Goal: Communication & Community: Answer question/provide support

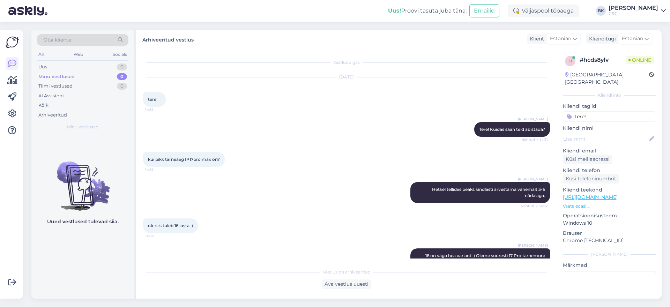
scroll to position [2067, 0]
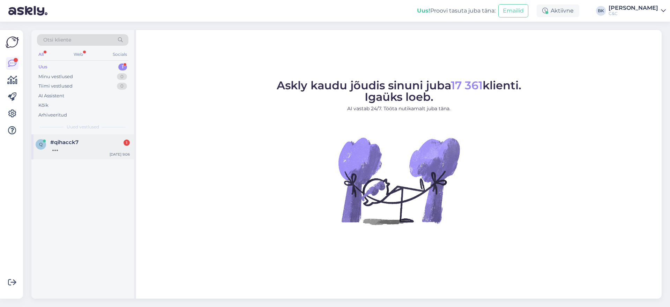
click at [101, 141] on div "#qihacck7 1" at bounding box center [90, 142] width 80 height 6
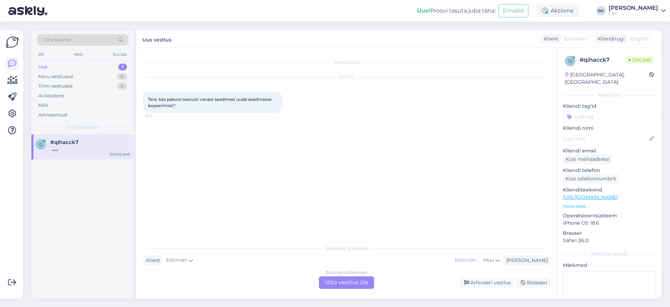
click at [344, 287] on div "Estonian to Estonian Võta vestlus üle" at bounding box center [346, 282] width 55 height 13
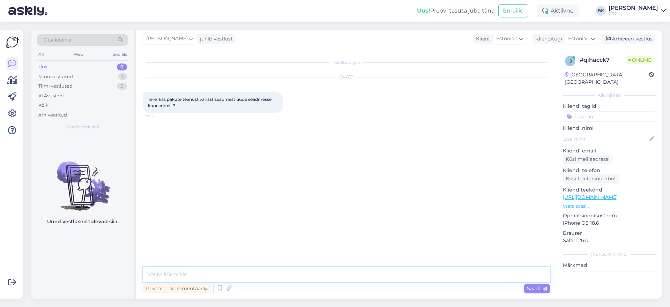
click at [327, 281] on textarea at bounding box center [346, 274] width 407 height 15
type textarea "Tere, me tõesti pakume sellist teenust ning see maksab 30*€"
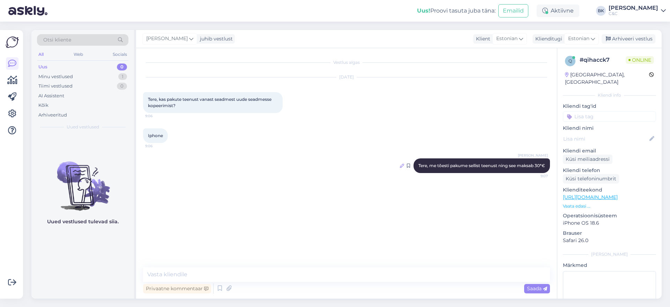
click at [400, 167] on icon at bounding box center [402, 166] width 4 height 4
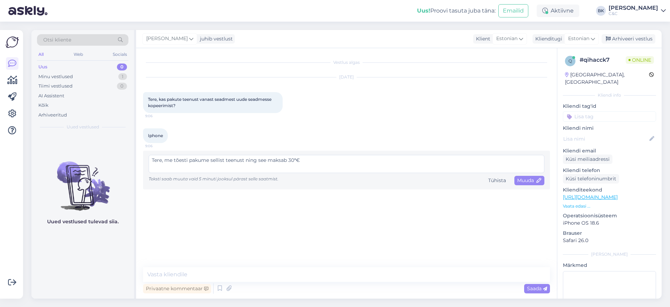
click at [296, 158] on textarea "Tere, me tõesti pakume sellist teenust ning see maksab 30*€" at bounding box center [347, 164] width 396 height 18
click at [303, 157] on textarea "Tere, me tõesti pakume sellist teenust ning see maksab 30€" at bounding box center [347, 164] width 396 height 18
type textarea "Tere, me tõesti pakume sellist teenust ning see maksab 30€."
click at [533, 182] on span "Muuda" at bounding box center [529, 180] width 24 height 6
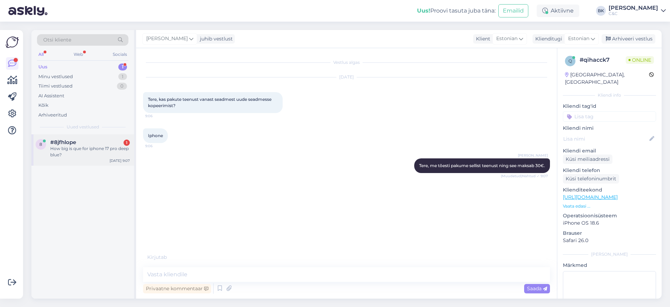
click at [89, 155] on div "How big is que for iphone 17 pro deep blue?" at bounding box center [90, 152] width 80 height 13
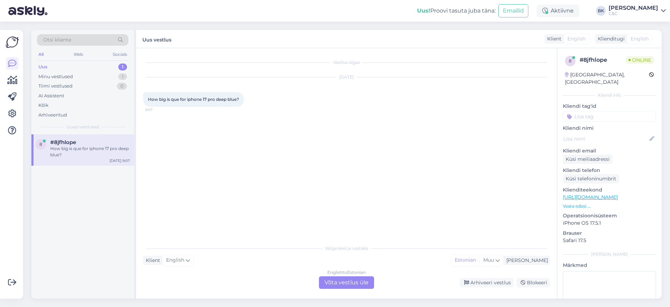
click at [358, 281] on div "English to Estonian Võta vestlus üle" at bounding box center [346, 282] width 55 height 13
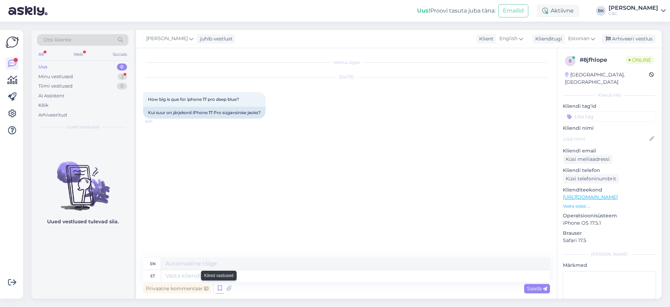
click at [216, 285] on icon at bounding box center [220, 288] width 8 height 10
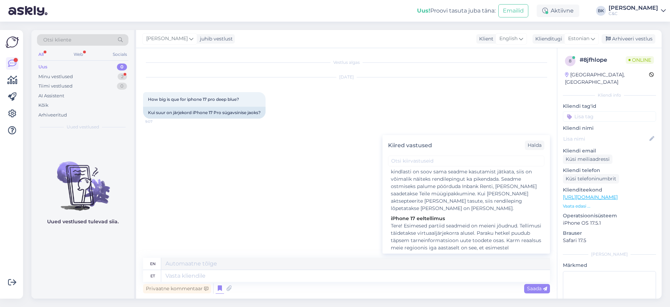
scroll to position [530, 0]
click at [448, 239] on div "Tere! Esimesed partiid seadmeid on meieni jõudnud. Tellimusi täidetakse virtuaa…" at bounding box center [466, 273] width 151 height 117
type textarea "Hello! Unfortunately, there is currently no more accurate delivery information …"
type textarea "Tere! Esimesed partiid seadmeid on meieni jõudnud. Tellimusi täidetakse virtuaa…"
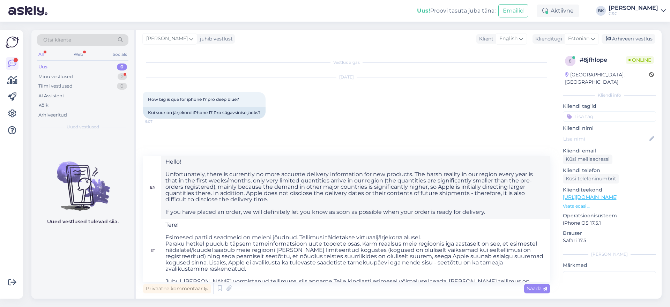
click at [539, 292] on div "Saada" at bounding box center [537, 288] width 26 height 9
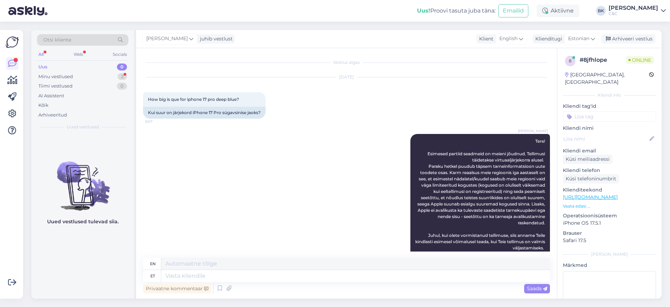
scroll to position [149, 0]
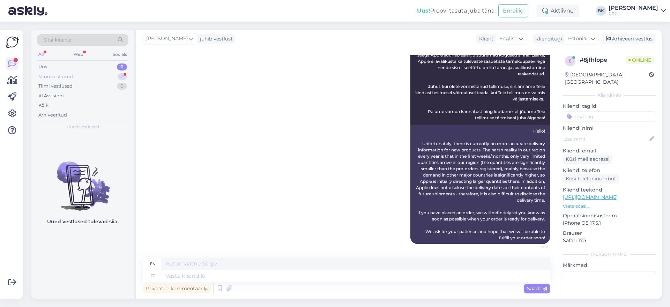
click at [112, 79] on div "Minu vestlused 2" at bounding box center [82, 77] width 91 height 10
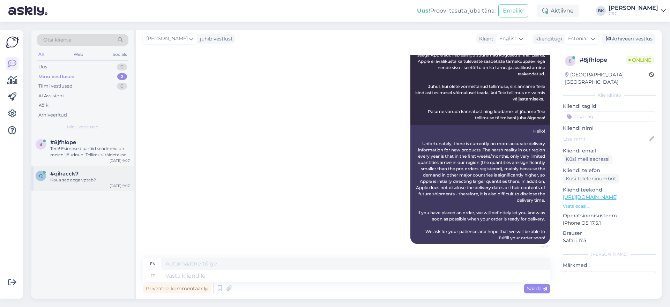
click at [107, 176] on div "#qihacck7" at bounding box center [90, 174] width 80 height 6
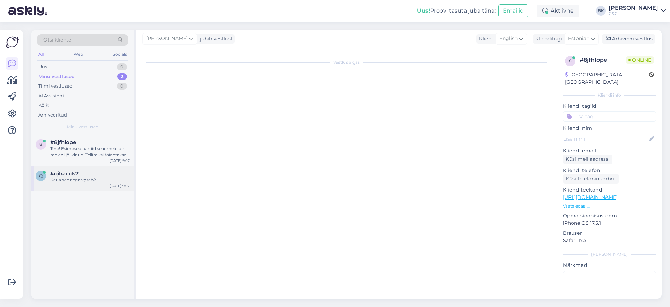
scroll to position [0, 0]
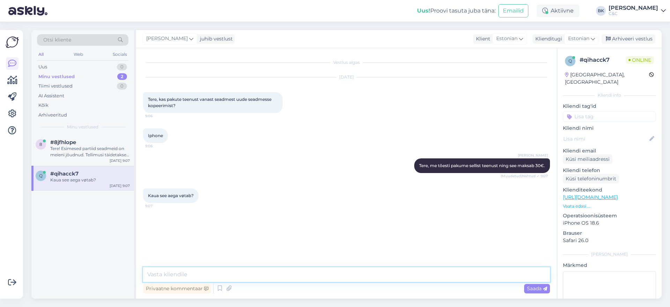
click at [202, 280] on textarea at bounding box center [346, 274] width 407 height 15
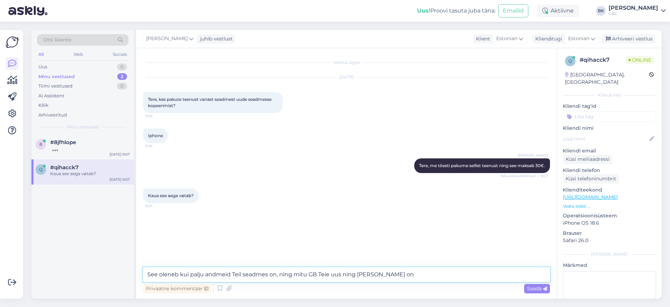
type textarea "See oleneb kui palju andmeid Teil seadmes on, ning mitu GB Teie uus ning [PERSO…"
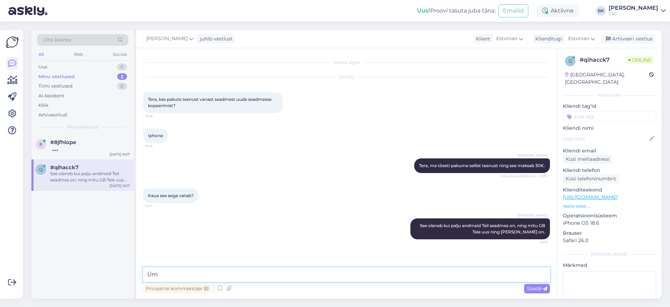
type textarea "Ü"
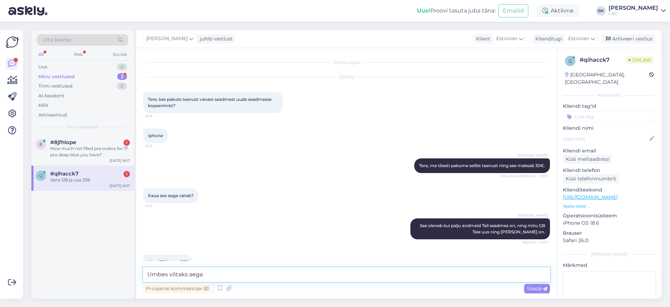
scroll to position [16, 0]
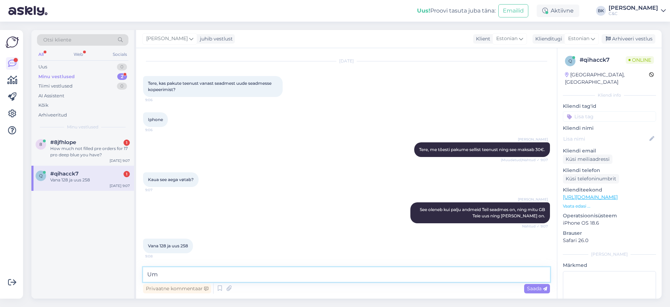
type textarea "U"
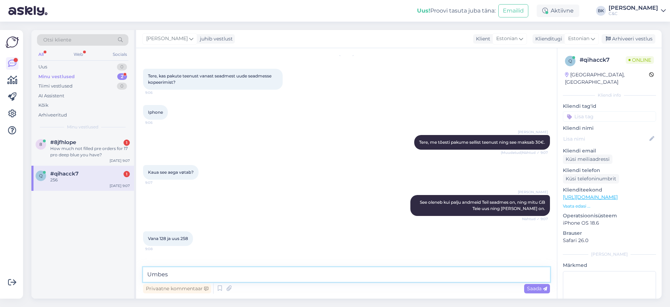
scroll to position [46, 0]
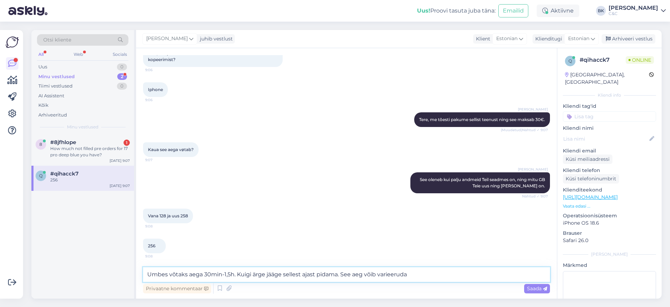
type textarea "Umbes võtaks aega 30min-1,5h. Kuigi ärge jääge sellest ajast pidama. See aeg võ…"
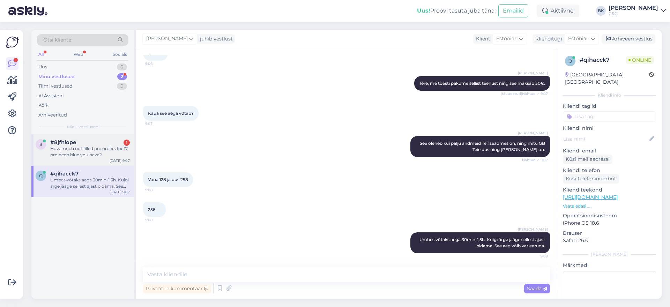
click at [111, 151] on div "How much not filled pre orders for 17 pro deep blue you have?" at bounding box center [90, 152] width 80 height 13
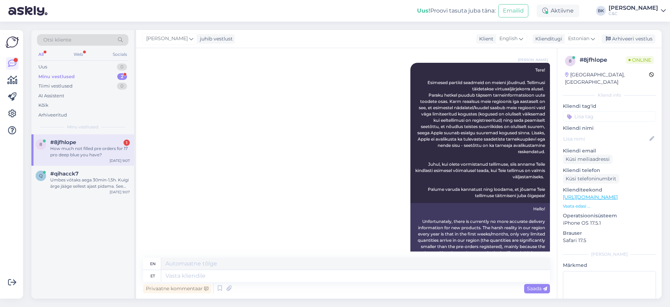
scroll to position [197, 0]
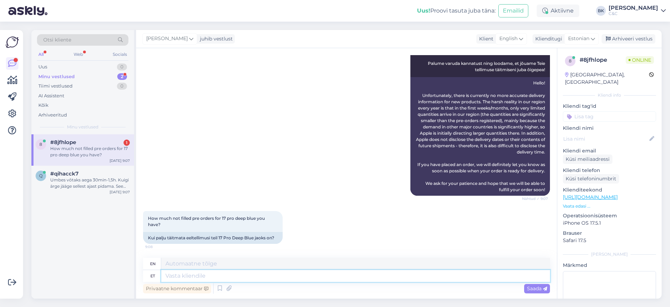
click at [235, 281] on textarea at bounding box center [355, 276] width 389 height 12
type textarea "Piisavalt"
type textarea "Enough"
type textarea "Piisavalt palju, e"
type textarea "Enough,"
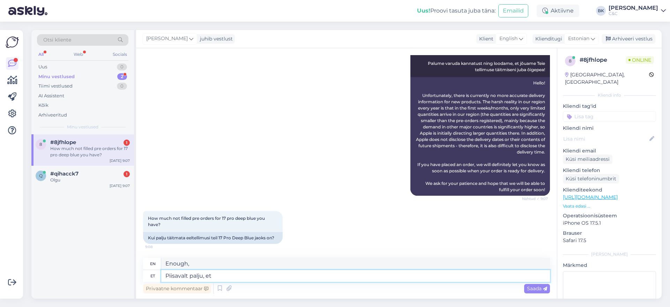
type textarea "Piisavalt palju, et"
type textarea "Enough to"
type textarea "Piisavalt palju, et hetkel"
type textarea "Enough for now"
type textarea "Piisavalt palju, et"
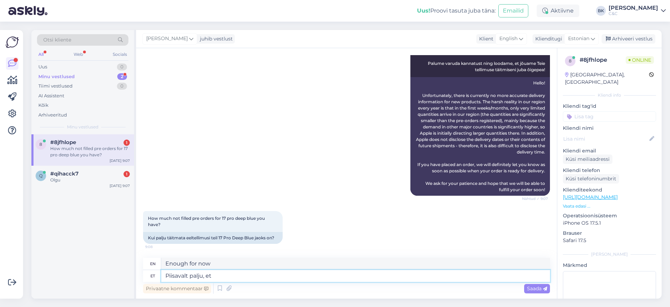
type textarea "Enough to"
type textarea "Piisavalt palju,"
type textarea "Enough,"
type textarea "Piisaval"
type textarea "Enough"
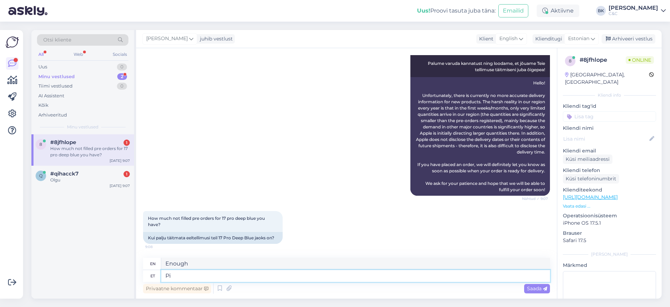
type textarea "P"
type textarea "Kahjuks v"
type textarea "Unfortunately"
type textarea "Kahjuks väha pal"
type textarea "Unfortunately, not much"
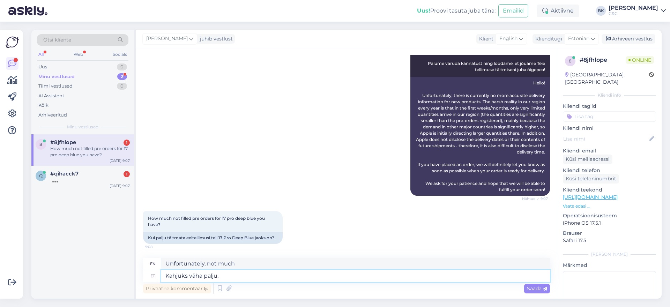
type textarea "Kahjuks väha palju."
type textarea "Unfortunately, not much."
type textarea "Kahjuks väha palju. Täpset"
type textarea "Unfortunately, not much. Exactly."
type textarea "Kahjuks väha palju. Täpset numbrid me"
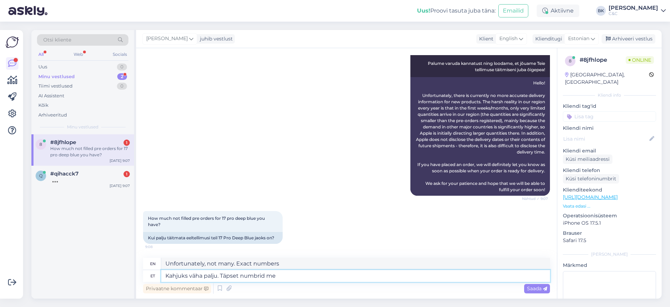
type textarea "Unfortunately, not many. We will give you the exact numbers."
type textarea "Kahjuks väha palju. Täpset numbrid me Teile kahjus ö"
type textarea "Unfortunately, not many. We are sorry to give you the exact numbers."
type textarea "Kahjuks väha palju. Täpset numbrid me Teile kahjus öelda e"
type textarea "Unfortunately, not many. We are sorry to tell you the exact numbers."
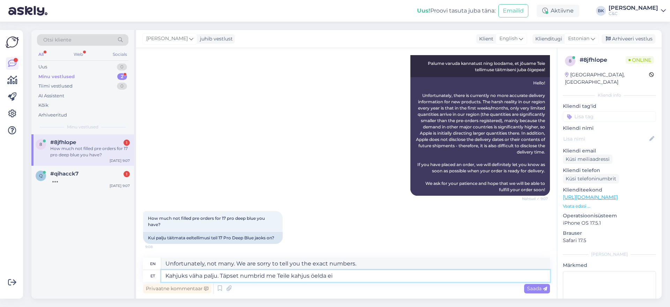
type textarea "Kahjuks väha palju. Täpset numbrid me Teile kahjus öelda ei s"
type textarea "Unfortunately, not many. Unfortunately, we can't tell you the exact numbers."
type textarea "Kahjuks väha palju. Täpset numbrid me Teile kahjus öelda ei saa"
type textarea "Unfortunately, not many. Unfortunately, we can't give you the exact numbers."
type textarea "Kahjuks väha palju. Täpset numbrid me Teile kahjus öelda ei saa/tohi"
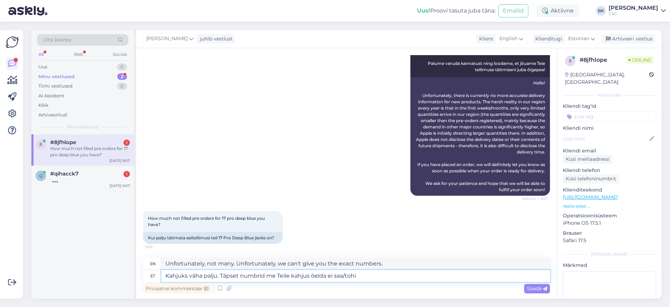
type textarea "Unfortunately, not many. Unfortunately, we cannot/should not tell you the exact…"
click at [199, 276] on textarea "Kahjuks väha palju. Täpset numbrid me Teile kahjus öelda ei saa/tohi." at bounding box center [355, 276] width 389 height 12
type textarea "Kahjuks väga palju. Täpset numbrid me Teile kahjus öelda ei saa/tohi."
type textarea "Unfortunately, a lot. Unfortunately, we cannot/should not tell you the exact nu…"
type textarea "Kahjuks väga palju. Täpset numbrid me Teile kahjus öelda ei saa/tohi."
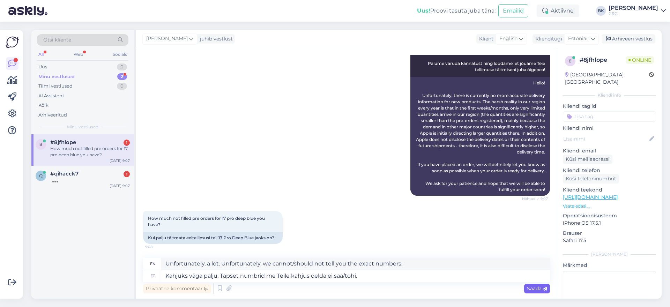
click at [539, 287] on span "Saada" at bounding box center [537, 288] width 20 height 6
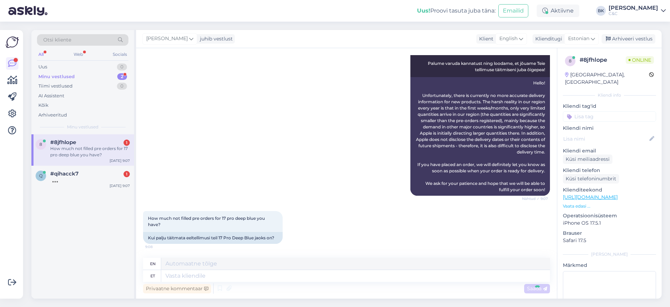
scroll to position [252, 0]
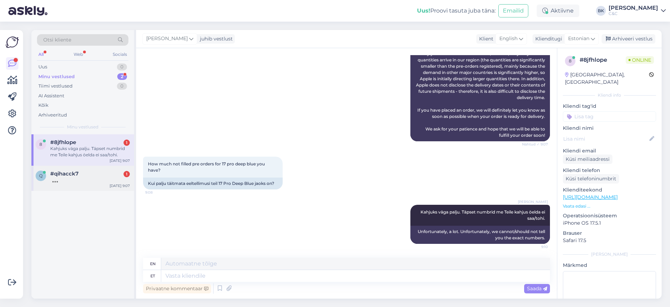
click at [83, 189] on div "q #qihacck7 1 [DATE] 9:07" at bounding box center [82, 178] width 103 height 25
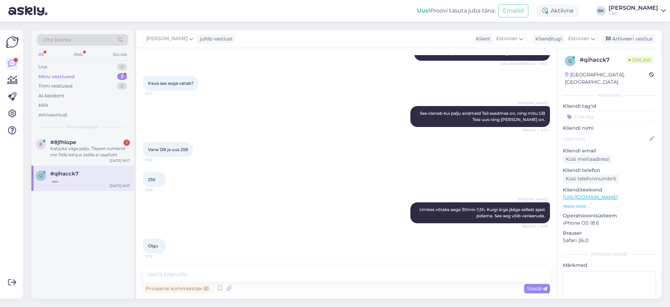
scroll to position [149, 0]
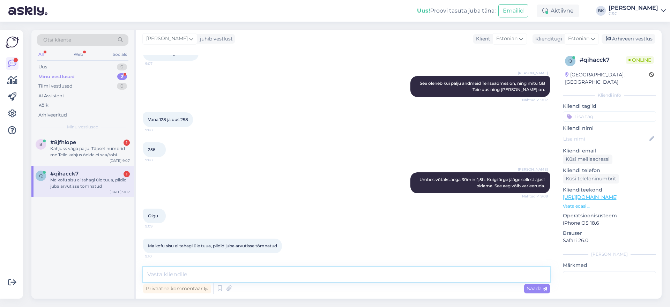
click at [175, 276] on textarea at bounding box center [346, 274] width 407 height 15
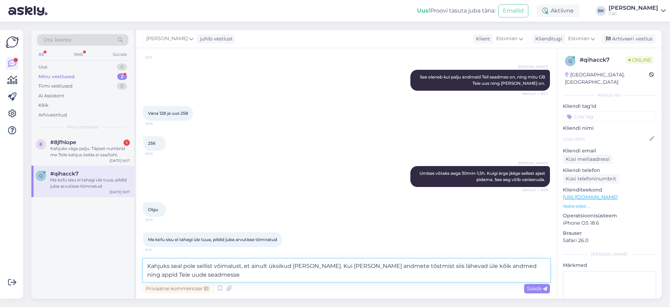
type textarea "Kahjuks seal pole sellist võimalust, et ainult üksikud [PERSON_NAME]. Kui [PERS…"
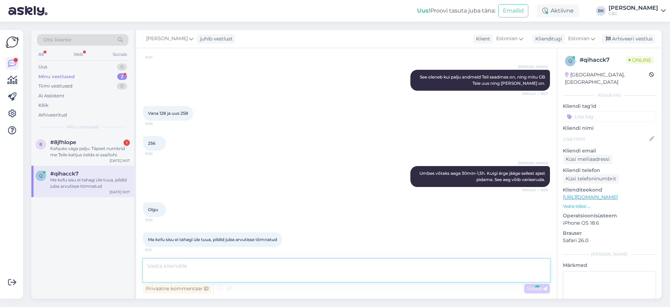
scroll to position [191, 0]
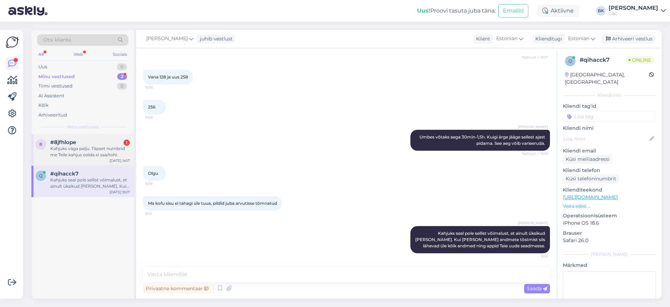
click at [95, 155] on div "Kahjuks väga palju. Täpset numbrid me Teile kahjus öelda ei saa/tohi." at bounding box center [90, 152] width 80 height 13
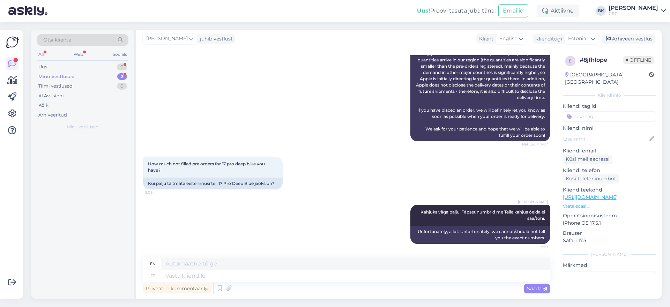
scroll to position [252, 0]
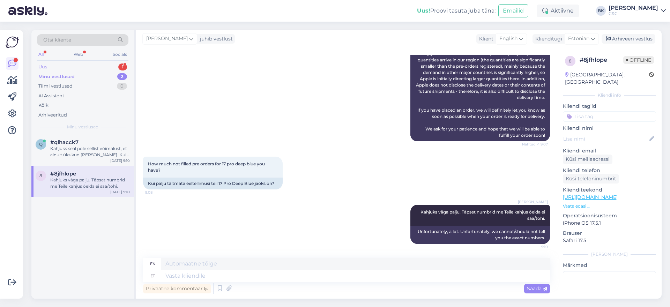
click at [103, 70] on div "Uus 1" at bounding box center [82, 67] width 91 height 10
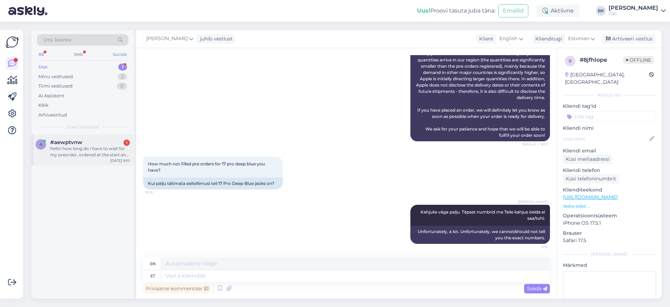
click at [91, 159] on div "a #aewptvnw 1 hello! how long do i have to wait for my preorder, ordered at the…" at bounding box center [82, 149] width 103 height 31
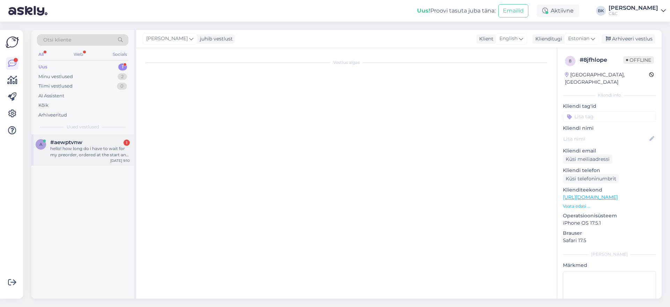
scroll to position [0, 0]
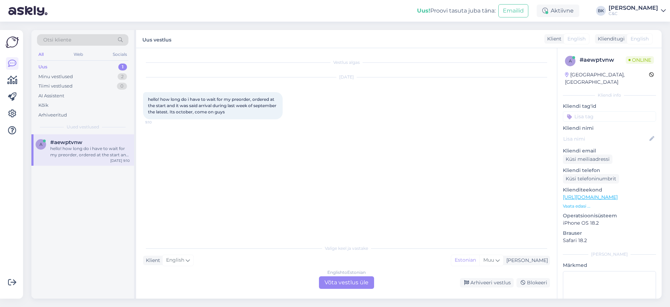
click at [343, 277] on div "English to Estonian Võta vestlus üle" at bounding box center [346, 282] width 55 height 13
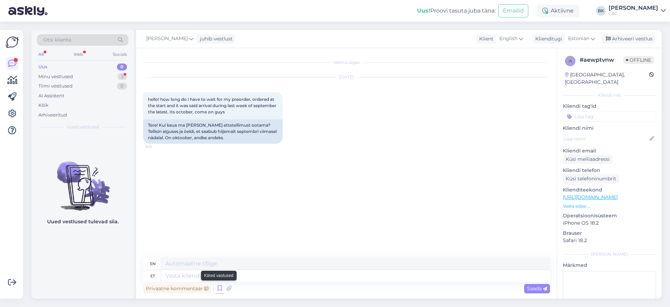
click at [219, 288] on icon at bounding box center [220, 288] width 8 height 10
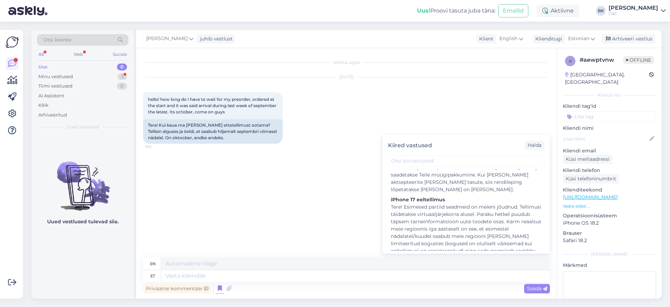
scroll to position [540, 0]
click at [453, 213] on div "Tere! Esimesed partiid seadmeid on meieni jõudnud. Tellimusi täidetakse virtuaa…" at bounding box center [466, 263] width 151 height 117
type textarea "Hello! Unfortunately, there is currently no more accurate delivery information …"
type textarea "Tere! Esimesed partiid seadmeid on meieni jõudnud. Tellimusi täidetakse virtuaa…"
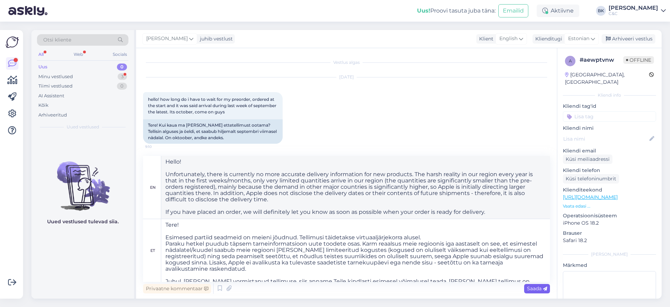
click at [536, 290] on span "Saada" at bounding box center [537, 288] width 20 height 6
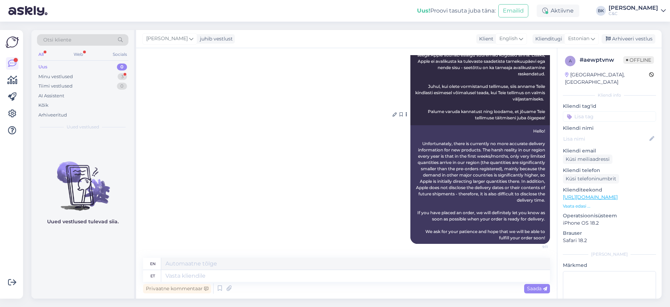
scroll to position [0, 0]
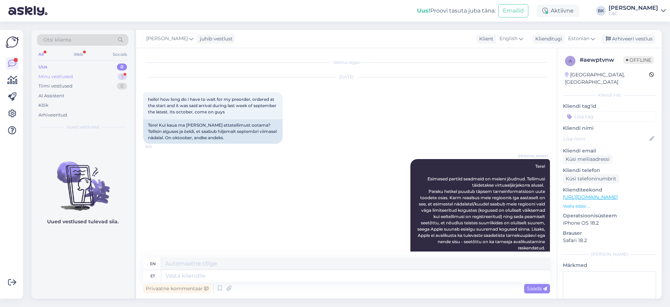
click at [78, 74] on div "Minu vestlused 3" at bounding box center [82, 77] width 91 height 10
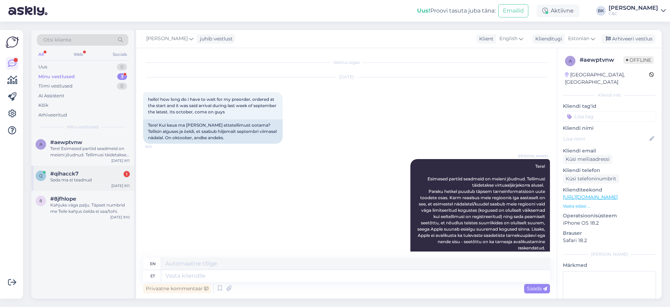
click at [88, 166] on div "q #qihacck7 1 Seda ma ei teadnud [DATE] 9:11" at bounding box center [82, 178] width 103 height 25
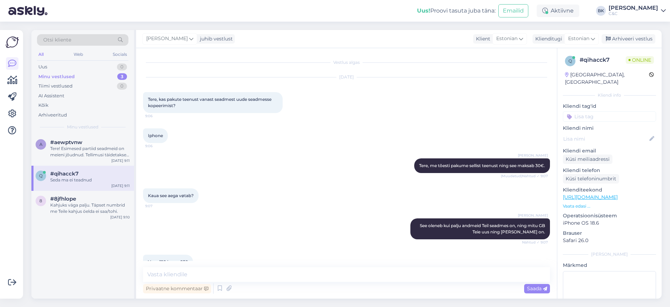
scroll to position [221, 0]
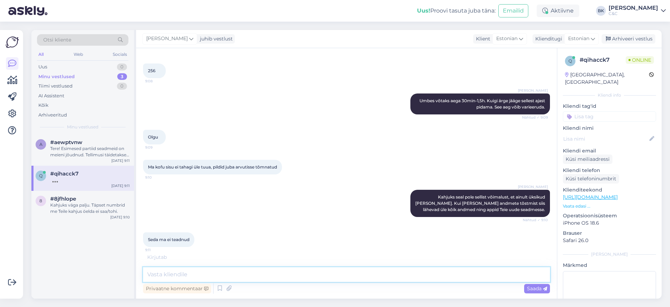
click at [191, 273] on textarea at bounding box center [346, 274] width 407 height 15
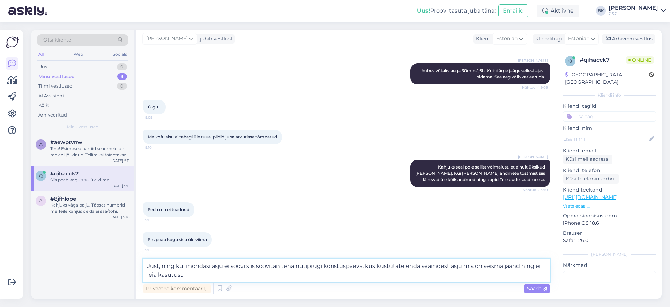
type textarea "Just, ning kui mõndasi asju ei soovi siis soovitan teha nutiprügi koristuspäeva…"
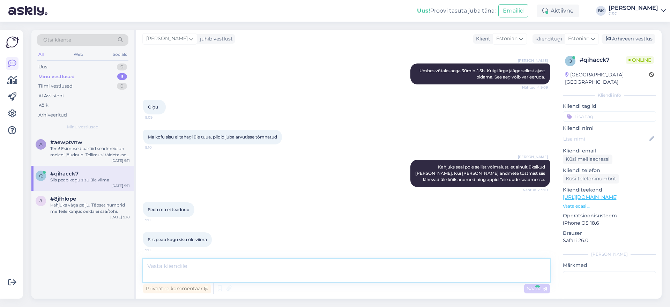
scroll to position [294, 0]
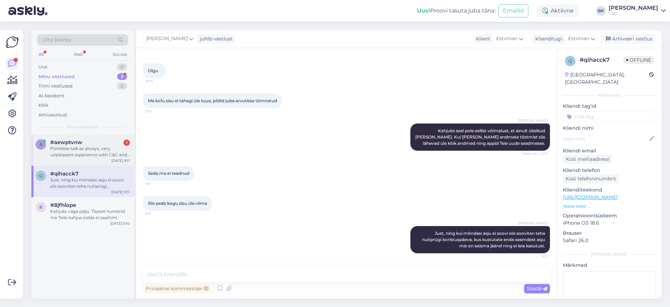
click at [80, 154] on div "Pointless talk as always, very unpleasent experience with C&C and will most def…" at bounding box center [90, 152] width 80 height 13
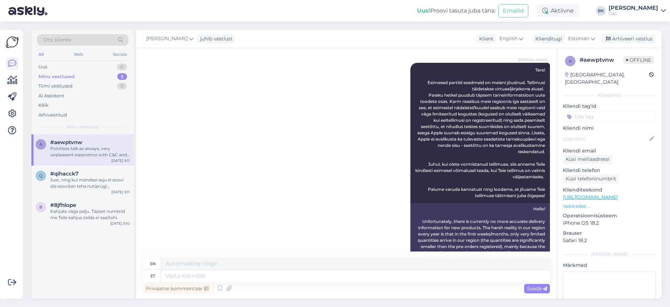
scroll to position [266, 0]
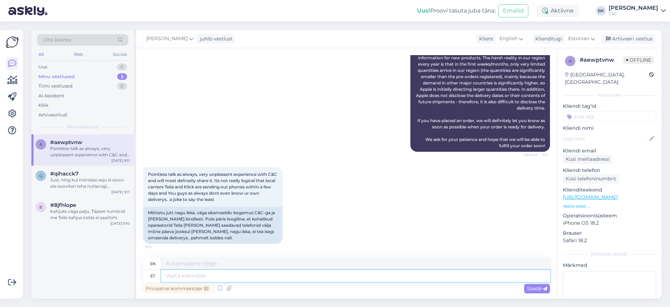
click at [194, 276] on textarea at bounding box center [355, 276] width 389 height 12
click at [194, 277] on textarea at bounding box center [355, 276] width 389 height 12
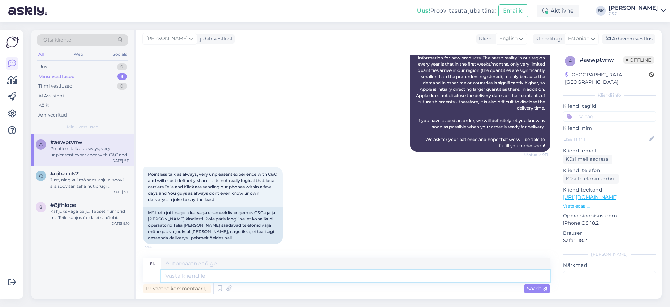
click at [194, 277] on textarea at bounding box center [355, 276] width 389 height 12
type textarea "K"
type textarea "k"
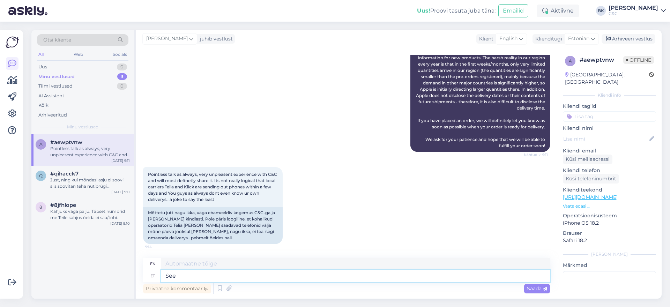
type textarea "See"
type textarea "This"
type textarea "See ei"
type textarea "This is not"
type textarea "See ei [PERSON_NAME]"
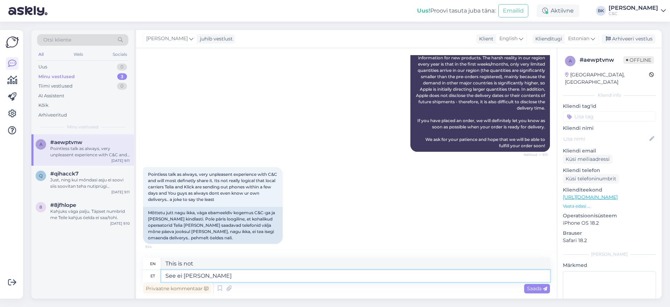
type textarea "It doesn't matter."
type textarea "See [PERSON_NAME] meist."
type textarea "It's not up to us."
type textarea "See [PERSON_NAME] meist. Seadmeid s"
type textarea "It's not up to us. Equipment"
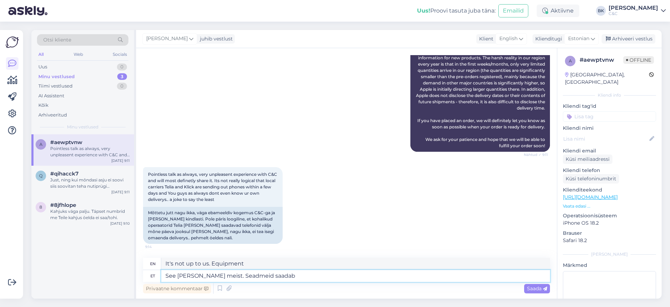
type textarea "See [PERSON_NAME] meist. Seadmeid saadab m"
type textarea "It's not up to us. The equipment is sent by"
type textarea "See [PERSON_NAME] meist. Seadmeid saadab meile e"
type textarea "It's not up to us. The equipment is sent to us."
type textarea "See [PERSON_NAME] meist. Seadmeid saadab meile edasi"
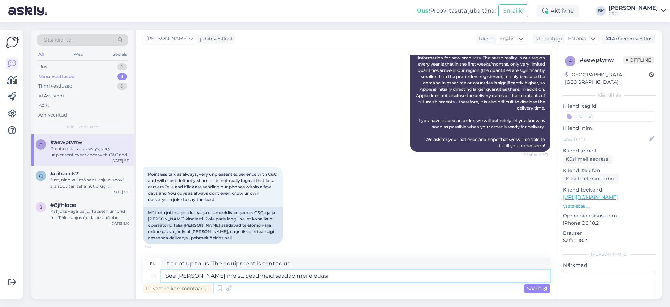
type textarea "It's not up to us. The equipment will be sent to us."
type textarea "See [PERSON_NAME] meist. Seadmeid saadab meile edasi Apple n"
type textarea "It's not up to us. Apple sends us the devices."
type textarea "See [PERSON_NAME] meist. Seadmeid saadab meile edasi Apple ning s"
type textarea "It's not up to us. The devices are sent to us by Apple and"
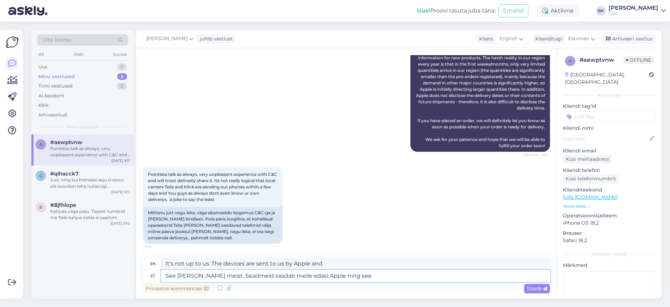
type textarea "See [PERSON_NAME] meist. Seadmeid saadab meile edasi Apple ning see k"
type textarea "It's not up to us. The devices are sent to us by Apple, and it"
type textarea "See [PERSON_NAME] meist. Seadmeid saadab meile edasi Apple ning see kõik o"
type textarea "It's not up to us. Apple sends us the devices and that's all."
type textarea "See [PERSON_NAME] meist. Seadmeid saadab meile edasi Apple ning see kõik on"
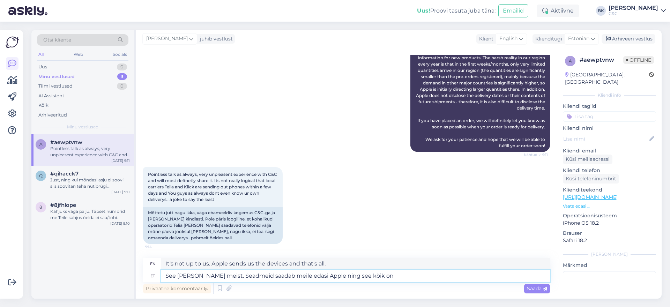
type textarea "It's not up to us. The devices are sent to us by Apple, and that's all."
type textarea "See [PERSON_NAME] meist. Seadmeid saadab meile edasi Apple ning see kõik on app…"
type textarea "It's not up to us. The devices are sent to us by Apple, and it's all Apple's fa…"
type textarea "See [PERSON_NAME] meist. Seadmeid saadab meile edasi Apple ning see kõik on app…"
type textarea "It's not up to us. The devices are sent to us by Apple, and it's all behind App…"
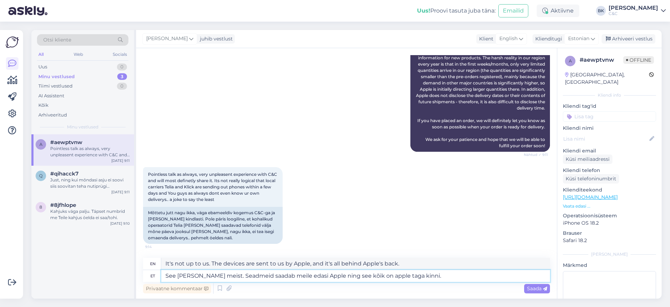
type textarea "See [PERSON_NAME] meist. Seadmeid saadab meile edasi Apple ning see kõik on app…"
type textarea "It's not up to us. The devices are sent to us by Apple, and it's all behind App…"
type textarea "See [PERSON_NAME] meist. Seadmeid saadab meile edasi Apple ning see kõik on app…"
type textarea "It's not up to us. The devices are sent to us by Apple, and it's all behind App…"
type textarea "See [PERSON_NAME] meist. Seadmeid saadab meile edasi Apple ning see kõik on app…"
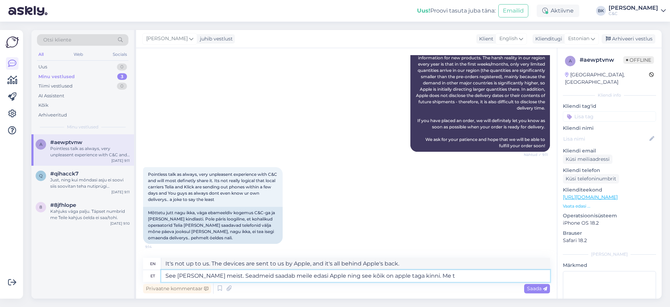
type textarea "It's not up to us. The devices are sent to us by Apple, and it's all behind App…"
type textarea "See [PERSON_NAME] meist. Seadmeid saadab meile edasi Apple ning see kõik on app…"
type textarea "It's not up to us. The devices are sent to us by Apple, and it's all behind App…"
type textarea "See [PERSON_NAME] meist. Seadmeid saadab meile edasi Apple ning see kõik on app…"
type textarea "It's not up to us. The devices are sent to us by Apple, and it's all behind App…"
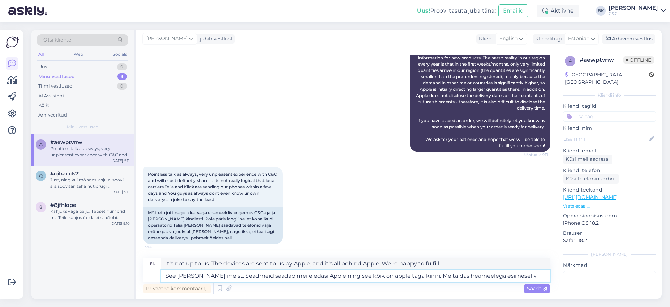
type textarea "See [PERSON_NAME] meist. Seadmeid saadab meile edasi Apple ning see kõik on app…"
type textarea "It's not up to us. The devices are sent to us by Apple, and it's all behind App…"
type textarea "See [PERSON_NAME] meist. Seadmeid saadab meile edasi Apple ning see kõik on app…"
type textarea "It's not up to us. The devices are sent to us by Apple and it's all behind Appl…"
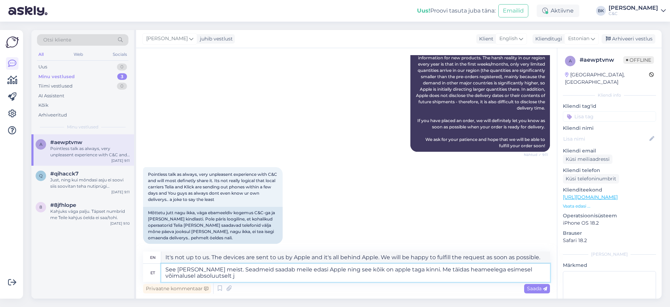
type textarea "See [PERSON_NAME] meist. Seadmeid saadab meile edasi Apple ning see kõik on app…"
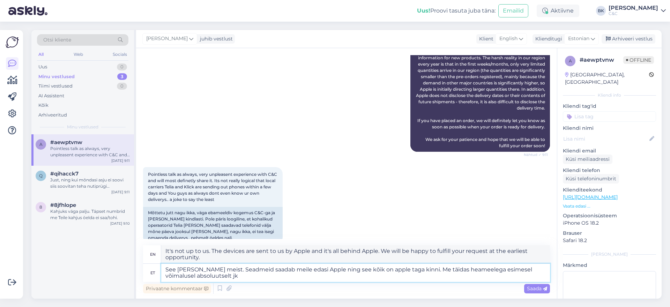
type textarea "It's not up to us. The devices are sent to us by Apple and it's all behind Appl…"
type textarea "See [PERSON_NAME] meist. Seadmeid saadab meile edasi Apple ning see kõik on app…"
type textarea "It's not up to us. The devices are sent to us by Apple and it's all behind Appl…"
type textarea "See [PERSON_NAME] meist. Seadmeid saadab meile edasi Apple ning see kõik on app…"
type textarea "It's not up to us. The devices are sent to us by Apple and it's all behind Appl…"
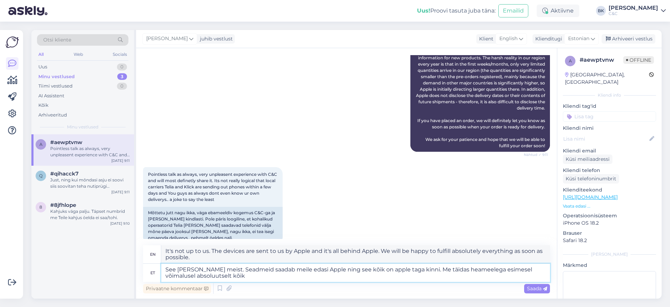
click at [443, 270] on textarea "See [PERSON_NAME] meist. Seadmeid saadab meile edasi Apple ning see kõik on app…" at bounding box center [355, 273] width 389 height 18
type textarea "See [PERSON_NAME] meist. Seadmeid saadab meile edasi Apple ning see kõik on app…"
type textarea "It's not up to us. The devices are sent to us by Apple and it's all behind Appl…"
click at [230, 280] on textarea "See [PERSON_NAME] meist. Seadmeid saadab meile edasi Apple ning see kõik on app…" at bounding box center [355, 273] width 389 height 18
type textarea "See [PERSON_NAME] meist. Seadmeid saadab meile edasi Apple ning see kõik on app…"
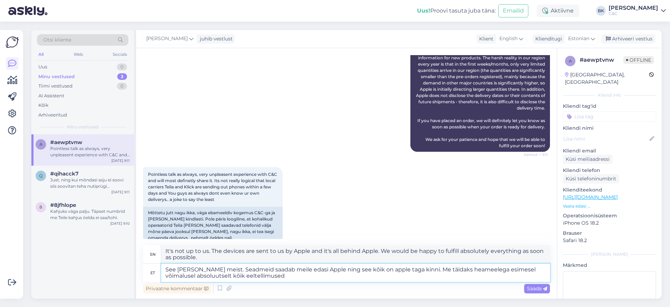
type textarea "It's not up to us. The devices are sent to us by Apple, and it's all behind App…"
type textarea "See [PERSON_NAME] meist. Seadmeid saadab meile edasi Apple ning see kõik on app…"
type textarea "It's not up to us. The devices are sent to us by Apple, and it's all behind App…"
type textarea "See [PERSON_NAME] meist. Seadmeid saadab meile edasi Apple ning see kõik on app…"
type textarea "It's not up to us. The devices are sent to us by Apple and it's all behind Appl…"
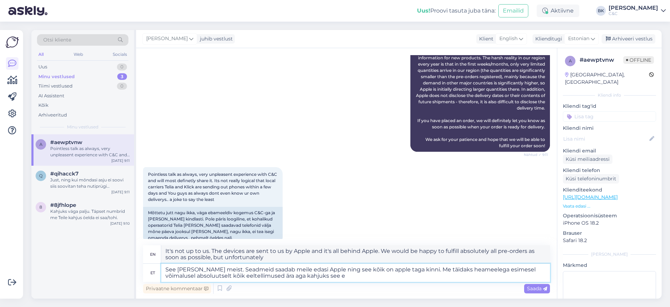
type textarea "See [PERSON_NAME] meist. Seadmeid saadab meile edasi Apple ning see kõik on app…"
type textarea "It's not up to us. The devices are sent to us by Apple and it's all behind Appl…"
type textarea "See [PERSON_NAME] meist. Seadmeid saadab meile edasi Apple ning see kõik on app…"
type textarea "It's not up to us. The devices are sent to us by Apple and it's all behind Appl…"
type textarea "See [PERSON_NAME] meist. Seadmeid saadab meile edasi Apple ning see kõik on app…"
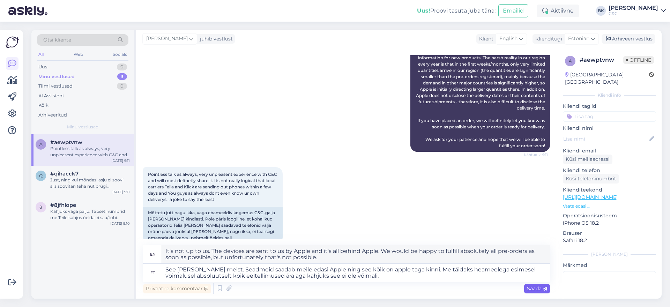
click at [540, 288] on span "Saada" at bounding box center [537, 288] width 20 height 6
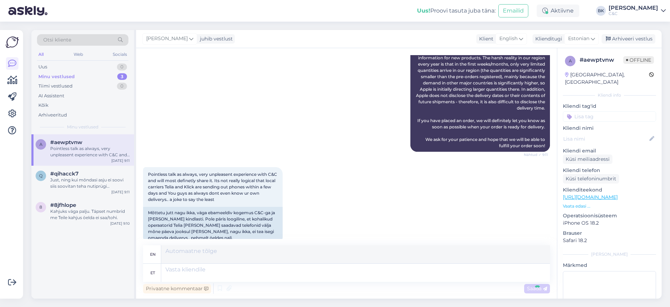
scroll to position [346, 0]
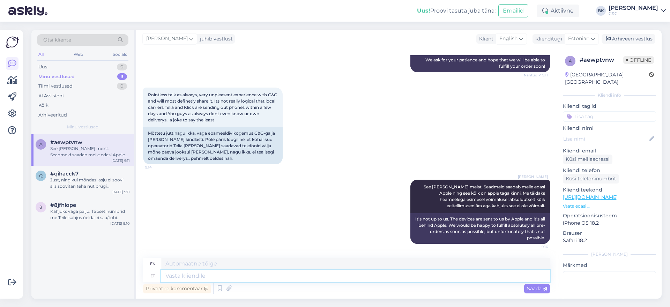
click at [478, 275] on textarea at bounding box center [355, 276] width 389 height 12
type textarea "Tarneaeg e"
type textarea "Delivery time"
type textarea "Tarneaeg ei o"
type textarea "Delivery time no"
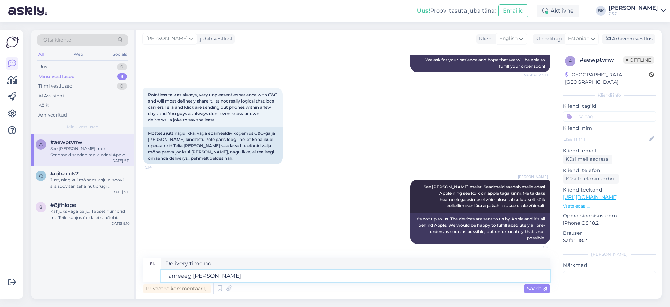
type textarea "Tarneaeg [PERSON_NAME] m"
type textarea "Delivery time does not depend"
type textarea "Tarneaeg [PERSON_NAME] meist"
type textarea "Delivery time is not up to us."
type textarea "Tarneaeg [PERSON_NAME] meist ing mis"
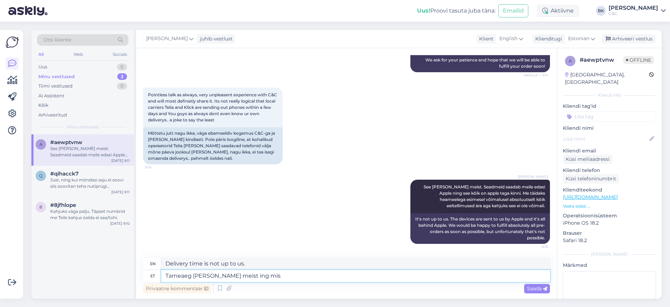
type textarea "The delivery time is not dependent on us."
type textarea "Tarneaeg [PERSON_NAME] meist"
type textarea "Delivery time is not up to us."
type textarea "Tarneaeg [PERSON_NAME]"
type textarea "Delivery time does not depend"
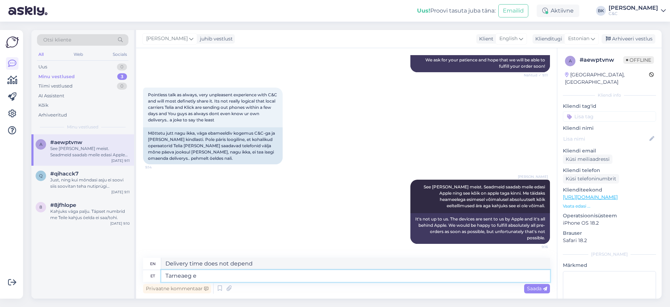
type textarea "Tarneaeg"
type textarea "Delivery time no"
type textarea "Tarneaeg"
type textarea "Delivery time"
type textarea "T"
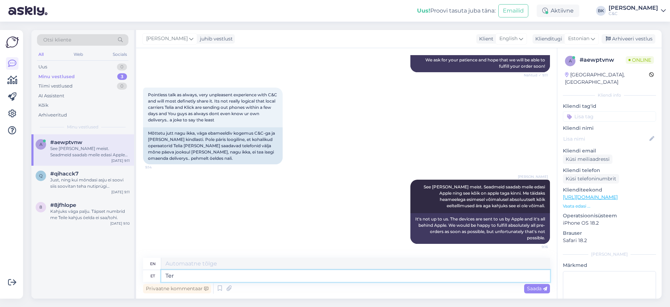
type textarea "Ter"
type textarea "Hello"
type textarea "Te"
type textarea "You"
type textarea "Te võite"
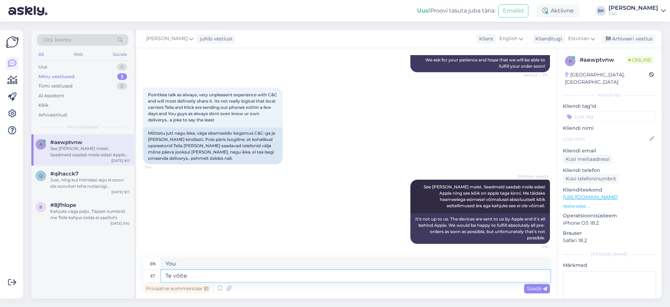
type textarea "You can"
type textarea "Te võite meie p"
type textarea "You can us"
type textarea "Te võite meie [PERSON_NAME] p"
type textarea "You can attack us."
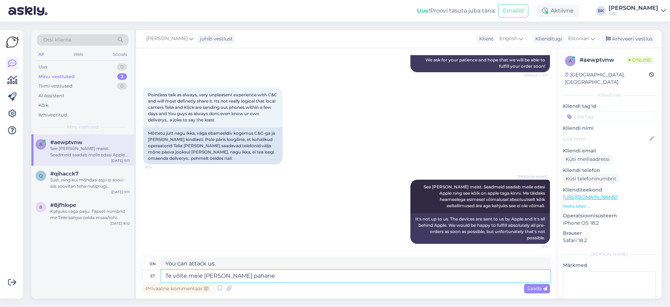
type textarea "Te võite meie [PERSON_NAME] pahane"
type textarea "You may be angry with us."
type textarea "Te võite meie [PERSON_NAME] pahane olla aga se"
type textarea "You may be angry with us, but"
type textarea "Te võite meie [PERSON_NAME] pahane olla aga see o"
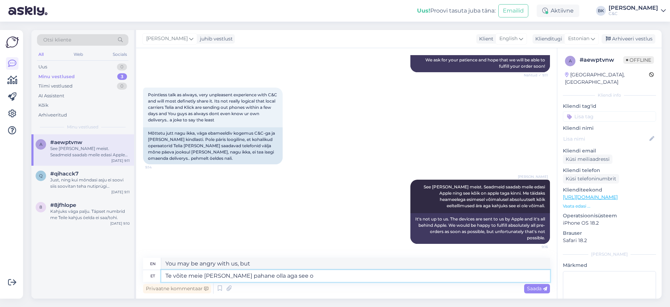
type textarea "You may be angry with us, but this"
type textarea "Te võite meie [PERSON_NAME] pahane olla aga see on ko"
type textarea "You may be angry with us, but that's it."
type textarea "Te võite meie [PERSON_NAME] pahane olla aga see on koht k"
type textarea "You may be mad at [GEOGRAPHIC_DATA], but this is the place."
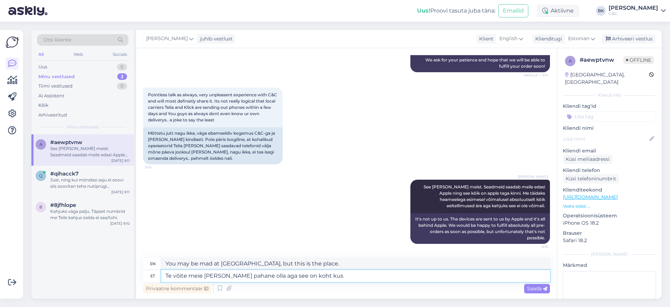
type textarea "Te võite meie [PERSON_NAME] pahane olla aga see on koht kus s"
type textarea "You may be mad at [GEOGRAPHIC_DATA], but this is where"
type textarea "Te võite meie [PERSON_NAME] pahane olla aga see on koht [PERSON_NAME]"
type textarea "You may be mad at [GEOGRAPHIC_DATA], but this is where things are."
type textarea "Te võite meie [PERSON_NAME] pahane olla aga see on koht [PERSON_NAME] EI o"
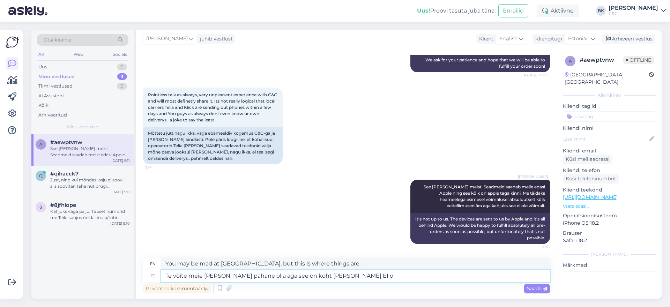
type textarea "You may be mad at [GEOGRAPHIC_DATA], but this is where things are NOT"
type textarea "Te võite meie [PERSON_NAME] pahane olla aga see on koht [PERSON_NAME] [PERSON_N…"
type textarea "You may be mad at [GEOGRAPHIC_DATA], but this is where things DON'T matter."
type textarea "Te võite meie peale pahane olla aga see on koht kus asjad EI olene meist."
type textarea "You may be angry with us, but this is a place where things are NOT about us."
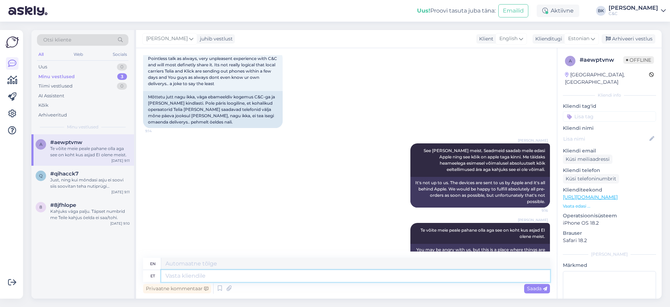
scroll to position [400, 0]
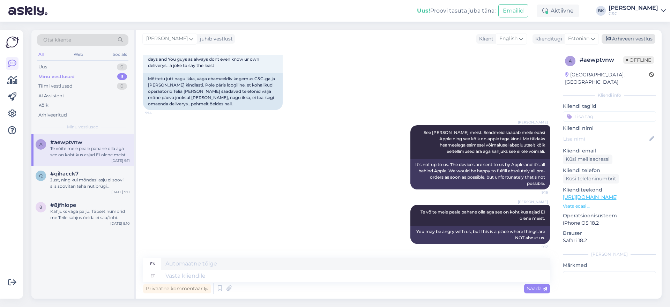
click at [623, 39] on div "Arhiveeri vestlus" at bounding box center [629, 38] width 54 height 9
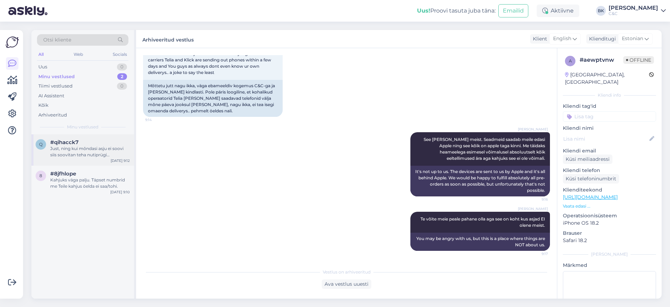
click at [84, 156] on div "Just, ning kui mõndasi asju ei soovi siis soovitan teha nutiprügi koristuspäeva…" at bounding box center [90, 152] width 80 height 13
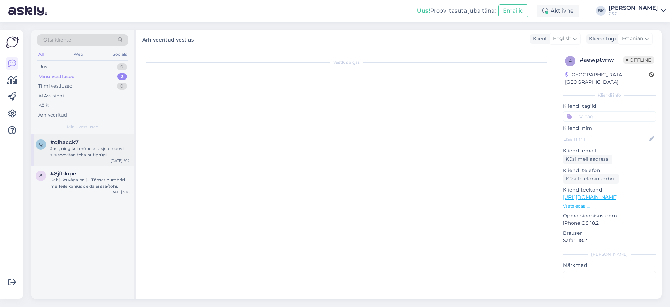
scroll to position [294, 0]
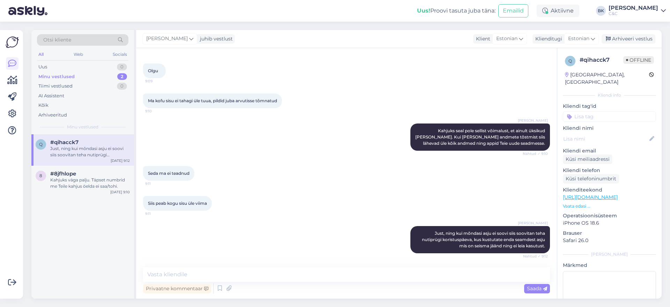
click at [85, 165] on div "q #qihacck7 Just, ning kui mõndasi asju ei soovi siis soovitan teha nutiprügi k…" at bounding box center [82, 149] width 103 height 31
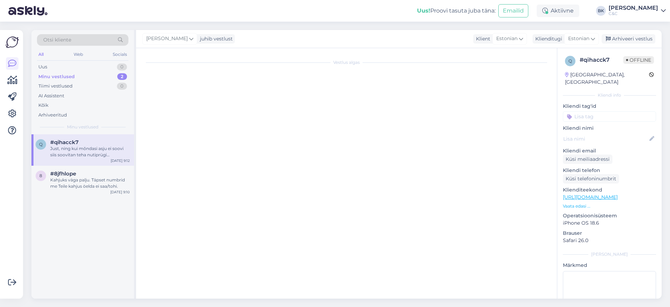
scroll to position [0, 0]
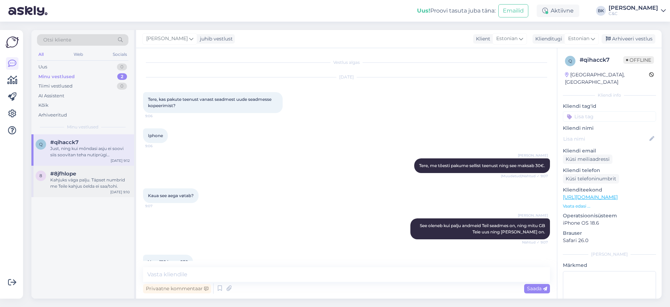
click at [88, 178] on div "Kahjuks väga palju. Täpset numbrid me Teile kahjus öelda ei saa/tohi." at bounding box center [90, 183] width 80 height 13
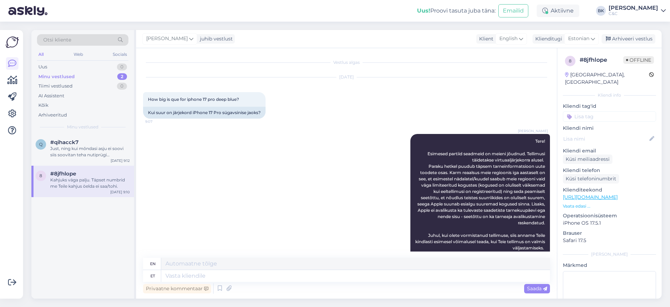
scroll to position [252, 0]
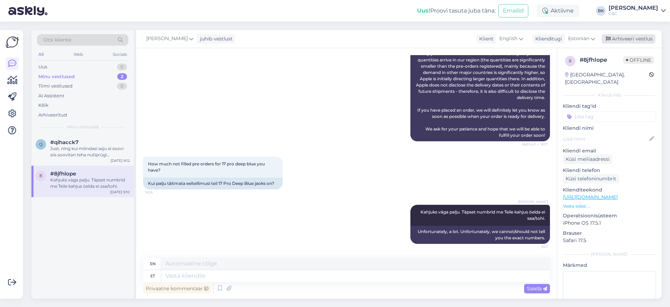
click at [653, 40] on div "Arhiveeri vestlus" at bounding box center [629, 38] width 54 height 9
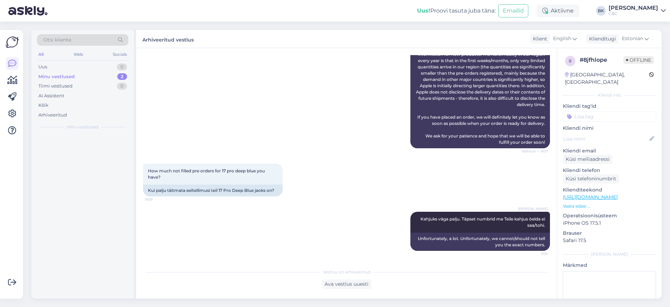
scroll to position [245, 0]
click at [83, 59] on div "All Web Socials" at bounding box center [82, 55] width 91 height 11
click at [85, 67] on div "Uus 0" at bounding box center [82, 67] width 91 height 10
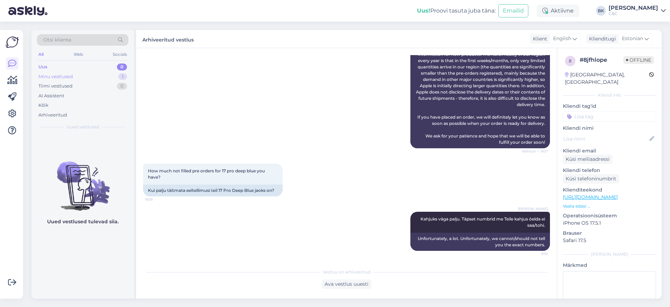
click at [84, 72] on div "Minu vestlused 1" at bounding box center [82, 77] width 91 height 10
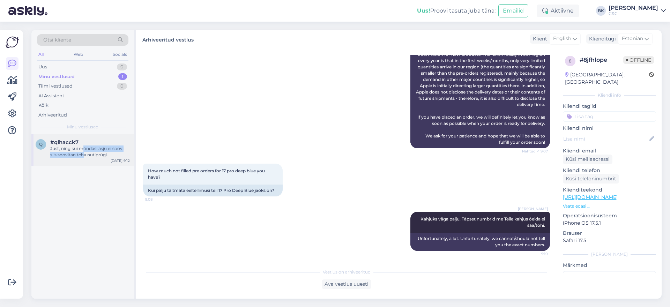
click at [83, 152] on div "Just, ning kui mõndasi asju ei soovi siis soovitan teha nutiprügi koristuspäeva…" at bounding box center [90, 152] width 80 height 13
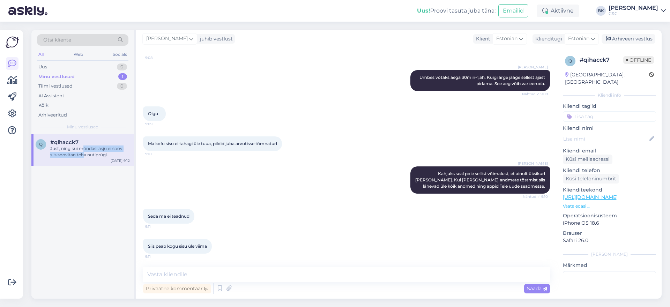
scroll to position [294, 0]
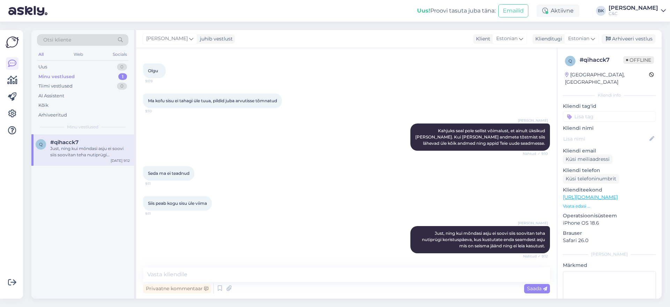
click at [282, 147] on div "Berit Kaljurand Kahjuks seal pole sellist võimalust, et ainult üksikud [PERSON_…" at bounding box center [346, 137] width 407 height 43
click at [640, 41] on div "Arhiveeri vestlus" at bounding box center [629, 38] width 54 height 9
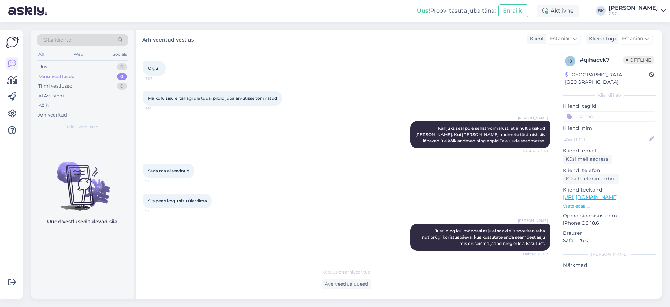
drag, startPoint x: 150, startPoint y: 107, endPoint x: 136, endPoint y: 106, distance: 14.0
click at [145, 106] on div "Ma kofu sisu ei tahagi üle tuua, pildid juba arvutisse tõmnatud 9:10" at bounding box center [212, 98] width 139 height 15
click at [91, 68] on div "Uus 0" at bounding box center [82, 67] width 91 height 10
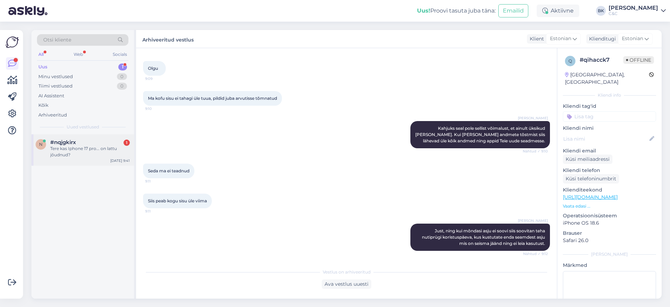
click at [100, 153] on div "Tere kas Iphone 17 pro... on lattu jõudnud?" at bounding box center [90, 152] width 80 height 13
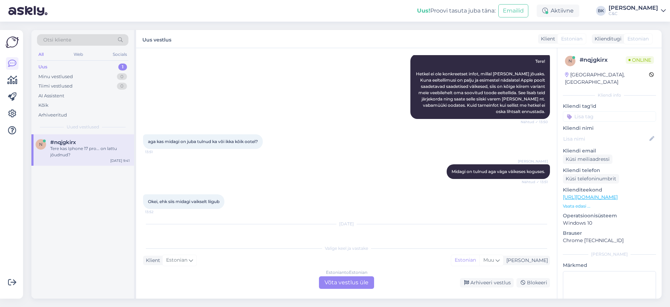
scroll to position [101, 0]
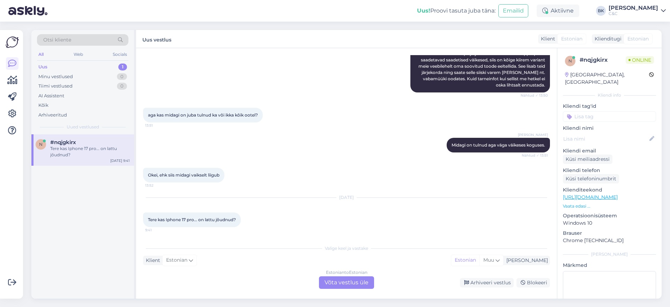
click at [332, 276] on div "Estonian to Estonian Võta vestlus üle" at bounding box center [346, 282] width 55 height 13
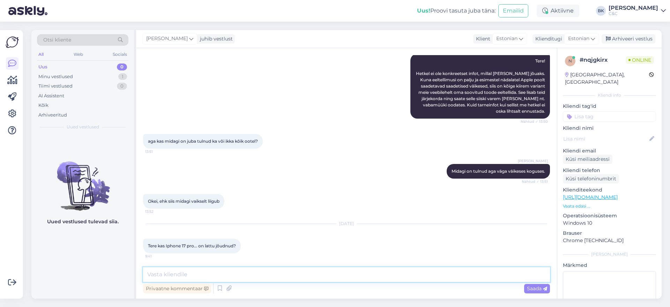
click at [321, 272] on textarea at bounding box center [346, 274] width 407 height 15
type textarea "Tere, kahjuks mitte."
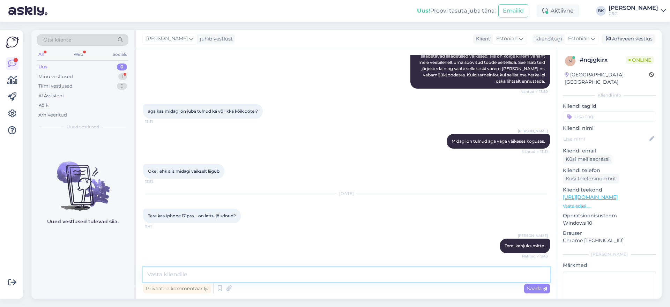
scroll to position [135, 0]
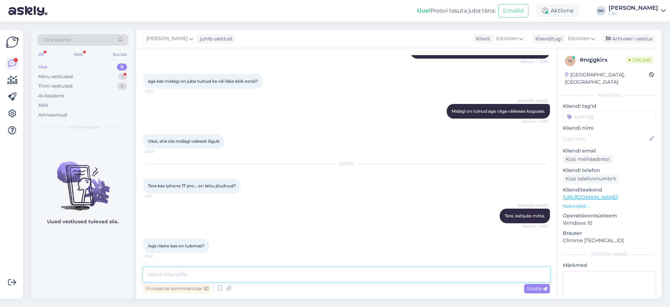
click at [202, 271] on textarea at bounding box center [346, 274] width 407 height 15
type textarea "Ei, seda me kahjuks ei näe, kui palju ning millal meile uued seadmed saadetakse."
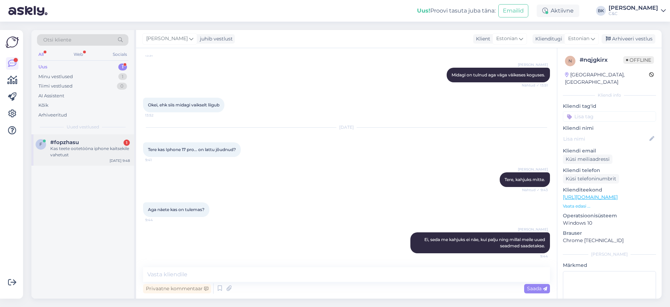
click at [72, 142] on span "#fopzhasu" at bounding box center [64, 142] width 29 height 6
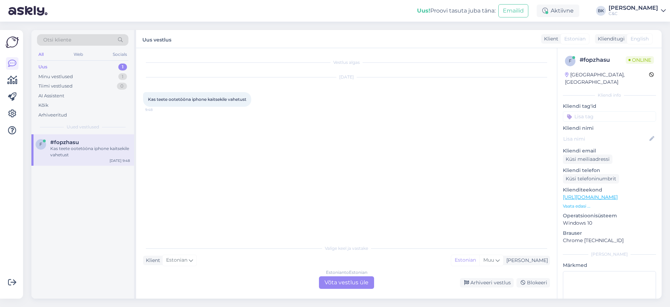
click at [357, 284] on div "Estonian to Estonian Võta vestlus üle" at bounding box center [346, 282] width 55 height 13
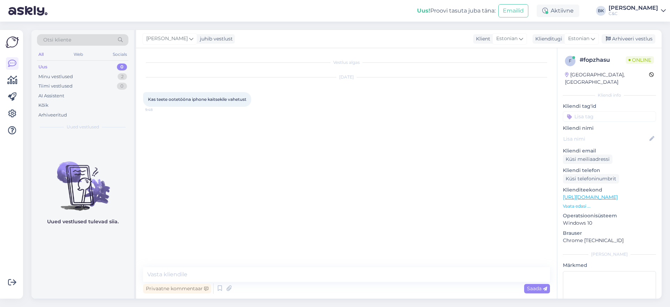
click at [339, 284] on div "Privaatne kommentaar Saada" at bounding box center [346, 288] width 407 height 13
click at [334, 281] on textarea at bounding box center [346, 274] width 407 height 15
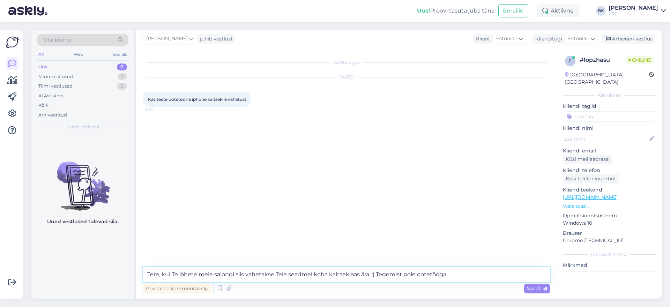
type textarea "Tere, kui Te lähete meie salongi siis vahetakse Teie seadmel koha kaitseklaas ä…"
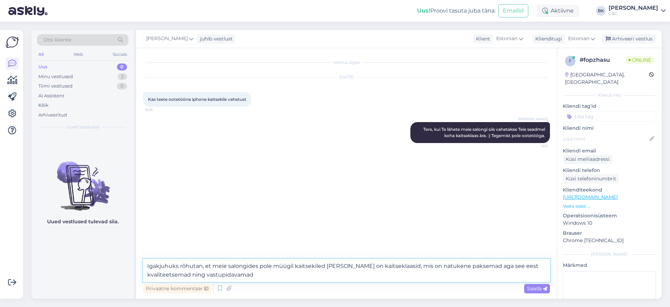
type textarea "Igakjuhuks rõhutan, et meie salongides pole müügil kaitsekiled [PERSON_NAME] on…"
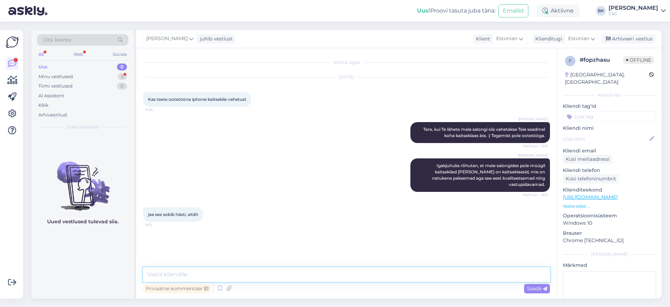
click at [258, 280] on textarea at bounding box center [346, 274] width 407 height 15
type textarea "Hästi! Ilusat päeva!"
click at [636, 43] on div "Arhiveeri vestlus" at bounding box center [629, 38] width 54 height 9
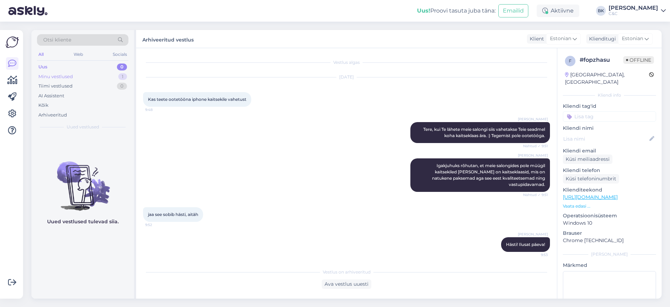
click at [69, 77] on div "Minu vestlused" at bounding box center [55, 76] width 35 height 7
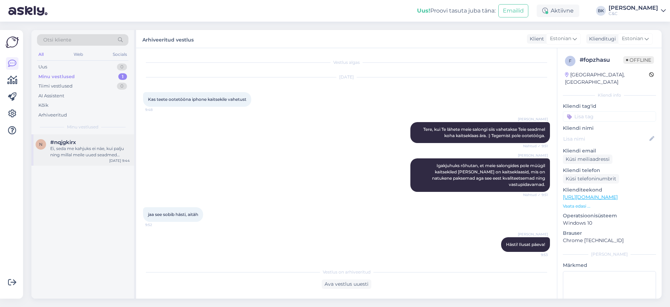
click at [90, 148] on div "Ei, seda me kahjuks ei näe, kui palju ning millal meile uued seadmed saadetakse." at bounding box center [90, 152] width 80 height 13
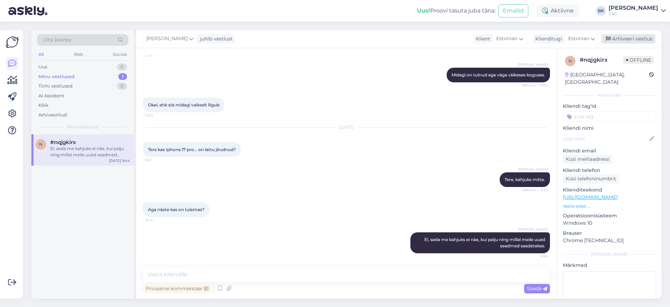
click at [625, 35] on div "Arhiveeri vestlus" at bounding box center [629, 38] width 54 height 9
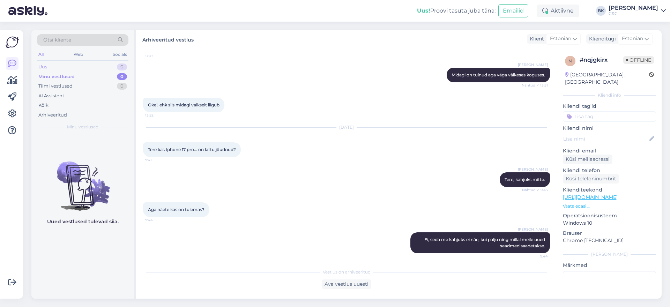
click at [99, 68] on div "Uus 0" at bounding box center [82, 67] width 91 height 10
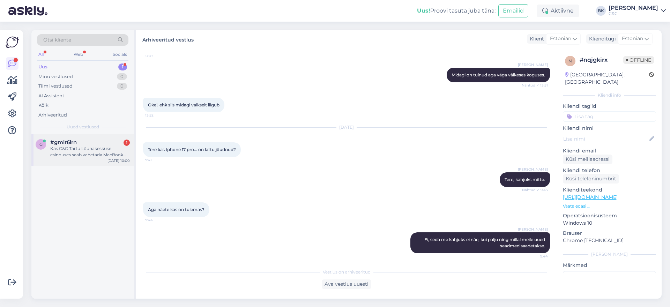
click at [88, 151] on div "Kas C&C Tartu Lõunakeskuse esinduses saab vahetada MacBook Pro 13' 2020 läpaka …" at bounding box center [90, 152] width 80 height 13
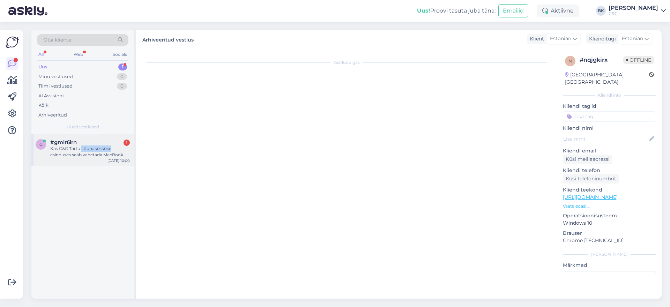
scroll to position [0, 0]
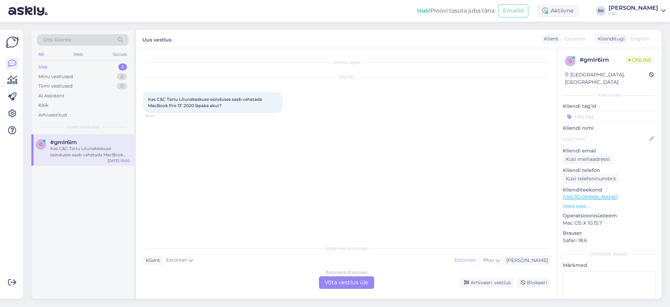
click at [251, 217] on div "Vestlus algas [DATE] Kas C&C Tartu Lõunakeskuse esinduses saab vahetada MacBook…" at bounding box center [349, 145] width 413 height 180
click at [358, 279] on div "Estonian to Estonian Võta vestlus üle" at bounding box center [346, 282] width 55 height 13
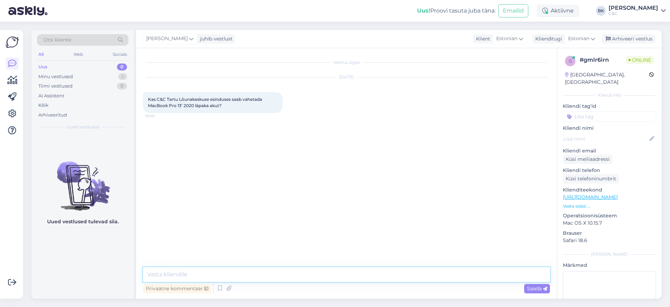
click at [354, 280] on textarea at bounding box center [346, 274] width 407 height 15
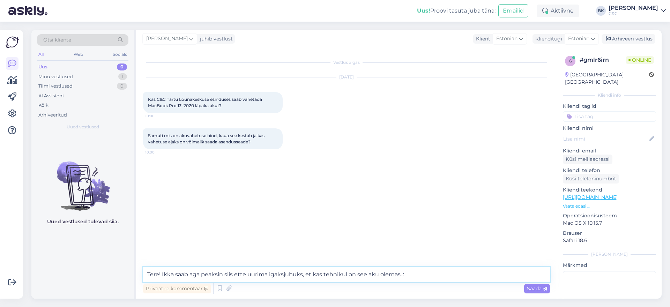
type textarea "Tere! Ikka saab aga peaksin siis ette uurima igaksjuhuks, et kas tehnikul on se…"
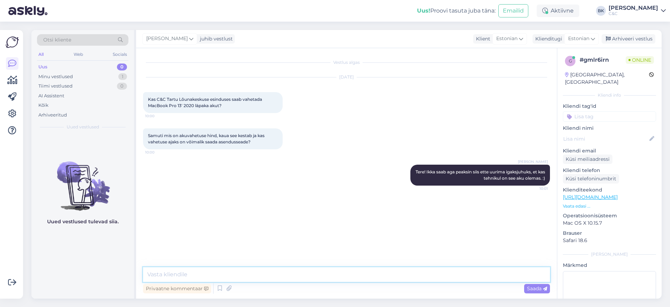
click at [205, 275] on textarea at bounding box center [346, 274] width 407 height 15
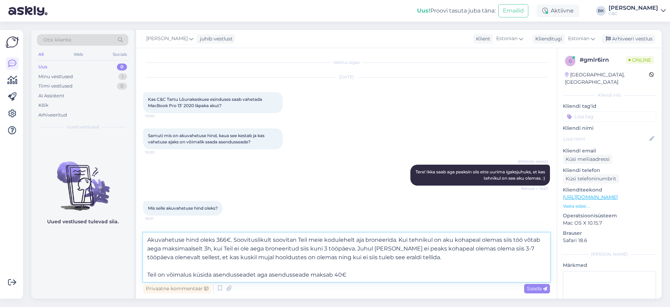
type textarea "Akuvahetuse hind oleks 366€. Soovituslikult soovitan Teil meie kodulehelt aja b…"
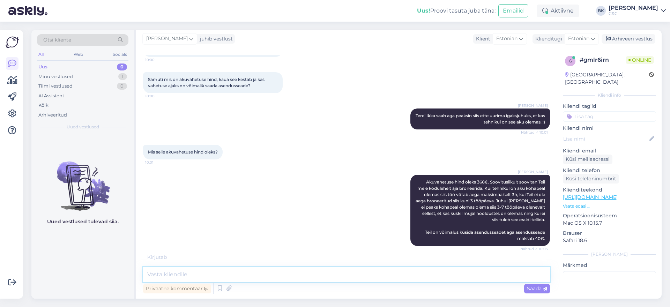
scroll to position [79, 0]
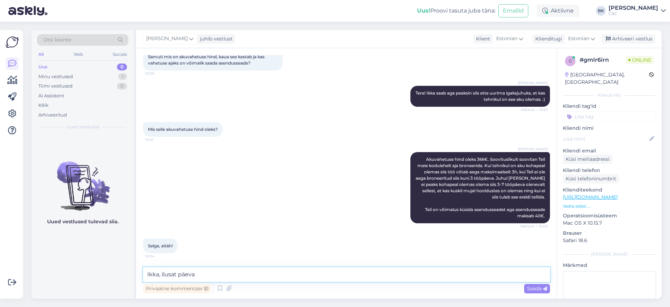
type textarea "Ikka, ilusat päeva!"
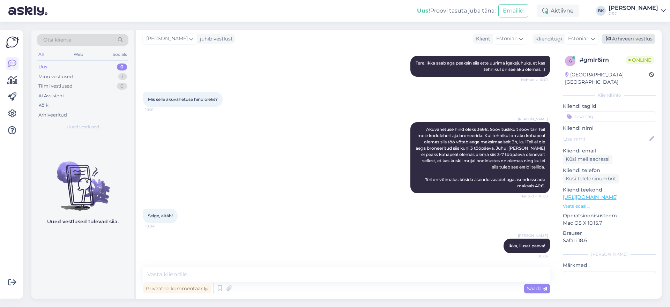
click at [648, 34] on div "Arhiveeri vestlus" at bounding box center [629, 38] width 54 height 9
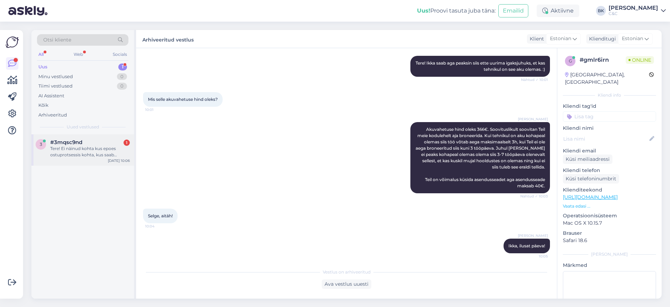
click at [96, 148] on div "Tere! Ei näinud kohta kus epoes ostuprotsessis kohta, kus saab ettevõtte nimele…" at bounding box center [90, 152] width 80 height 13
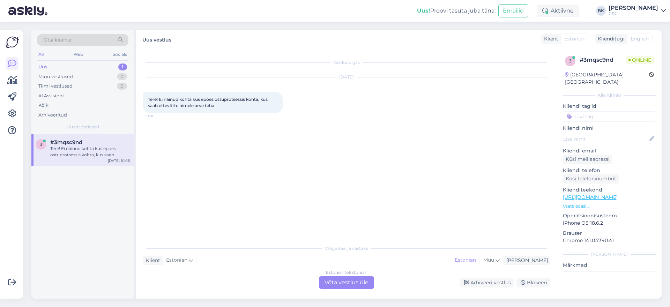
click at [257, 195] on div "Vestlus algas [DATE] Tere! Ei näinud kohta kus epoes ostuprotsessis kohta, kus …" at bounding box center [349, 145] width 413 height 180
click at [355, 285] on div "Estonian to Estonian Võta vestlus üle" at bounding box center [346, 282] width 55 height 13
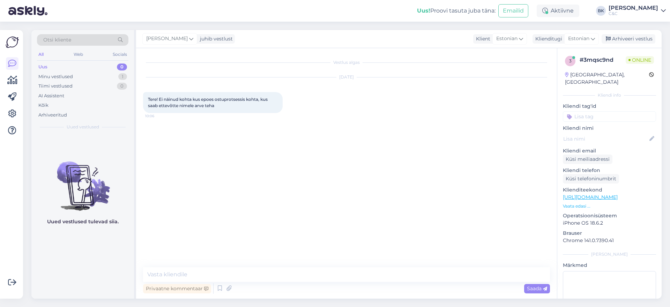
click at [333, 283] on div "Privaatne kommentaar Saada" at bounding box center [346, 288] width 407 height 13
click at [325, 273] on textarea at bounding box center [346, 274] width 407 height 15
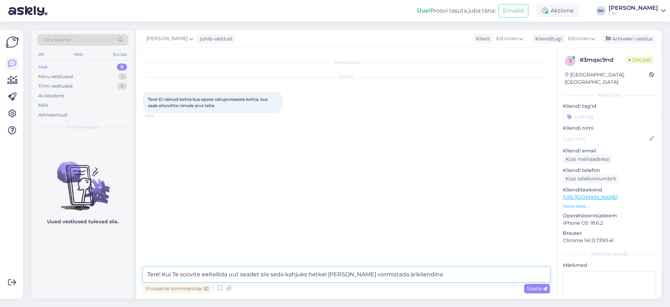
type textarea "Tere! Kui Te soovite eeltellida uut seadet siis seda kahjuks hetkel [PERSON_NAM…"
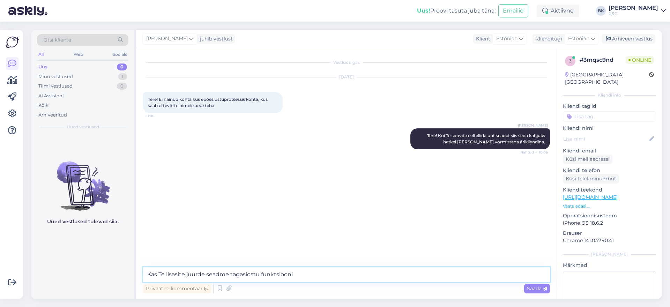
type textarea "Kas Te lisasite juurde seadme tagasiostu funktsiooni?"
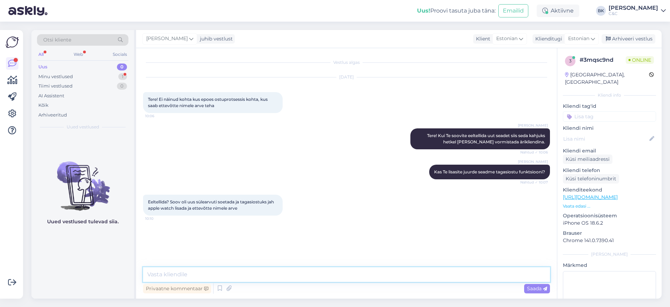
click at [216, 273] on textarea at bounding box center [346, 274] width 407 height 15
click at [194, 274] on textarea "Kui Teil on lisatus läbi epoe tagasiostu funktsioon siis [PERSON_NAME] saagi ka…" at bounding box center [346, 274] width 407 height 15
click at [439, 276] on textarea "Kui Teil on lisatud läbi epoe tagasiostu funktsioon siis seda ei saagi kahjuks …" at bounding box center [346, 274] width 407 height 15
type textarea "Kui Teil on lisatud läbi epoe tagasiostu funktsioon siis seda ei saagi kahjuks …"
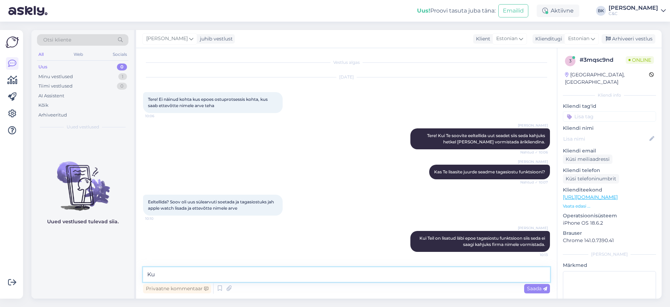
type textarea "K"
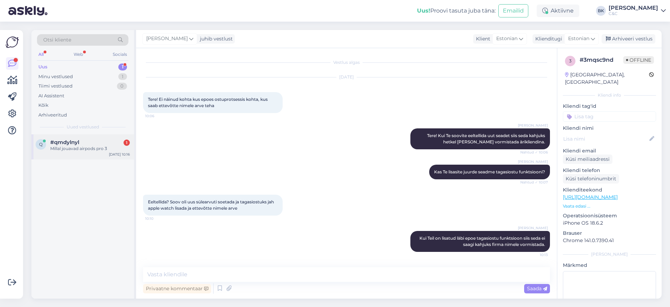
click at [99, 152] on div "q #qmdylnyl 1 Millal jouavad airpods pro 3 [DATE] 10:16" at bounding box center [82, 146] width 103 height 25
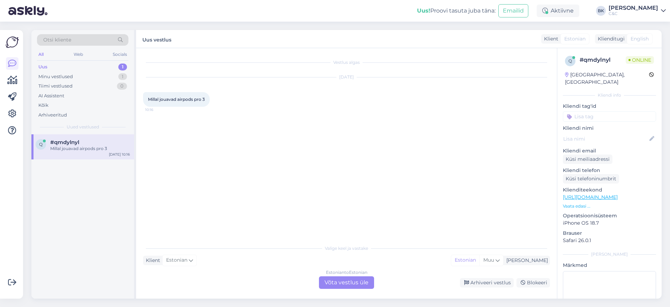
click at [351, 274] on div "Estonian to Estonian" at bounding box center [347, 272] width 42 height 6
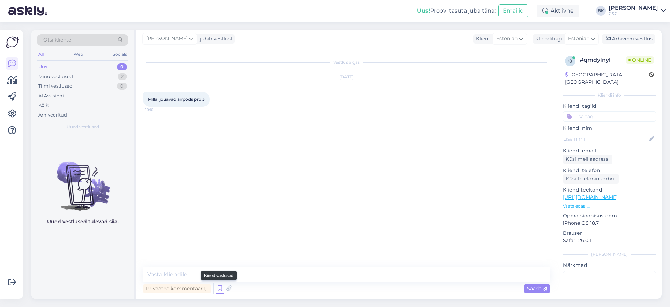
click at [217, 290] on icon at bounding box center [220, 288] width 8 height 10
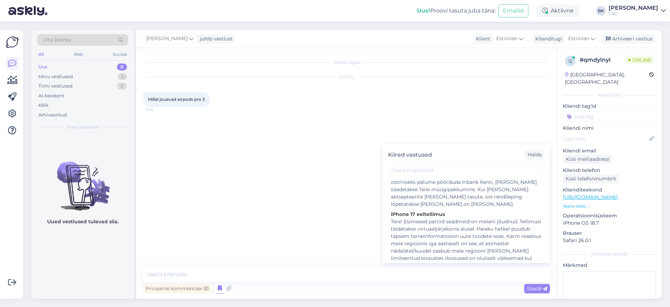
scroll to position [534, 0]
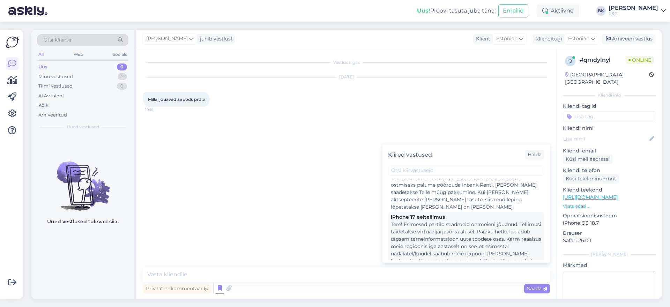
click at [453, 230] on div "Tere! Esimesed partiid seadmeid on meieni jõudnud. Tellimusi täidetakse virtuaa…" at bounding box center [466, 279] width 151 height 117
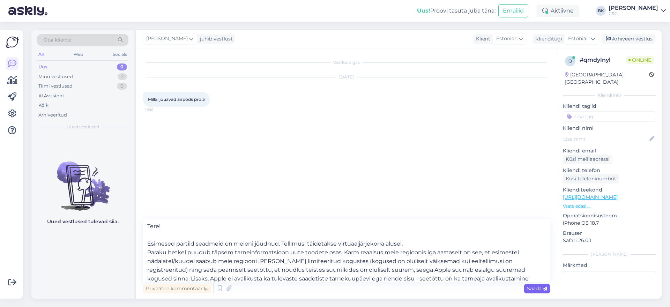
click at [524, 292] on div "Saada" at bounding box center [537, 288] width 26 height 9
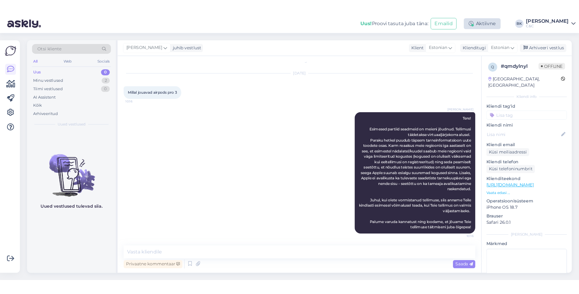
scroll to position [9, 0]
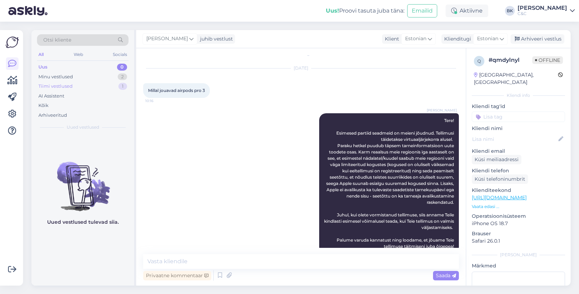
click at [80, 87] on div "Tiimi vestlused 1" at bounding box center [82, 86] width 91 height 10
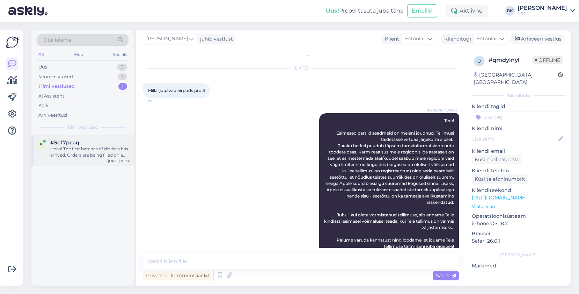
click at [90, 157] on div "Hello! The first batches of devices has arrived. Orders are being filled on a v…" at bounding box center [90, 152] width 80 height 13
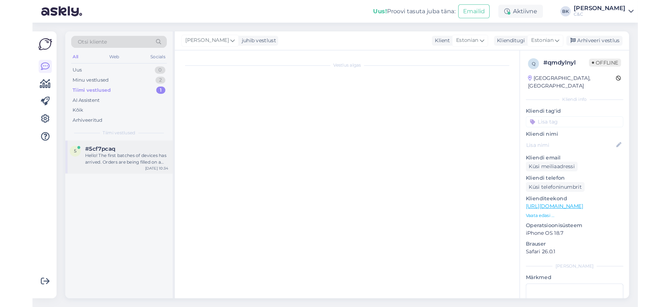
scroll to position [0, 0]
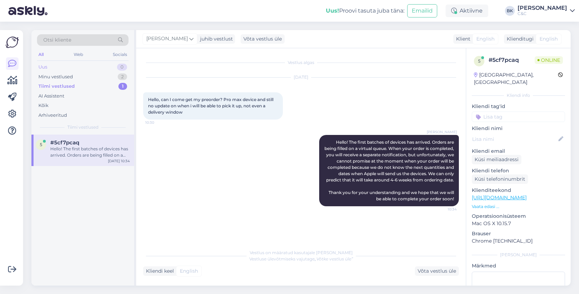
click at [87, 70] on div "Uus 0" at bounding box center [82, 67] width 91 height 10
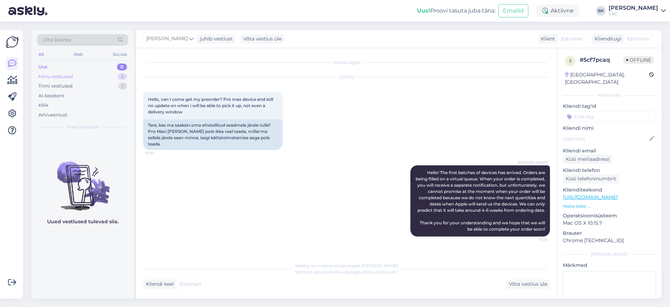
click at [90, 76] on div "Minu vestlused 2" at bounding box center [82, 77] width 91 height 10
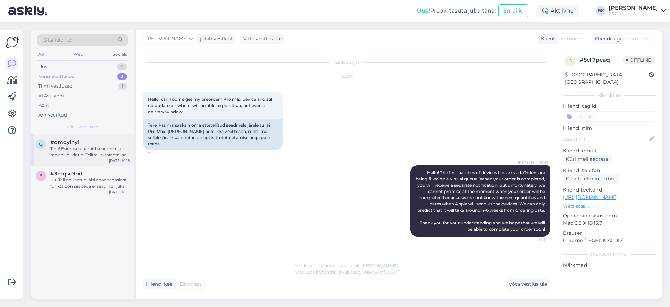
click at [97, 156] on div "Tere! Esimesed partiid seadmeid on meieni jõudnud. Tellimusi täidetakse virtuaa…" at bounding box center [90, 152] width 80 height 13
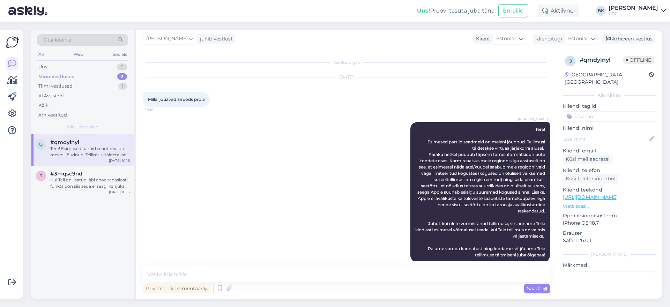
scroll to position [9, 0]
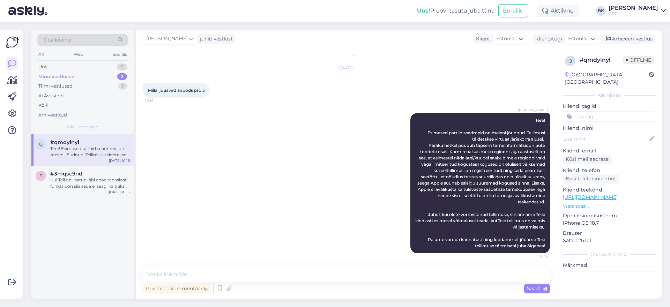
click at [537, 294] on div "Privaatne kommentaar Saada" at bounding box center [346, 288] width 407 height 13
click at [536, 285] on span "Saada" at bounding box center [537, 288] width 20 height 6
click at [645, 35] on div "Arhiveeri vestlus" at bounding box center [629, 38] width 54 height 9
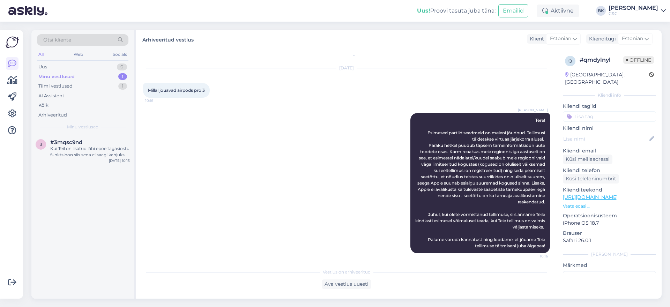
click at [79, 134] on div "Otsi kliente All Web Socials Uus 0 Minu vestlused 1 Tiimi vestlused 1 AI Assist…" at bounding box center [82, 82] width 103 height 104
click at [81, 140] on span "#3mqsc9nd" at bounding box center [66, 142] width 32 height 6
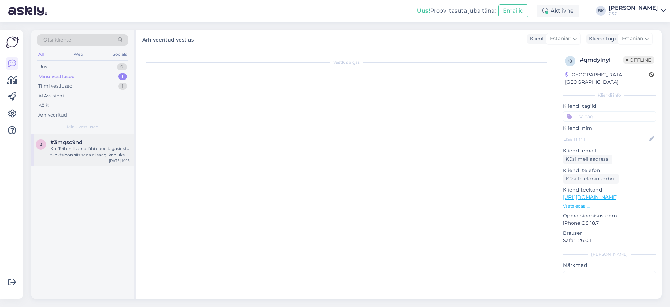
scroll to position [0, 0]
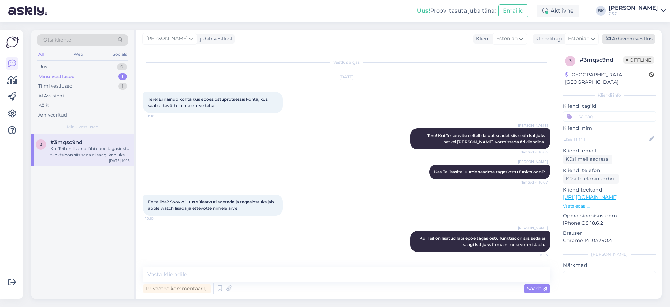
click at [648, 40] on div "Arhiveeri vestlus" at bounding box center [629, 38] width 54 height 9
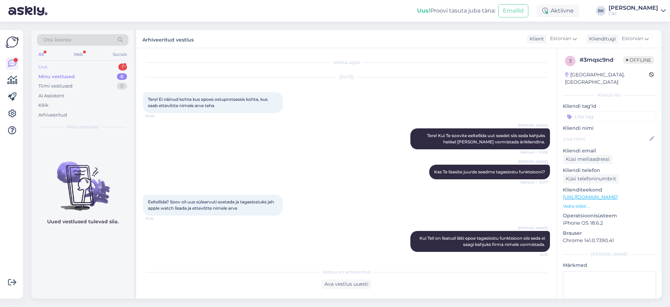
click at [88, 66] on div "Uus 1" at bounding box center [82, 67] width 91 height 10
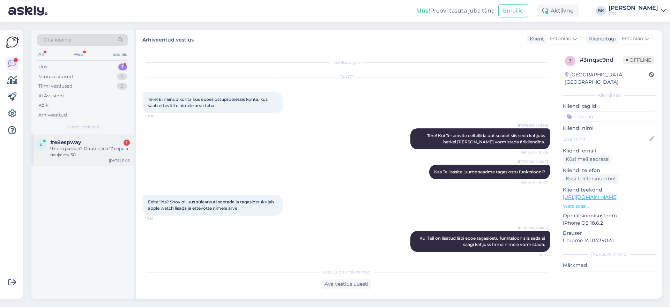
click at [103, 143] on div "#e8espway 1" at bounding box center [90, 142] width 80 height 6
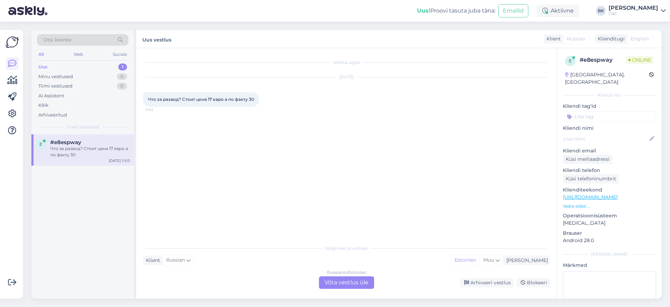
click at [363, 284] on div "Russian to Estonian Võta vestlus üle" at bounding box center [346, 282] width 55 height 13
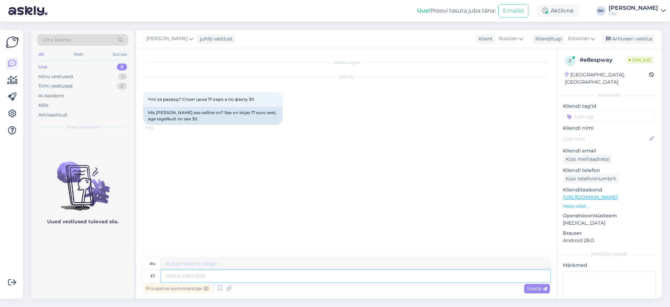
click at [261, 276] on textarea at bounding box center [355, 276] width 389 height 12
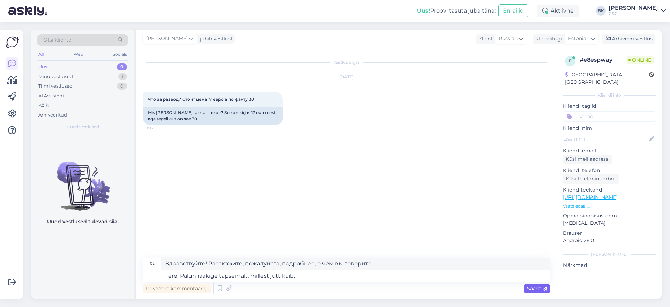
click at [528, 292] on div "Saada" at bounding box center [537, 288] width 26 height 9
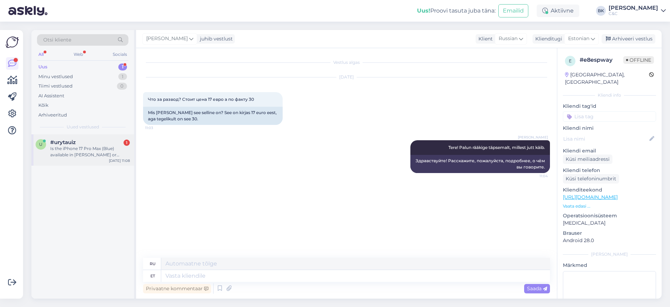
click at [98, 161] on div "u #urytauiz 1 Is the iPhone 17 Pro Max (Blue) available in [PERSON_NAME] or Ule…" at bounding box center [82, 149] width 103 height 31
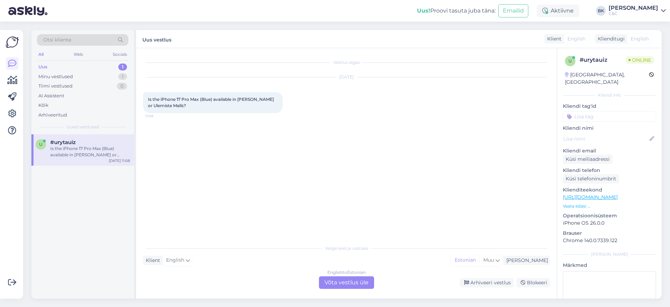
click at [335, 283] on div "English to Estonian Võta vestlus üle" at bounding box center [346, 282] width 55 height 13
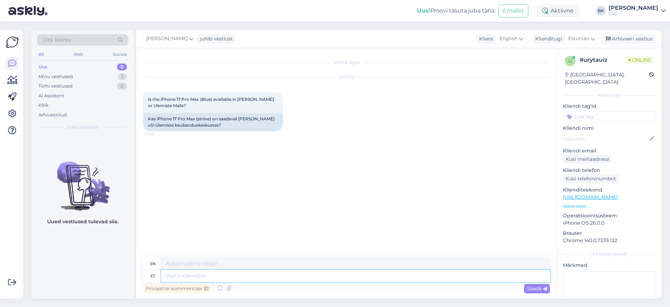
click at [203, 278] on textarea at bounding box center [355, 276] width 389 height 12
click at [534, 294] on div "Privaatne kommentaar Saada" at bounding box center [346, 288] width 407 height 13
click at [534, 291] on span "Saada" at bounding box center [537, 288] width 20 height 6
click at [233, 277] on textarea at bounding box center [355, 276] width 389 height 12
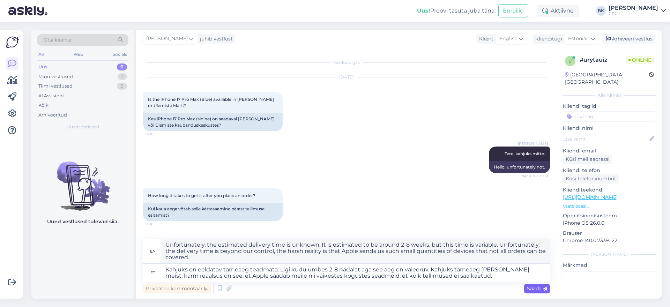
click at [540, 292] on div "Saada" at bounding box center [537, 288] width 26 height 9
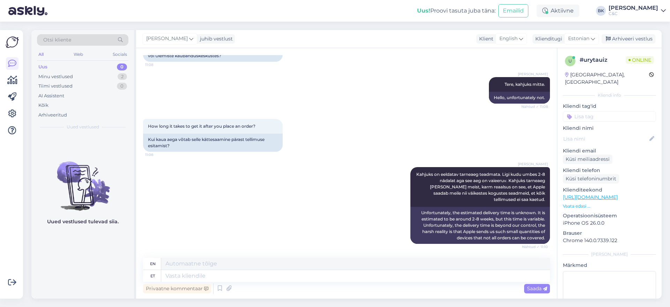
scroll to position [118, 0]
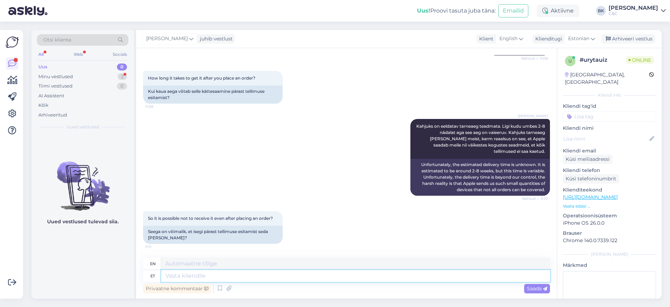
click at [205, 275] on textarea at bounding box center [355, 276] width 389 height 12
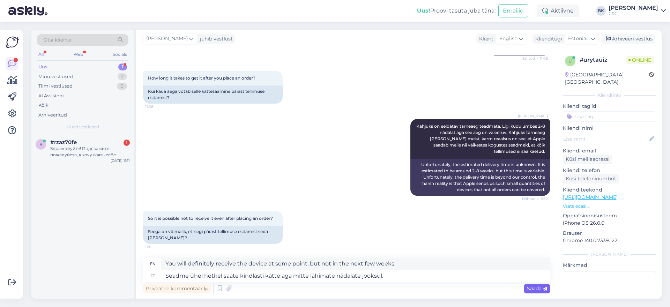
click at [542, 288] on span "Saada" at bounding box center [537, 288] width 20 height 6
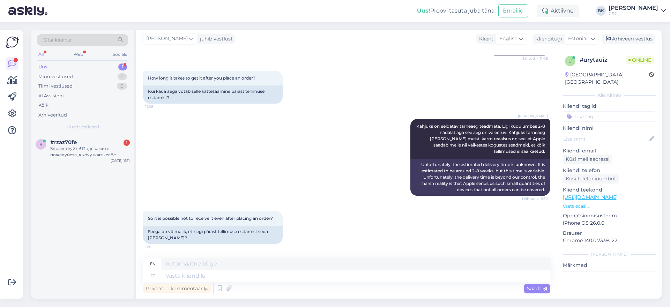
scroll to position [172, 0]
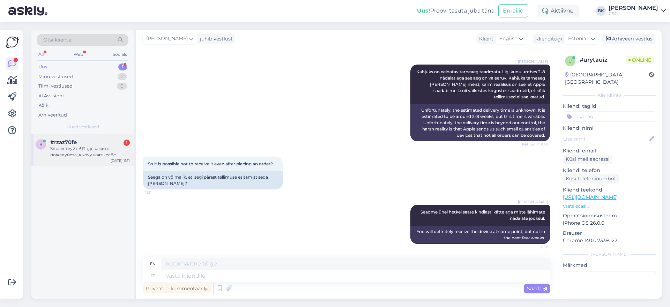
click at [73, 143] on span "#rzaz70fe" at bounding box center [63, 142] width 27 height 6
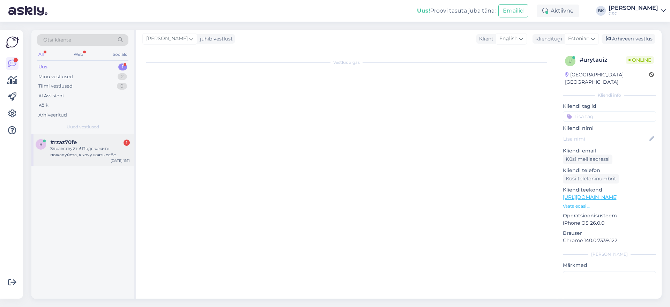
scroll to position [0, 0]
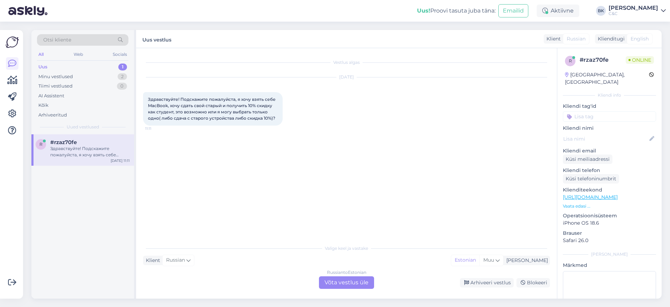
click at [347, 289] on div "Vestlus algas [DATE] Здравствуйте! Подскажите пожалуйста, я хочу взять себе Mac…" at bounding box center [346, 173] width 421 height 251
click at [346, 277] on div "Russian to Estonian Võta vestlus üle" at bounding box center [346, 282] width 55 height 13
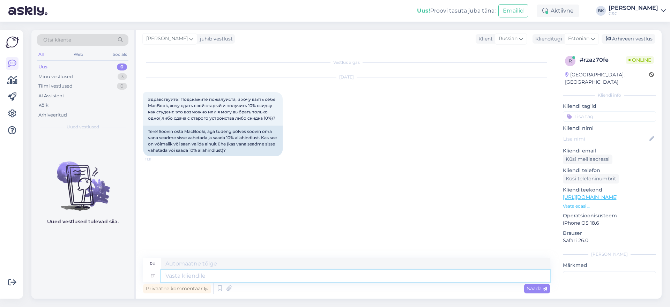
click at [223, 275] on textarea at bounding box center [355, 276] width 389 height 12
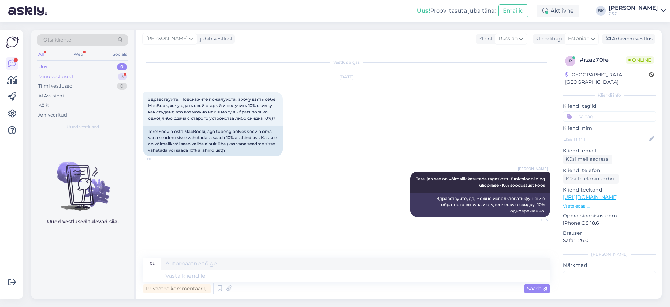
click at [74, 80] on div "Minu vestlused 3" at bounding box center [82, 77] width 91 height 10
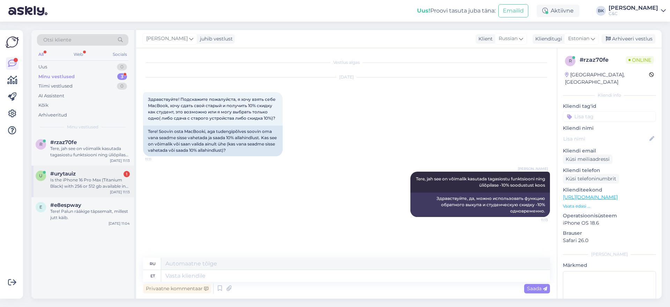
click at [87, 180] on div "Is the iPhone 16 Pro Max (Titanium Black) with 256 or 512 gb available in these…" at bounding box center [90, 183] width 80 height 13
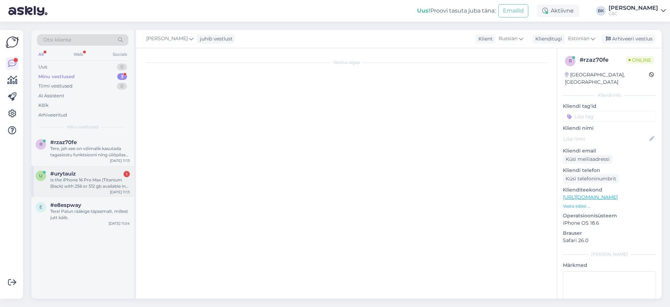
scroll to position [227, 0]
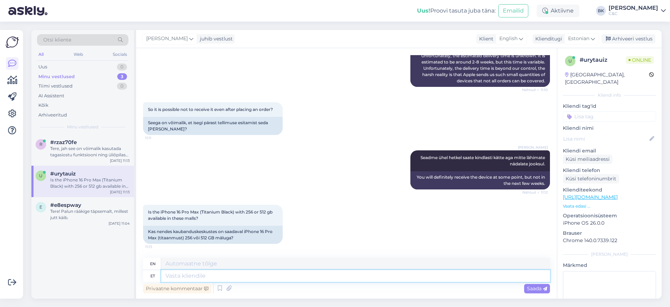
click at [201, 280] on textarea at bounding box center [355, 276] width 389 height 12
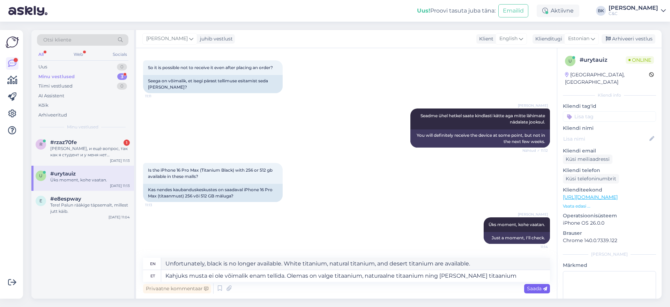
click at [539, 288] on span "Saada" at bounding box center [537, 288] width 20 height 6
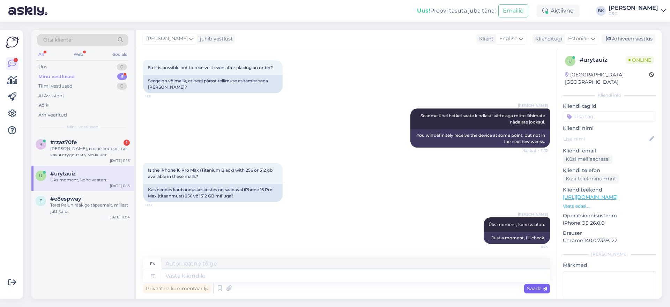
scroll to position [323, 0]
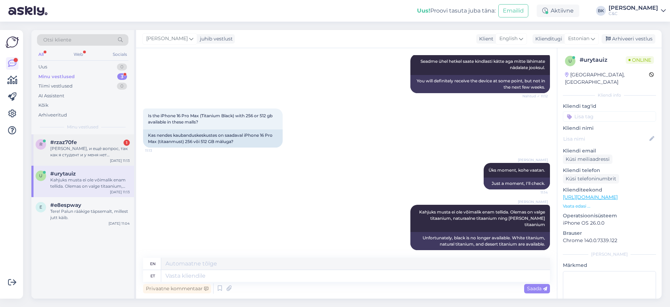
click at [86, 141] on div "#rzaz70fe 1" at bounding box center [90, 142] width 80 height 6
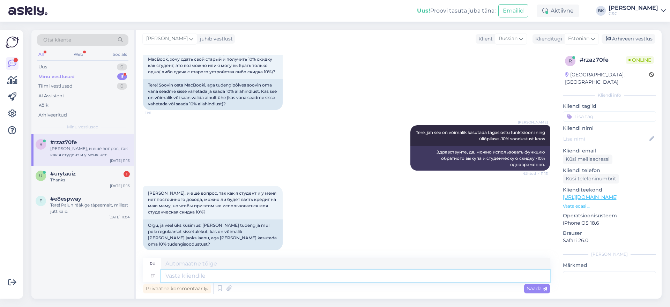
click at [195, 279] on textarea at bounding box center [355, 276] width 389 height 12
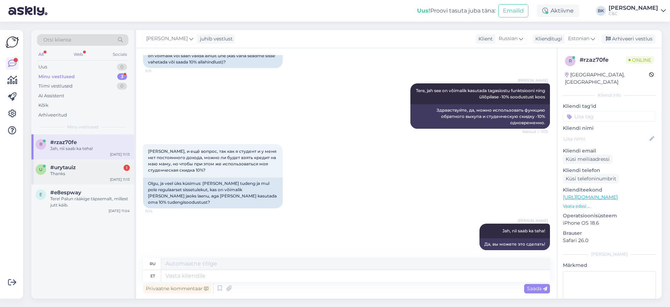
click at [67, 171] on div "Thanks" at bounding box center [90, 174] width 80 height 6
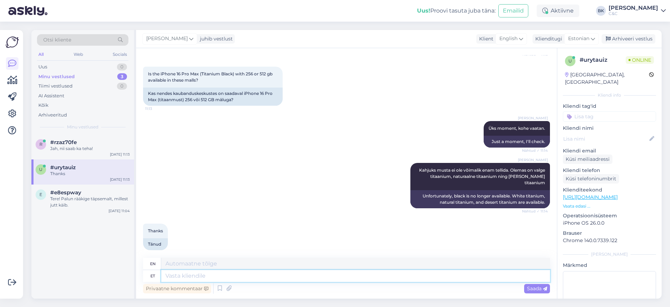
click at [205, 274] on textarea at bounding box center [355, 276] width 389 height 12
click at [547, 287] on div "Saada" at bounding box center [537, 288] width 26 height 9
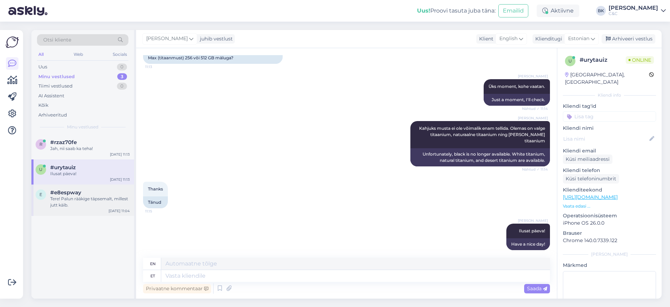
click at [102, 197] on div "Tere! Palun rääkige täpsemalt, millest jutt käib." at bounding box center [90, 202] width 80 height 13
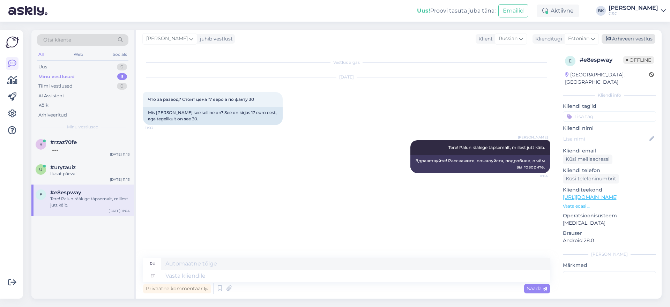
click at [639, 41] on div "Arhiveeri vestlus" at bounding box center [629, 38] width 54 height 9
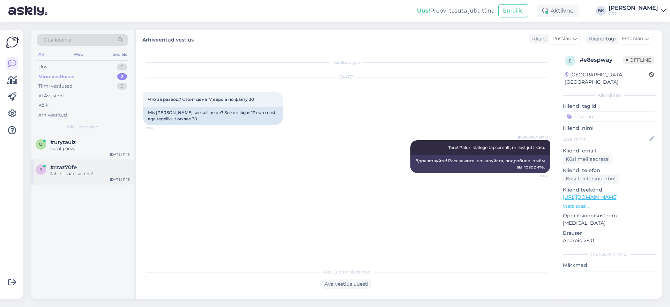
click at [76, 174] on div "Jah, nii saab ka teha!" at bounding box center [90, 174] width 80 height 6
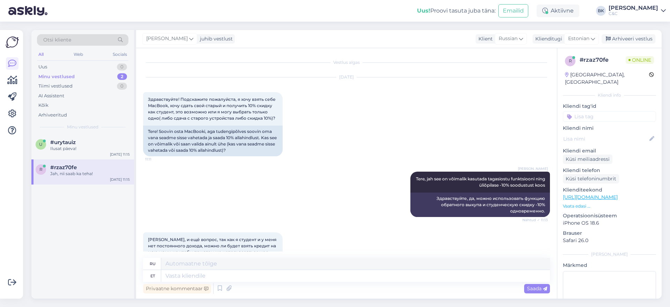
scroll to position [88, 0]
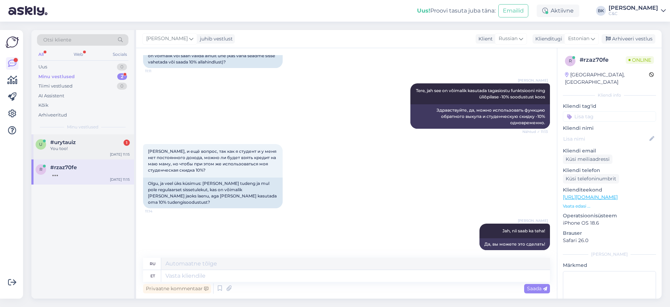
click at [86, 150] on div "You too!" at bounding box center [90, 149] width 80 height 6
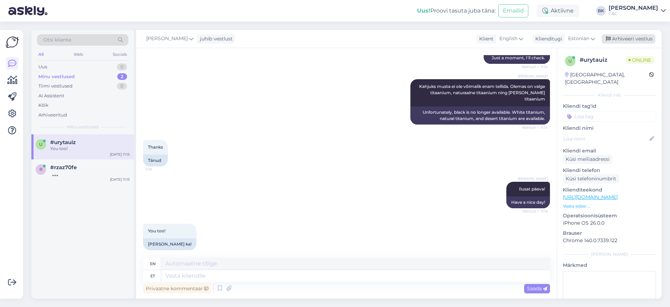
click at [639, 40] on div "Arhiveeri vestlus" at bounding box center [629, 38] width 54 height 9
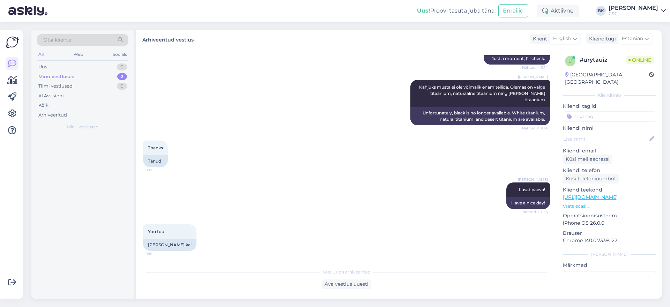
scroll to position [441, 0]
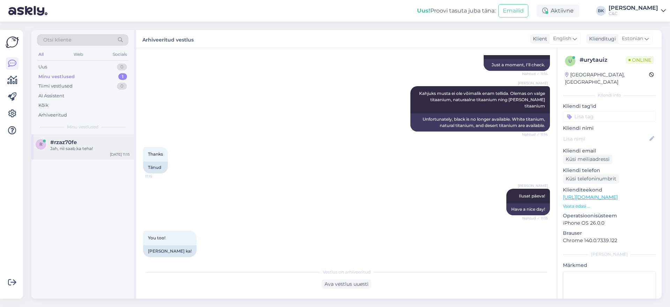
click at [88, 143] on div "#rzaz70fe" at bounding box center [90, 142] width 80 height 6
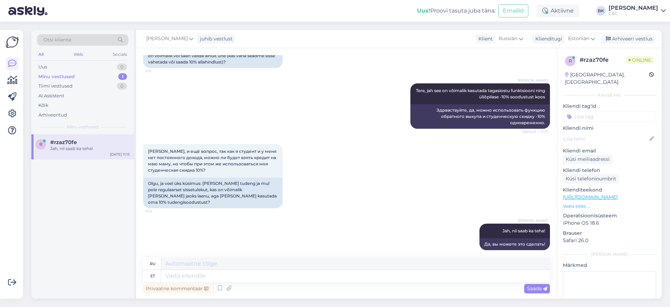
scroll to position [155, 0]
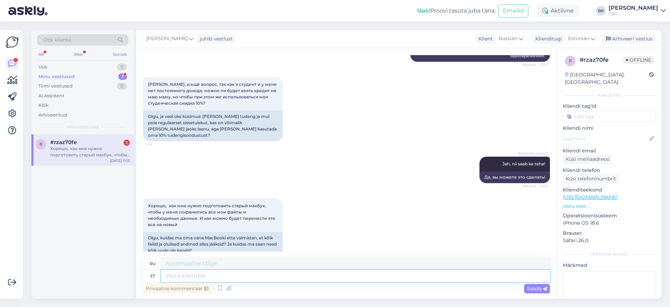
click at [203, 276] on textarea at bounding box center [355, 276] width 389 height 12
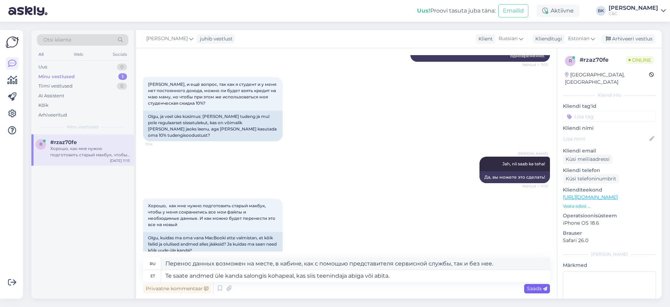
click at [543, 290] on icon at bounding box center [545, 289] width 4 height 4
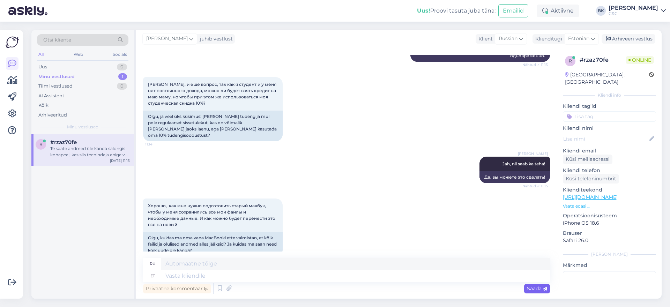
scroll to position [216, 0]
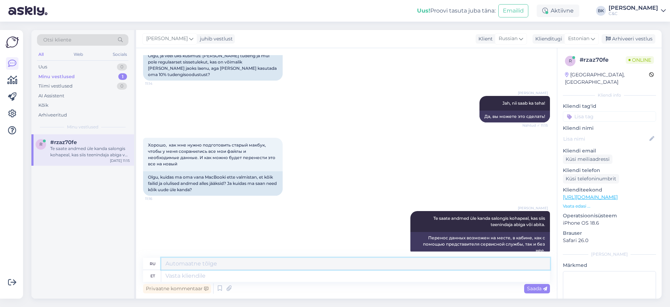
click at [376, 263] on textarea at bounding box center [355, 264] width 389 height 12
click at [376, 274] on textarea at bounding box center [355, 276] width 389 height 12
click at [540, 289] on span "Saada" at bounding box center [537, 288] width 20 height 6
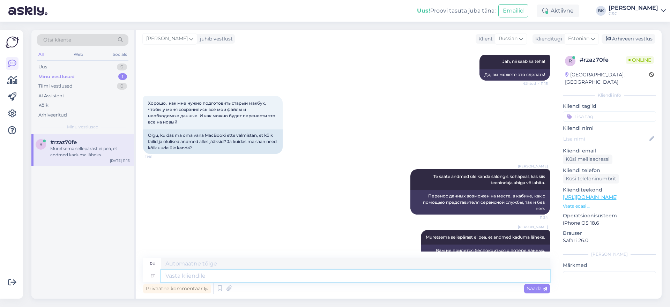
click at [438, 274] on textarea at bounding box center [355, 276] width 389 height 12
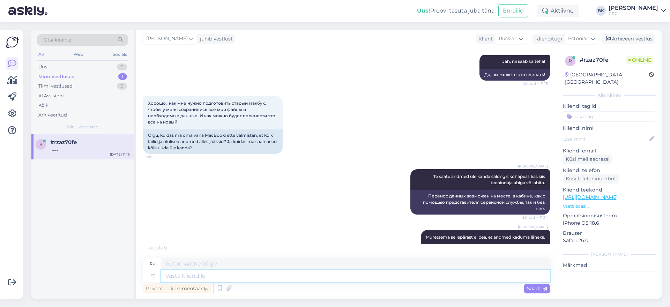
scroll to position [300, 0]
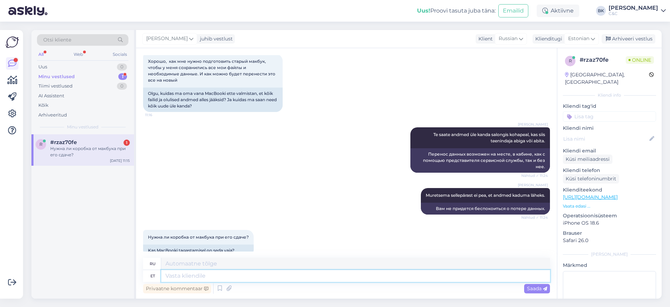
click at [230, 277] on textarea at bounding box center [355, 276] width 389 height 12
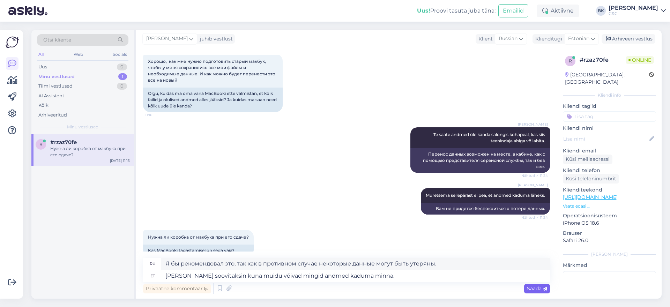
click at [529, 290] on span "Saada" at bounding box center [537, 288] width 20 height 6
click at [526, 285] on div "Saada" at bounding box center [537, 288] width 26 height 9
click at [537, 291] on span "Saada" at bounding box center [537, 288] width 20 height 6
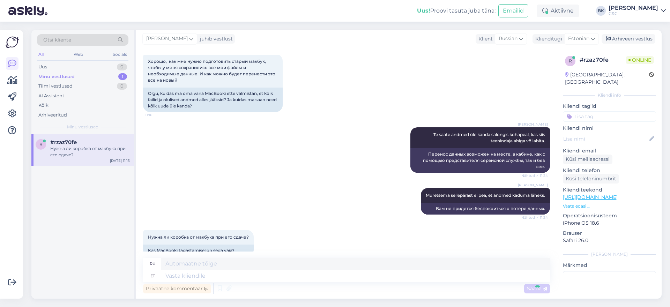
scroll to position [354, 0]
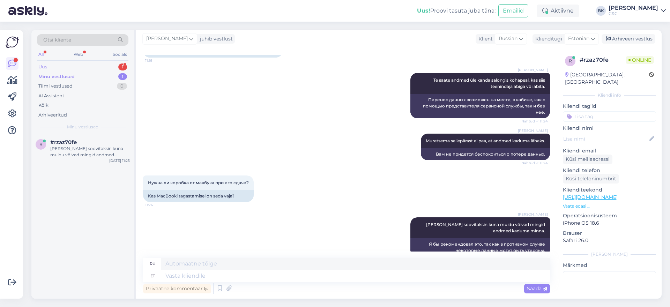
click at [68, 69] on div "Uus 1" at bounding box center [82, 67] width 91 height 10
click at [87, 158] on div "y #yzqdoeka 1 Tere [DATE] 11:25" at bounding box center [82, 146] width 103 height 25
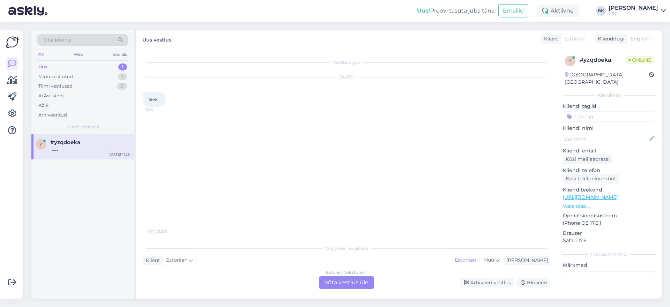
click at [361, 280] on div "Estonian to Estonian Võta vestlus üle" at bounding box center [346, 282] width 55 height 13
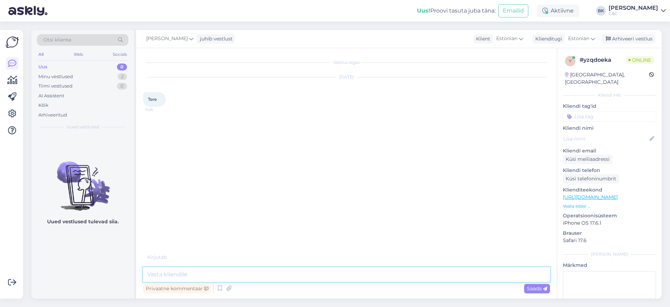
click at [259, 274] on textarea at bounding box center [346, 274] width 407 height 15
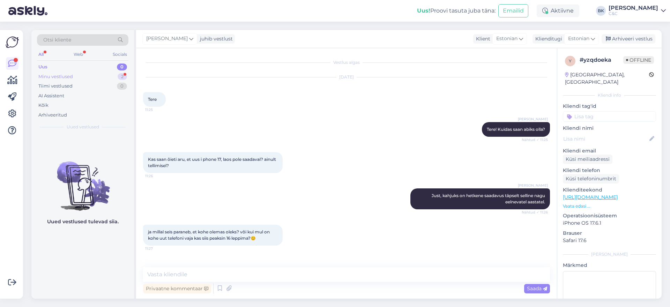
click at [116, 76] on div "Minu vestlused 2" at bounding box center [82, 77] width 91 height 10
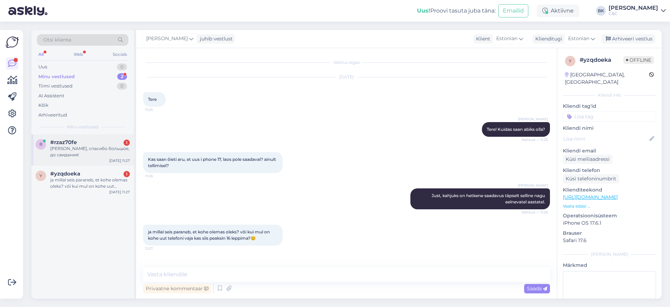
click at [106, 151] on div "[PERSON_NAME], спасибо большое, до свидания!" at bounding box center [90, 152] width 80 height 13
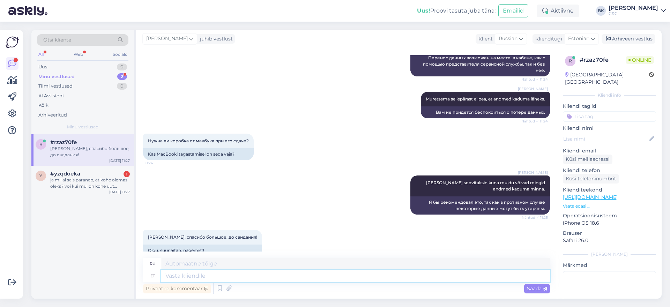
click at [191, 279] on textarea at bounding box center [355, 276] width 389 height 12
click at [539, 288] on span "Saada" at bounding box center [537, 288] width 20 height 6
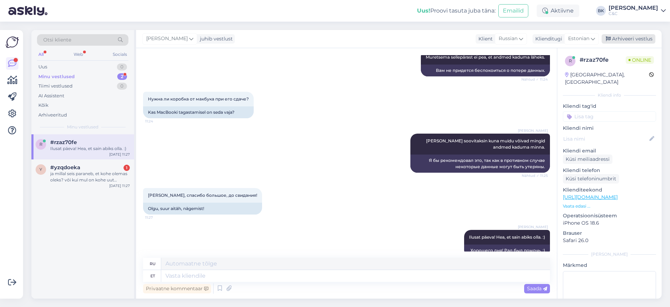
click at [633, 37] on div "Arhiveeri vestlus" at bounding box center [629, 38] width 54 height 9
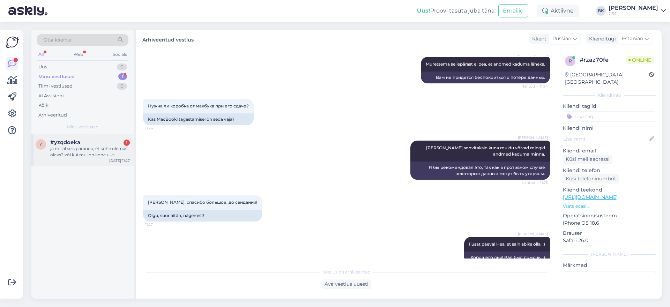
click at [78, 154] on div "ja millal seis paraneb, et kohe olemas oleks? või kui mul on kohe uut telefoni …" at bounding box center [90, 152] width 80 height 13
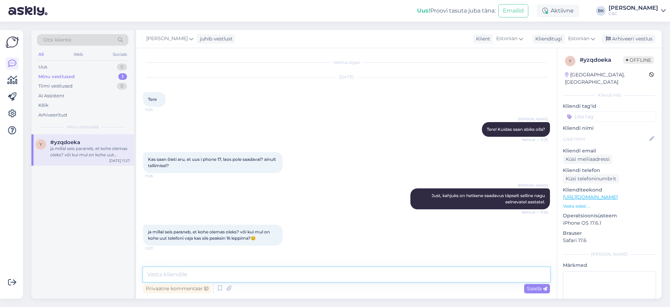
click at [225, 275] on textarea at bounding box center [346, 274] width 407 height 15
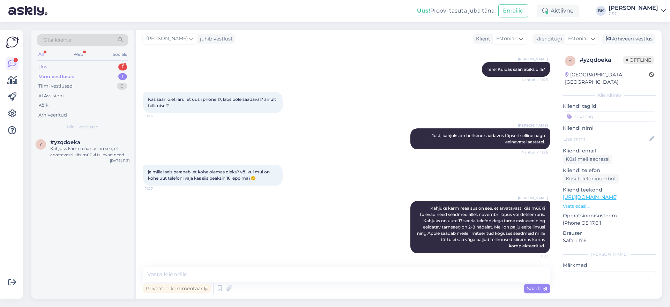
click at [66, 66] on div "Uus 1" at bounding box center [82, 67] width 91 height 10
click at [85, 151] on div "Tere! Kas on umbkaudu aimu, millal tuleks Iphone 17 pro(hõbe) kui tellida? Kas …" at bounding box center [90, 152] width 80 height 13
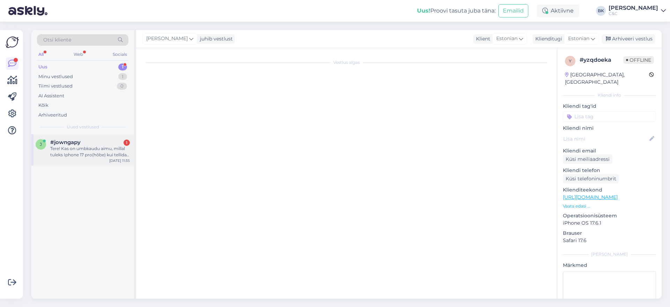
scroll to position [0, 0]
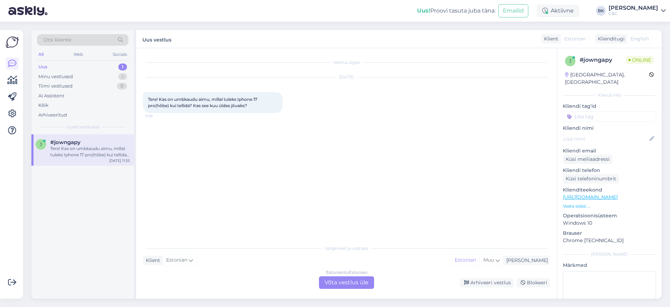
click at [334, 280] on div "Estonian to Estonian Võta vestlus üle" at bounding box center [346, 282] width 55 height 13
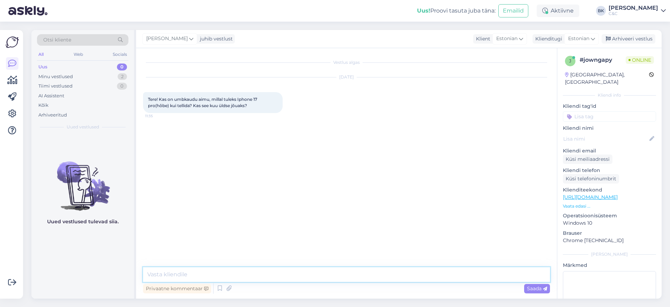
click at [306, 275] on textarea at bounding box center [346, 274] width 407 height 15
click at [101, 77] on div "Minu vestlused 2" at bounding box center [82, 77] width 91 height 10
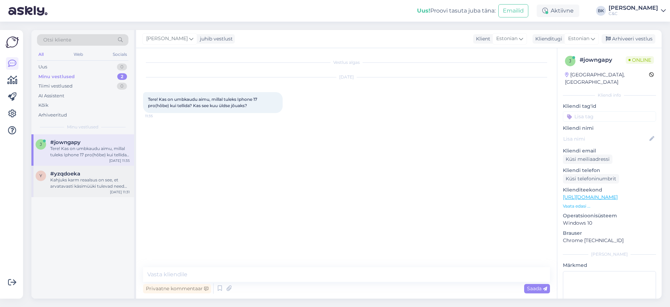
click at [96, 178] on div "Kahjuks karm reaalsus on see, et arvatavasti käsimüüki tulevad need seadmed all…" at bounding box center [90, 183] width 80 height 13
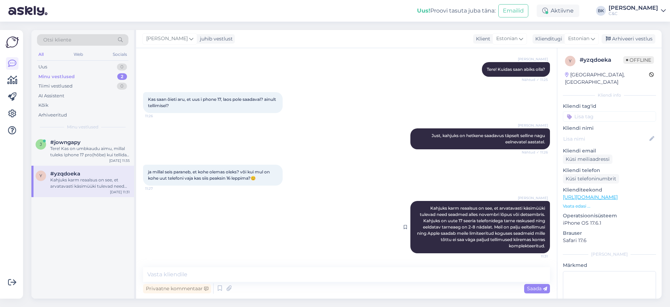
click at [463, 221] on span "Kahjuks karm reaalsus on see, et arvatavasti käsimüüki tulevad need seadmed all…" at bounding box center [481, 227] width 129 height 43
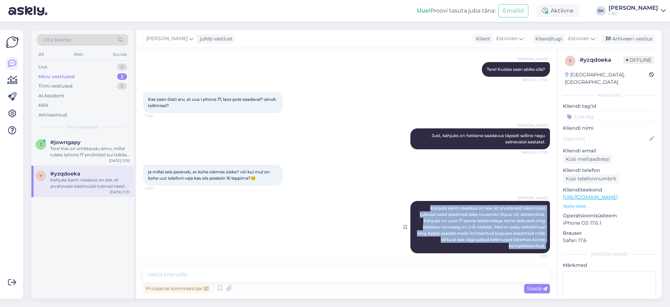
click at [463, 221] on span "Kahjuks karm reaalsus on see, et arvatavasti käsimüüki tulevad need seadmed all…" at bounding box center [481, 227] width 129 height 43
copy div "Kahjuks karm reaalsus on see, et arvatavasti käsimüüki tulevad need seadmed all…"
click at [94, 67] on div "Uus 0" at bounding box center [82, 67] width 91 height 10
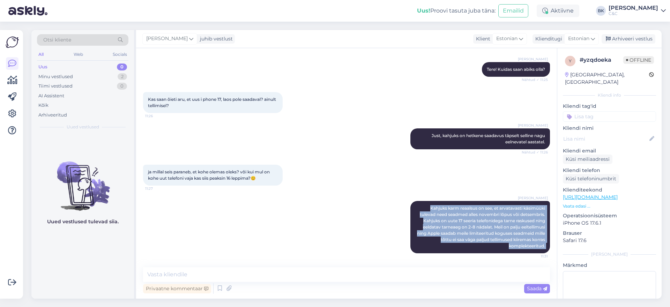
click at [83, 69] on div "Uus 0" at bounding box center [82, 67] width 91 height 10
click at [80, 74] on div "Minu vestlused 2" at bounding box center [82, 77] width 91 height 10
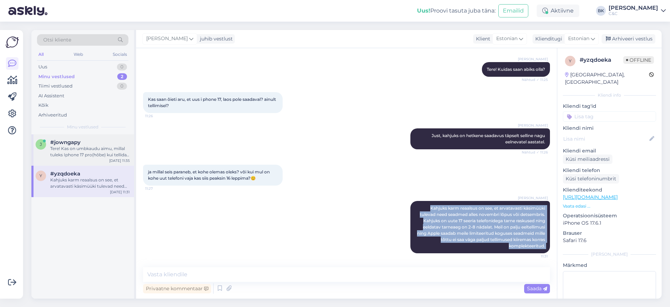
click at [79, 147] on div "Tere! Kas on umbkaudu aimu, millal tuleks Iphone 17 pro(hõbe) kui tellida? Kas …" at bounding box center [90, 152] width 80 height 13
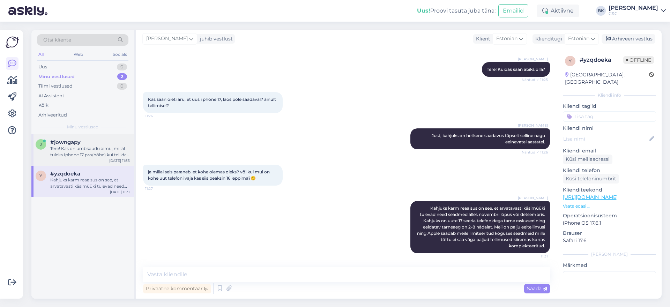
scroll to position [0, 0]
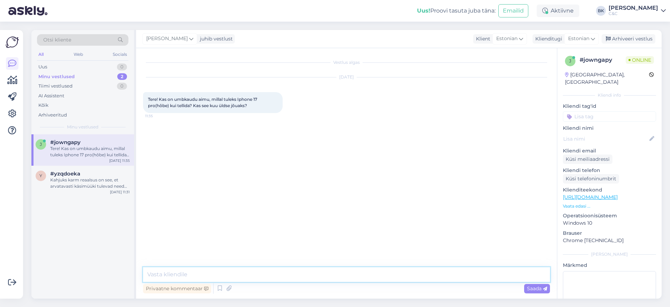
click at [165, 274] on textarea at bounding box center [346, 274] width 407 height 15
paste textarea "Kahjuks karm reaalsus on see, et arvatavasti käsimüüki tulevad need seadmed all…"
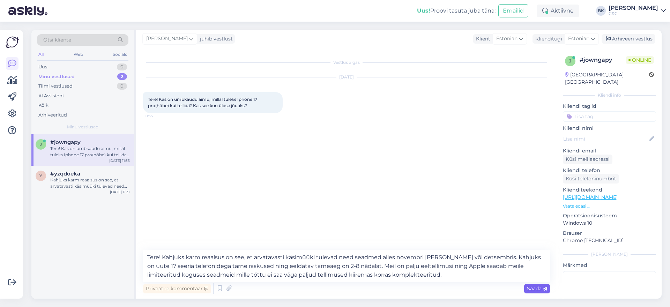
click at [536, 291] on span "Saada" at bounding box center [537, 288] width 20 height 6
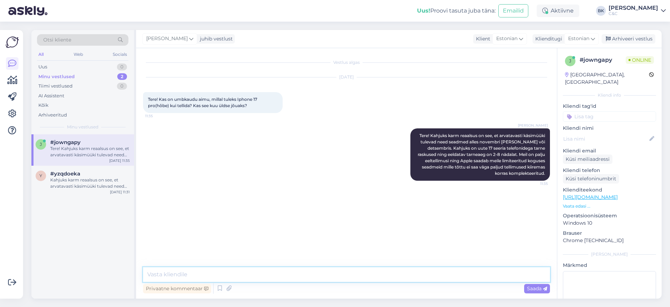
click at [461, 273] on textarea at bounding box center [346, 274] width 407 height 15
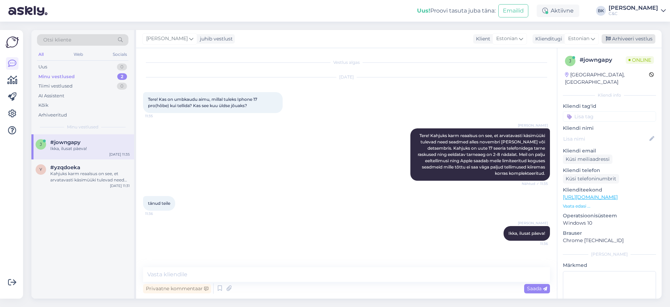
click at [618, 40] on div "Arhiveeri vestlus" at bounding box center [629, 38] width 54 height 9
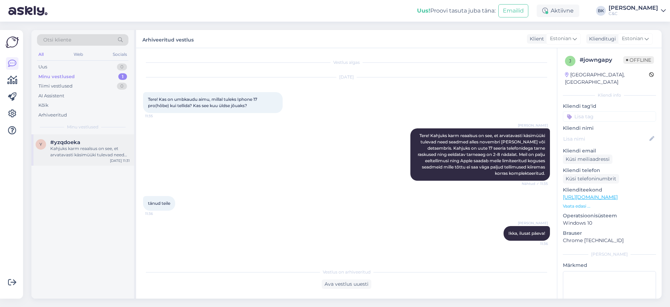
click at [88, 162] on div "y #yzqdoeka Kahjuks karm reaalsus on see, et arvatavasti käsimüüki tulevad need…" at bounding box center [82, 149] width 103 height 31
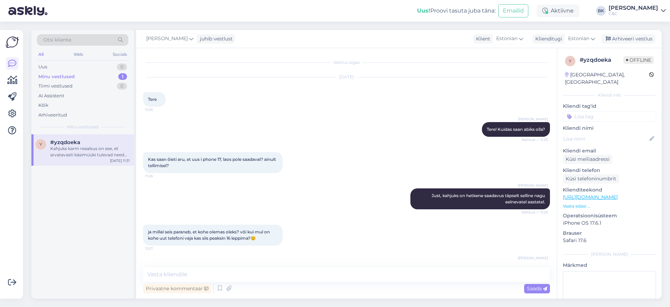
scroll to position [60, 0]
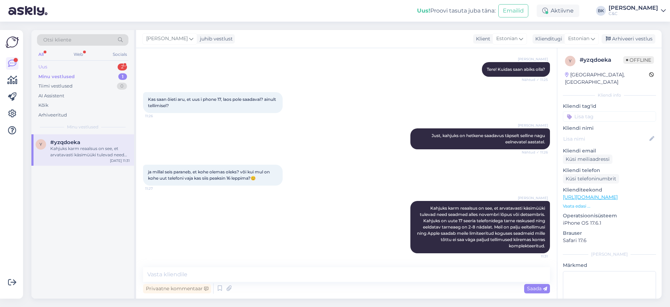
click at [73, 68] on div "Uus 2" at bounding box center [82, 67] width 91 height 10
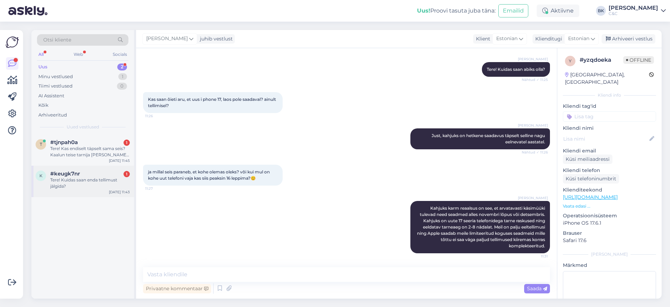
click at [103, 182] on div "Tere! Kuidas saan enda tellimust jälgida?" at bounding box center [90, 183] width 80 height 13
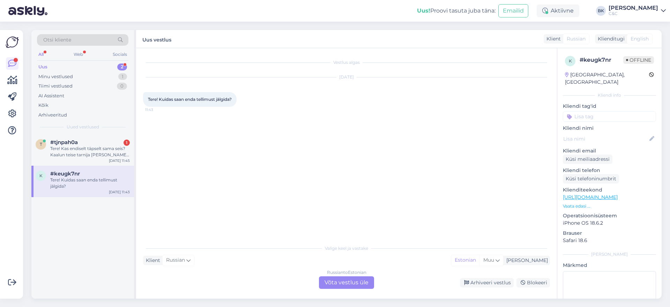
click at [337, 280] on div "Russian to Estonian Võta vestlus üle" at bounding box center [346, 282] width 55 height 13
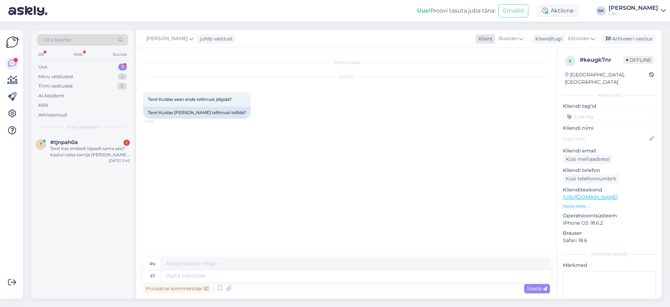
click at [520, 42] on icon at bounding box center [521, 39] width 4 height 8
click at [487, 70] on link "Estonian" at bounding box center [501, 69] width 77 height 11
click at [225, 277] on textarea at bounding box center [346, 274] width 407 height 15
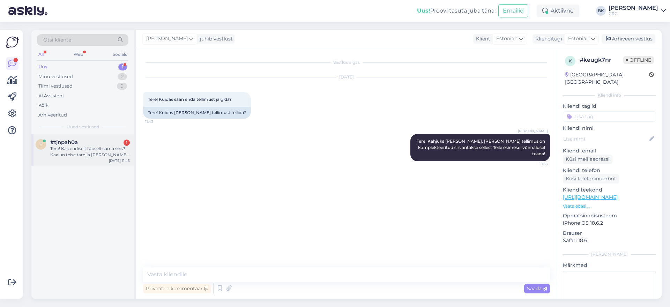
click at [68, 157] on div "Tere! Kas endiselt täpselt sama seis? Kaalun teise tarnija [PERSON_NAME] üle mi…" at bounding box center [90, 152] width 80 height 13
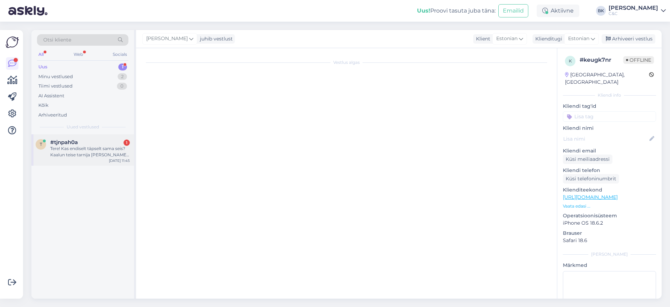
scroll to position [930, 0]
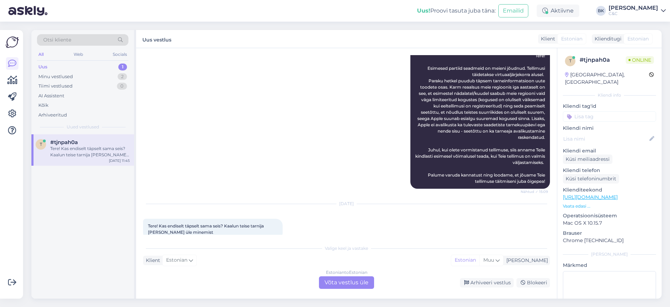
click at [333, 282] on div "Estonian to Estonian Võta vestlus üle" at bounding box center [346, 282] width 55 height 13
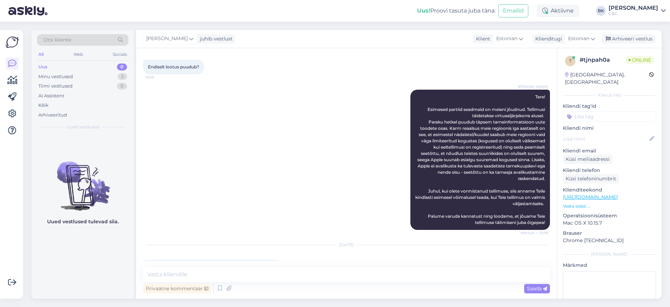
scroll to position [904, 0]
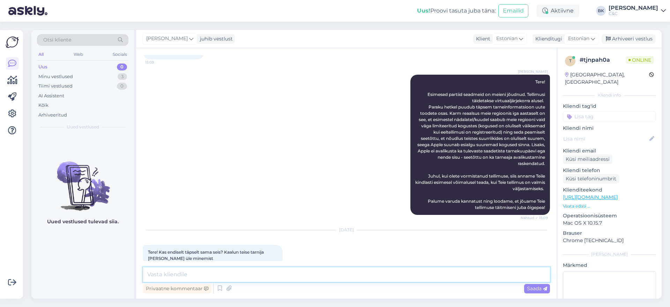
click at [257, 278] on textarea at bounding box center [346, 274] width 407 height 15
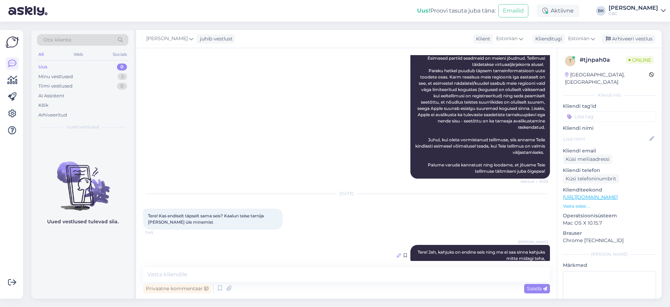
click at [399, 253] on icon at bounding box center [399, 255] width 4 height 4
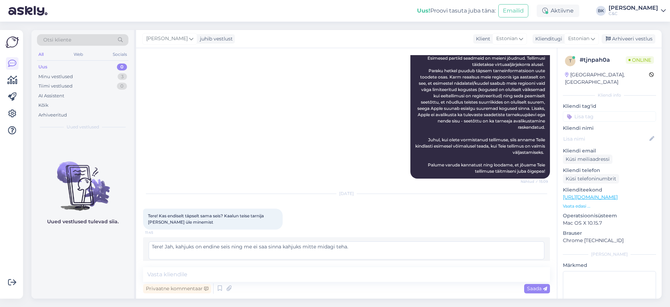
click at [538, 265] on icon at bounding box center [539, 267] width 5 height 5
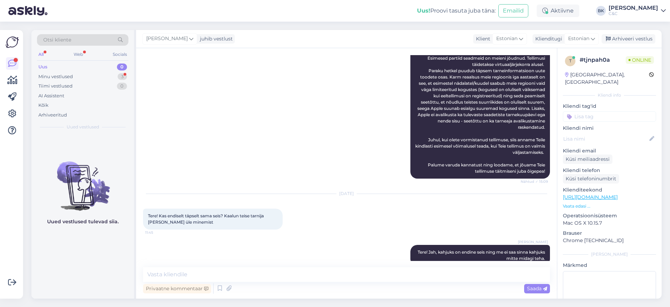
scroll to position [970, 0]
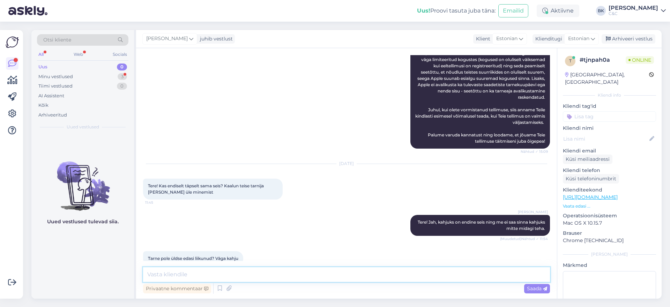
click at [221, 273] on textarea at bounding box center [346, 274] width 407 height 15
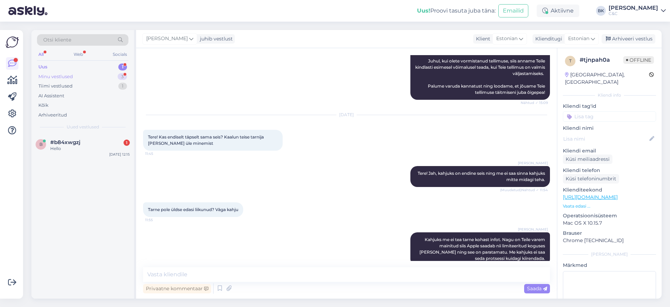
click at [88, 76] on div "Minu vestlused 3" at bounding box center [82, 77] width 91 height 10
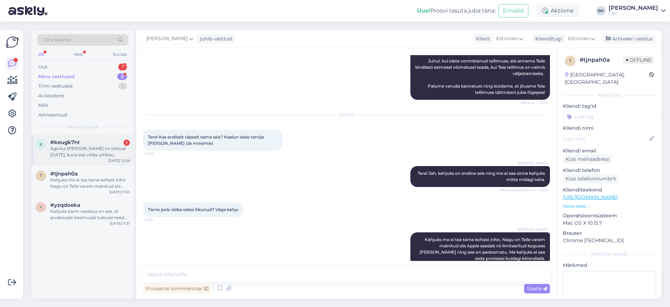
click at [80, 162] on div "k #keugk7nr 1 Aga kui tellinus on tehtud [DATE], kuna see võiks umbes [PERSON_N…" at bounding box center [82, 149] width 103 height 31
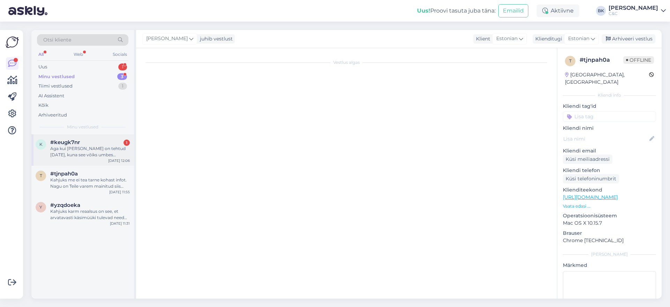
scroll to position [0, 0]
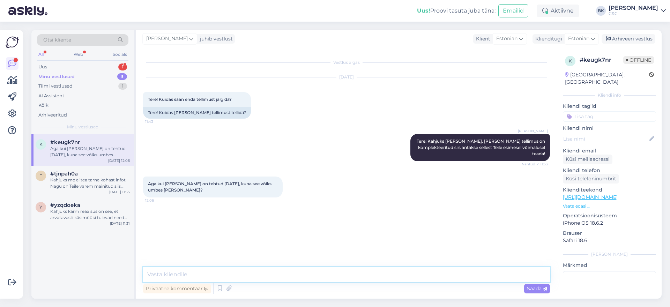
click at [164, 278] on textarea at bounding box center [346, 274] width 407 height 15
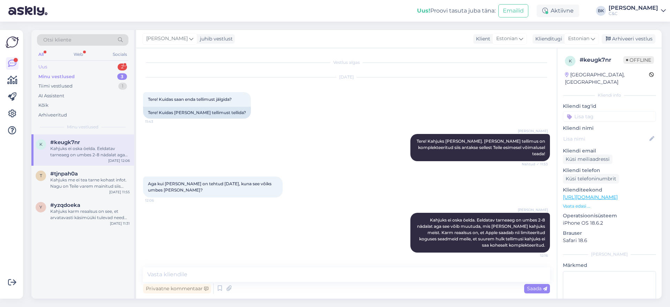
click at [93, 65] on div "Uus 2" at bounding box center [82, 67] width 91 height 10
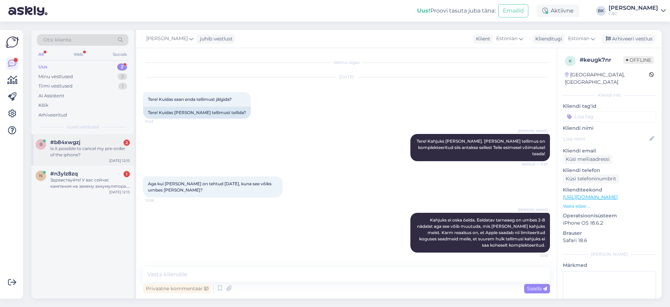
click at [87, 155] on div "Is it possible to cancel my pre-order of the iphone?" at bounding box center [90, 152] width 80 height 13
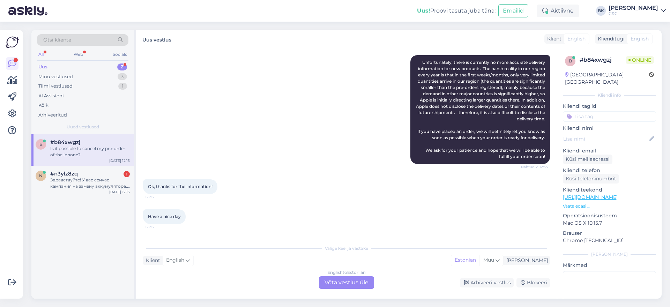
scroll to position [247, 0]
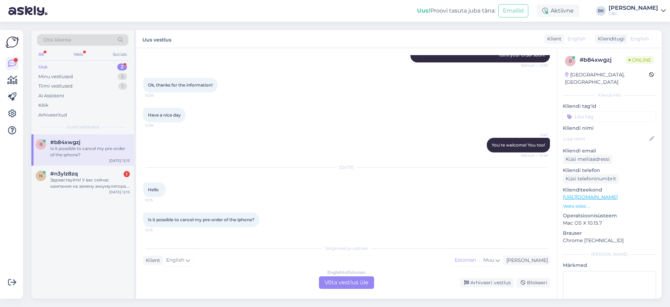
click at [347, 281] on div "English to Estonian Võta vestlus üle" at bounding box center [346, 282] width 55 height 13
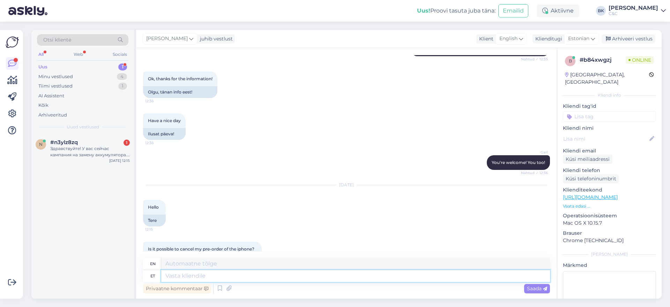
click at [341, 280] on textarea at bounding box center [355, 276] width 389 height 12
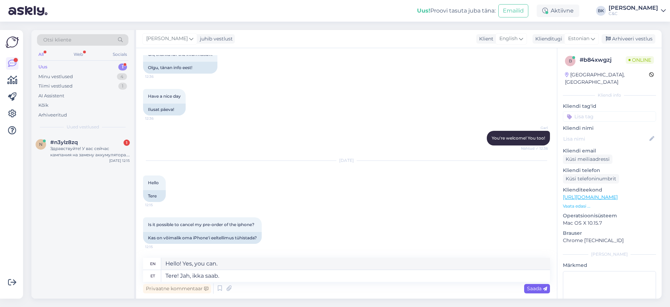
click at [530, 289] on span "Saada" at bounding box center [537, 288] width 20 height 6
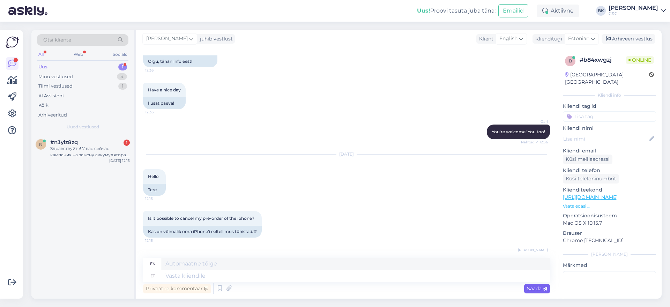
scroll to position [356, 0]
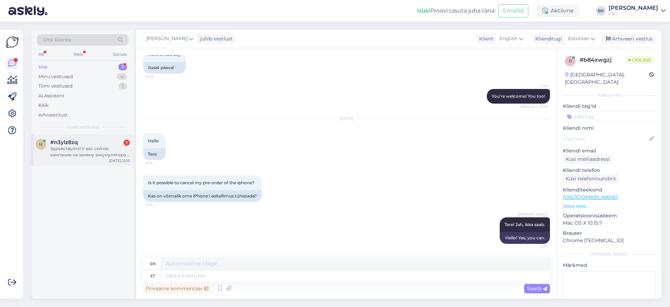
click at [107, 149] on div "Здравствуйте! У вас сейчас кампания на замену аккумулятора. У меня 14 pro max. …" at bounding box center [90, 152] width 80 height 13
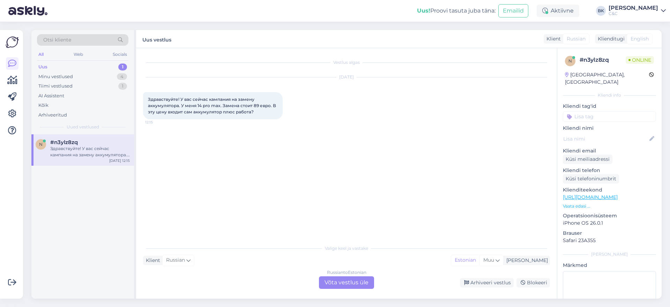
click at [339, 286] on div "Russian to Estonian Võta vestlus üle" at bounding box center [346, 282] width 55 height 13
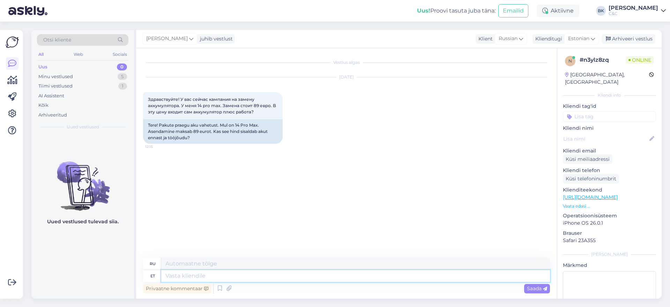
click at [249, 270] on textarea at bounding box center [355, 276] width 389 height 12
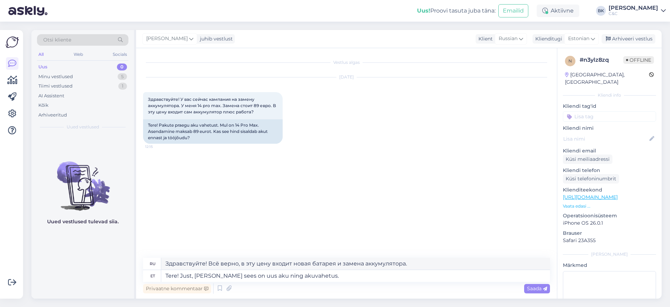
click at [540, 291] on span "Saada" at bounding box center [537, 288] width 20 height 6
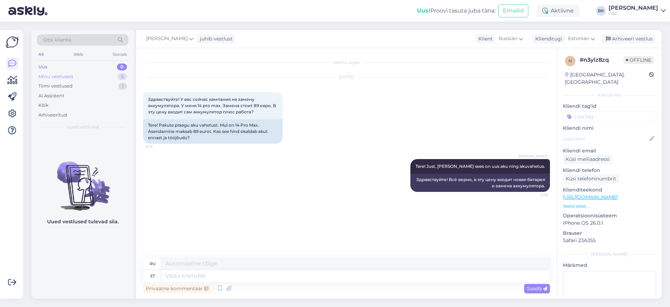
click at [93, 77] on div "Minu vestlused 5" at bounding box center [82, 77] width 91 height 10
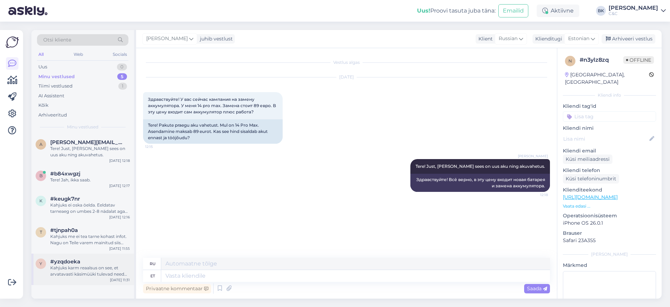
click at [97, 268] on div "Kahjuks karm reaalsus on see, et arvatavasti käsimüüki tulevad need seadmed all…" at bounding box center [90, 271] width 80 height 13
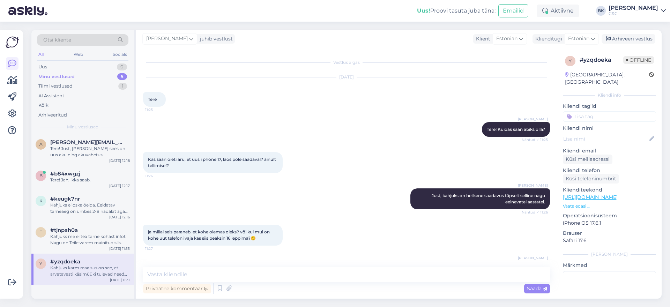
scroll to position [60, 0]
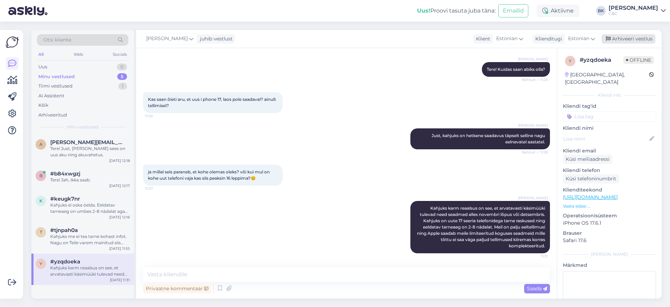
click at [624, 38] on div "Arhiveeri vestlus" at bounding box center [629, 38] width 54 height 9
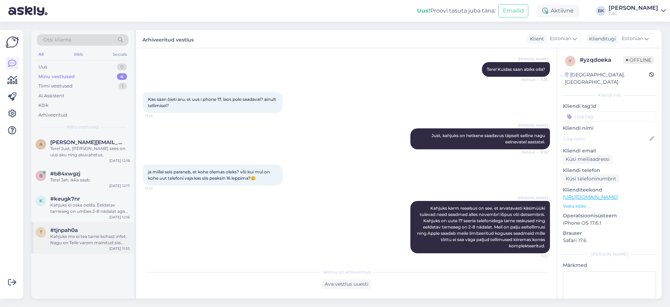
click at [91, 244] on div "Kahjuks me ei tea tarne kohast infot. Nagu on Teile varem mainitud siis Apple s…" at bounding box center [90, 239] width 80 height 13
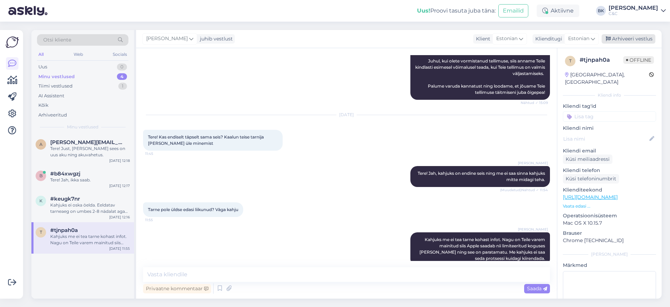
click at [622, 39] on div "Arhiveeri vestlus" at bounding box center [629, 38] width 54 height 9
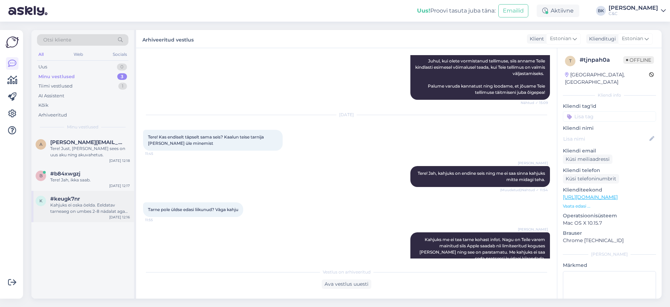
click at [114, 202] on div "Kahjuks ei oska öelda. Eeldatav tarneaeg on umbes 2-8 nädalat aga see võib muut…" at bounding box center [90, 208] width 80 height 13
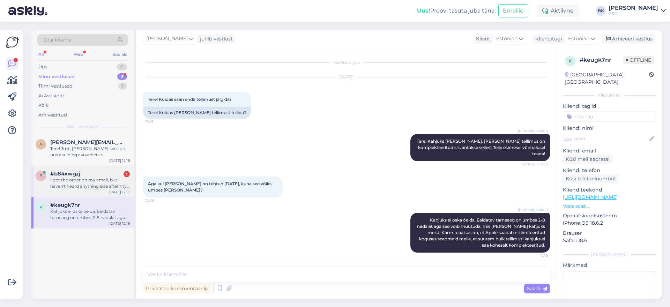
click at [74, 181] on div "I got the order on my email, but I haven't heard anything else after my purchas…" at bounding box center [90, 183] width 80 height 13
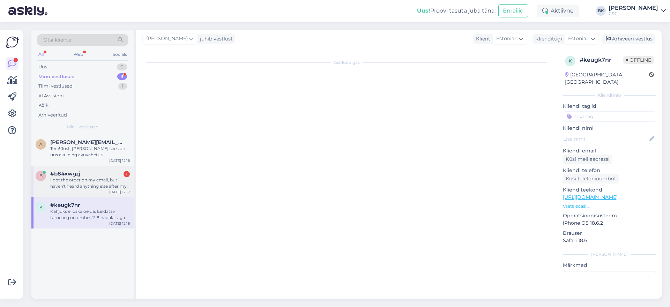
scroll to position [411, 0]
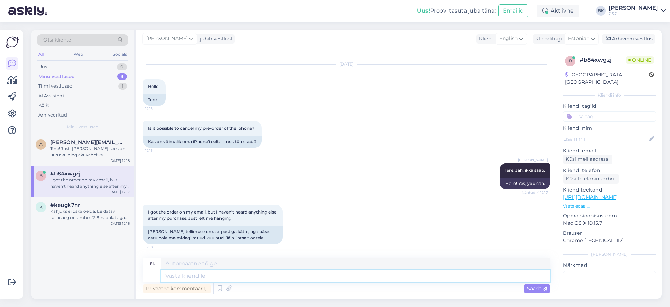
click at [200, 278] on textarea at bounding box center [355, 276] width 389 height 12
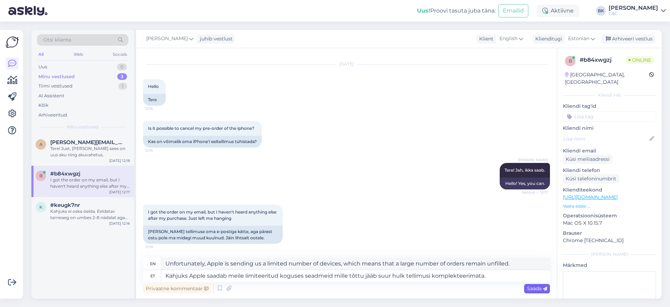
click at [529, 285] on span "Saada" at bounding box center [537, 288] width 20 height 6
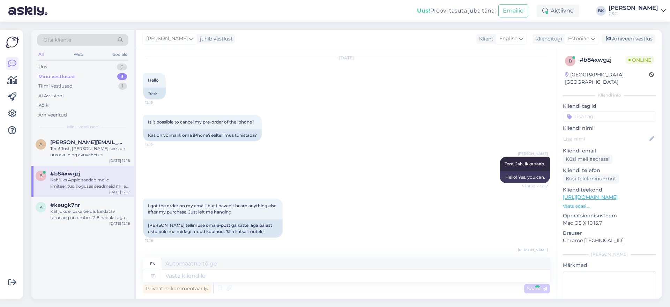
scroll to position [472, 0]
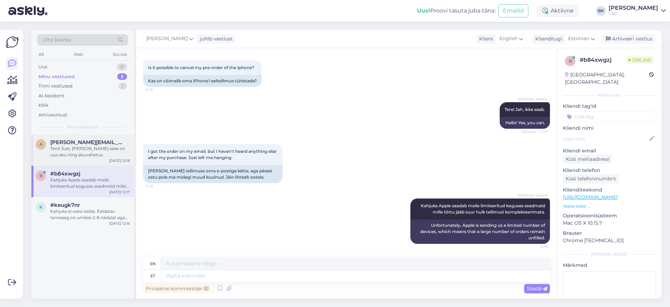
click at [101, 156] on div "Tere! Just, [PERSON_NAME] sees on uus aku ning akuvahetus." at bounding box center [90, 152] width 80 height 13
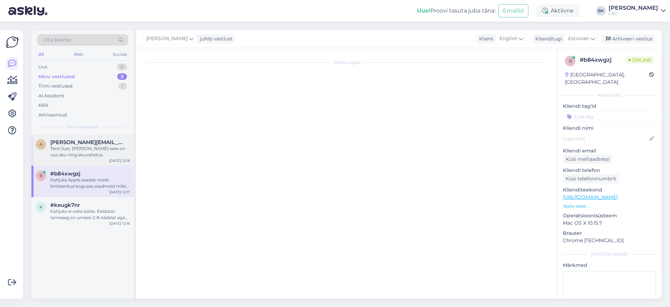
scroll to position [0, 0]
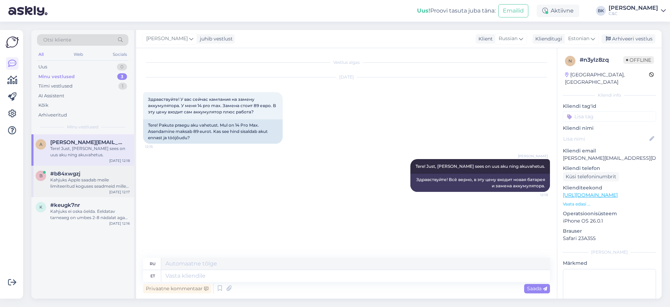
click at [94, 187] on div "Kahjuks Apple saadab meile limiteeritud koguses seadmeid mille tõttu jääb suur …" at bounding box center [90, 183] width 80 height 13
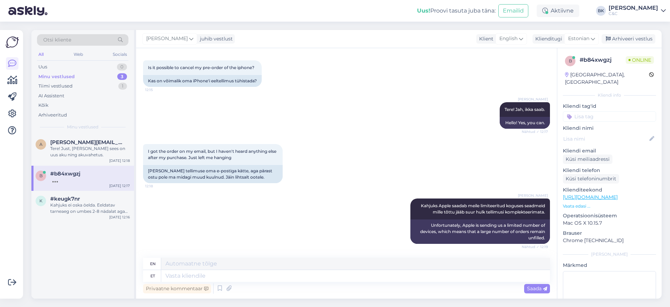
scroll to position [539, 0]
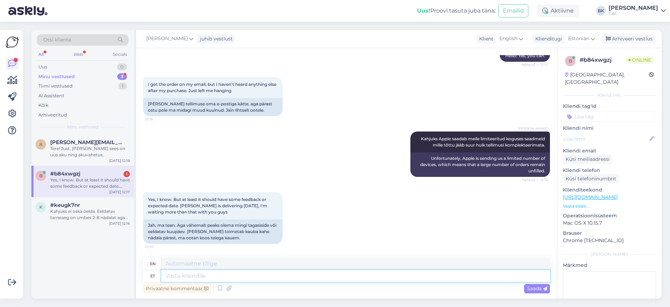
click at [228, 277] on textarea at bounding box center [355, 276] width 389 height 12
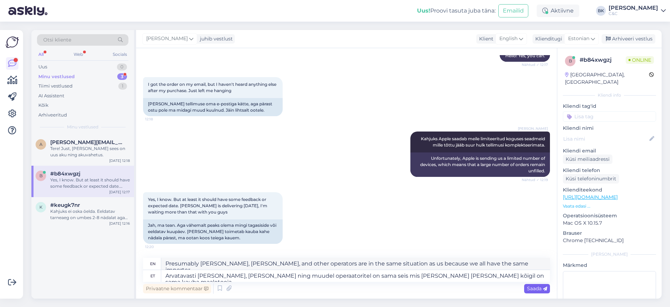
click at [538, 291] on span "Saada" at bounding box center [537, 288] width 20 height 6
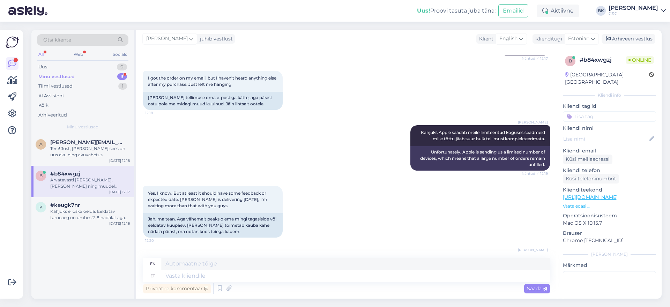
scroll to position [593, 0]
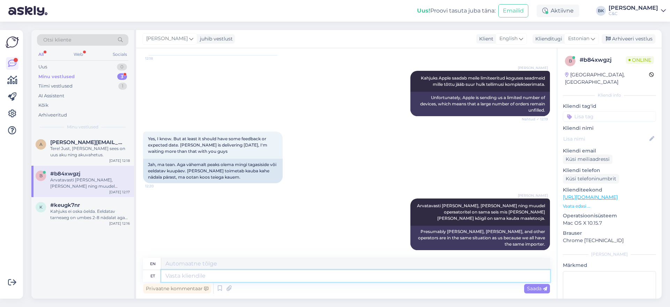
click at [492, 276] on textarea at bounding box center [355, 276] width 389 height 12
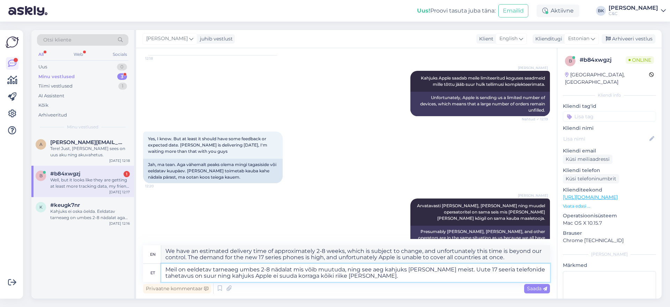
scroll to position [679, 0]
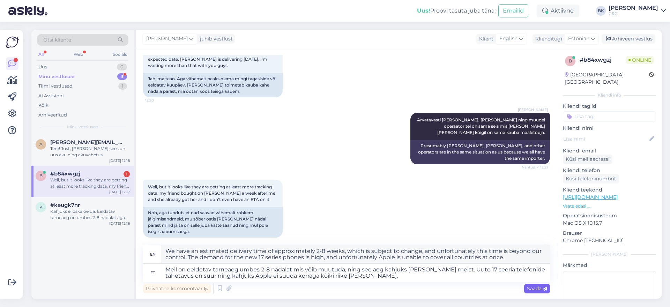
click at [539, 290] on span "Saada" at bounding box center [537, 288] width 20 height 6
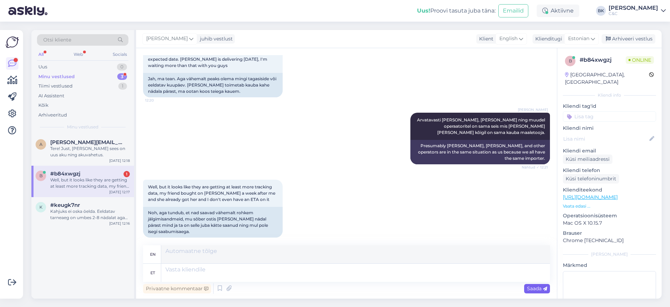
scroll to position [752, 0]
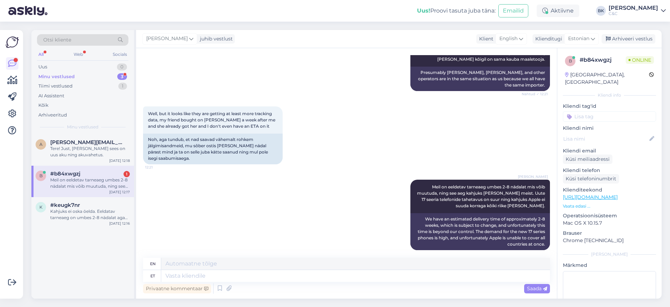
click at [73, 181] on div "Meil on eeldetav tarneaeg umbes 2-8 nädalat mis võib muutuda, ning see aeg kahj…" at bounding box center [90, 183] width 80 height 13
click at [99, 184] on div "Meil on eeldetav tarneaeg umbes 2-8 nädalat mis võib muutuda, ning see aeg kahj…" at bounding box center [90, 183] width 80 height 13
click at [114, 205] on div "#keugk7nr" at bounding box center [90, 205] width 80 height 6
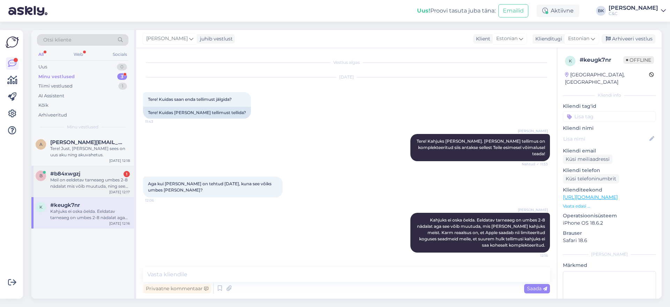
click at [108, 189] on div "Meil on eeldetav tarneaeg umbes 2-8 nädalat mis võib muutuda, ning see aeg kahj…" at bounding box center [90, 183] width 80 height 13
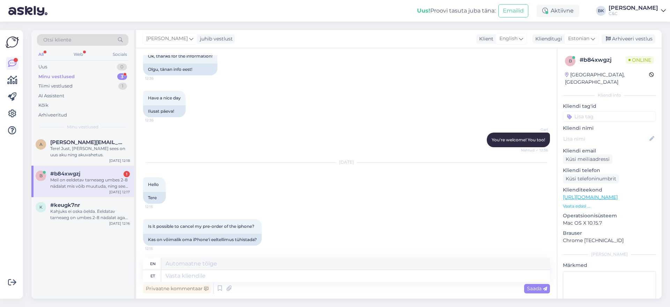
scroll to position [752, 0]
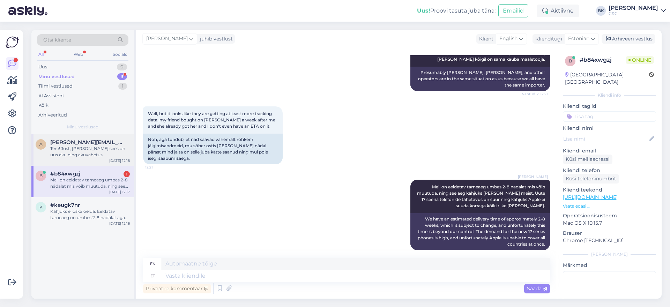
click at [82, 140] on span "[PERSON_NAME][EMAIL_ADDRESS][DOMAIN_NAME]" at bounding box center [86, 142] width 73 height 6
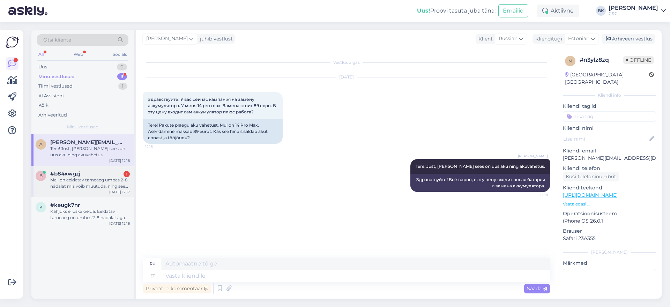
click at [108, 186] on div "Meil on eeldetav tarneaeg umbes 2-8 nädalat mis võib muutuda, ning see aeg kahj…" at bounding box center [90, 183] width 80 height 13
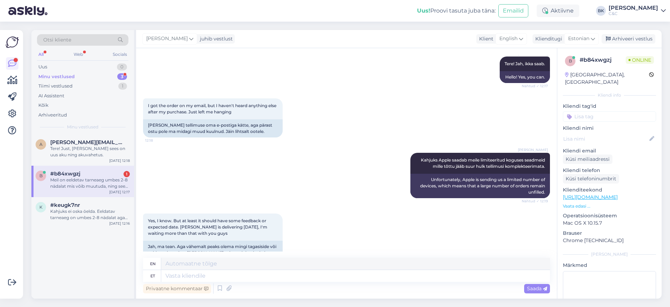
scroll to position [752, 0]
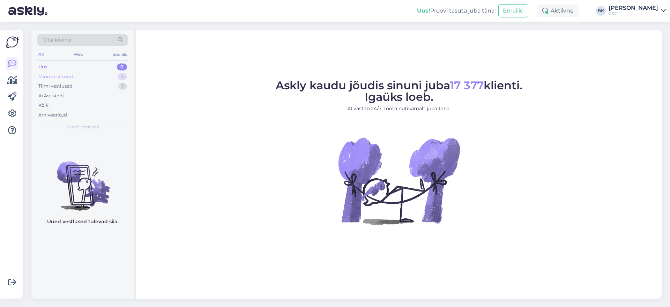
click at [112, 79] on div "Minu vestlused 3" at bounding box center [82, 77] width 91 height 10
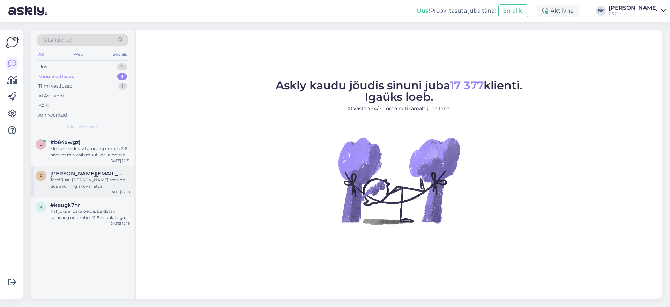
click at [82, 170] on div "a artur.tylp@gmail.com Tere! Just, selle hinna sees on uus aku ning akuvahetus.…" at bounding box center [82, 181] width 103 height 31
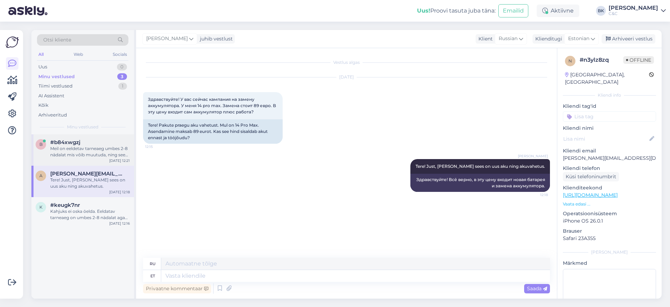
click at [87, 156] on div "Meil on eeldetav tarneaeg umbes 2-8 nädalat mis võib muutuda, ning see aeg kahj…" at bounding box center [90, 152] width 80 height 13
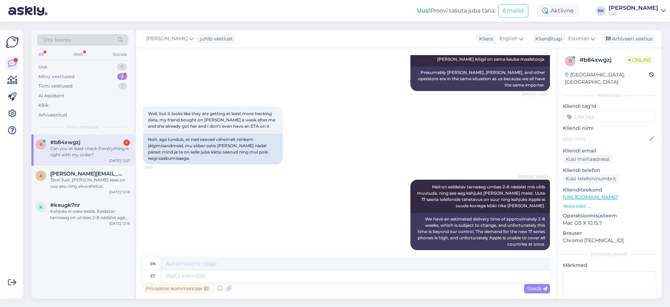
scroll to position [800, 0]
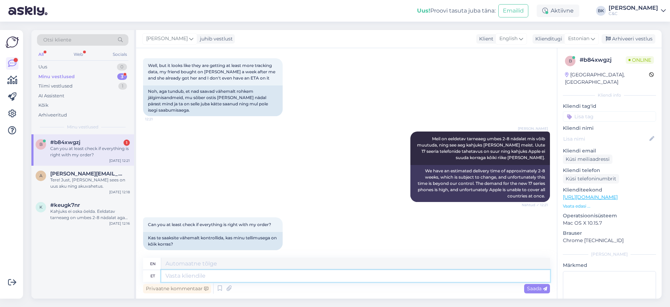
click at [226, 273] on textarea at bounding box center [355, 276] width 389 height 12
type textarea "Kas"
type textarea "Is"
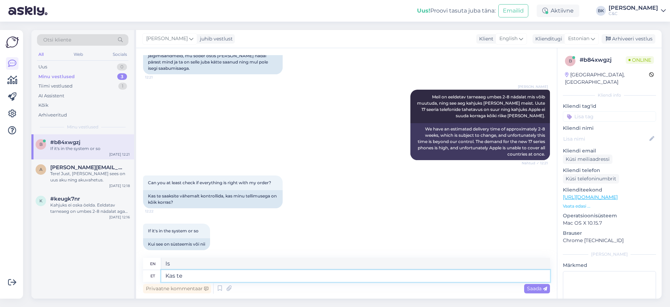
type textarea "Kas t"
type textarea "Is it"
type textarea "Kas"
type textarea "Is"
type textarea "Kas Te"
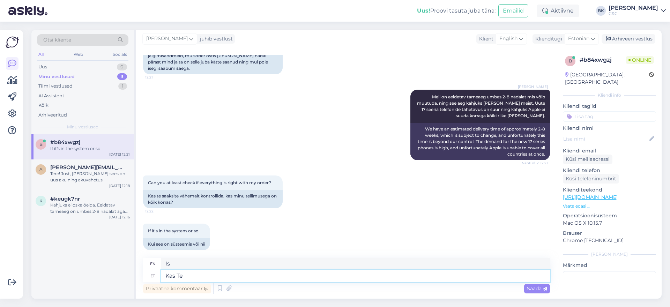
type textarea "Are you"
type textarea "Kas Te saaksite pa"
type textarea "Could you"
type textarea "Kas Te saaksite palun ad"
type textarea "Could you please"
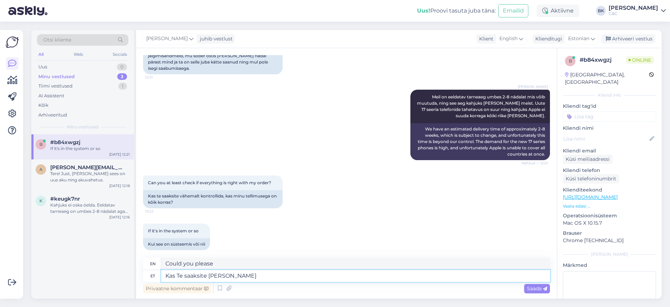
type textarea "Kas Te saaksite palun adna s"
type textarea "Could you please give me"
type textarea "Kas Te saaksite palun anda"
type textarea "Could you please give"
type textarea "Kas Te saaksite palun anda tellimuse nu"
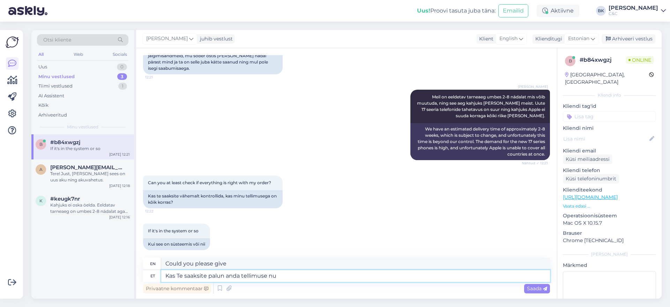
type textarea "Could you please place an order?"
type textarea "Kas Te saaksite palun anda tellimuse numbri"
type textarea "Could you please provide the order number?"
type textarea "Kas Te saaksite palun anda tellimuse numbri"
click at [540, 287] on span "Saada" at bounding box center [537, 288] width 20 height 6
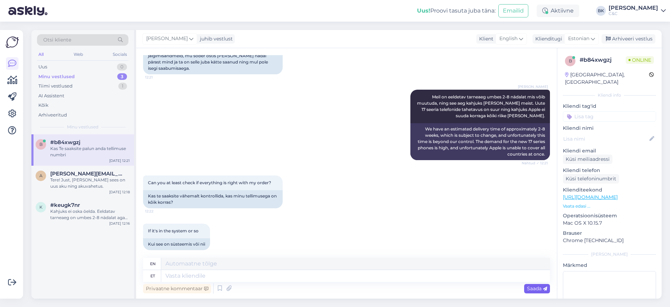
scroll to position [884, 0]
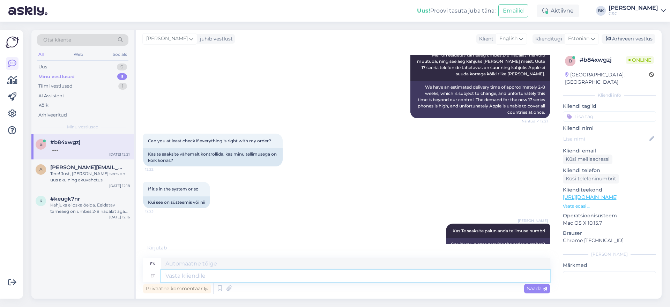
click at [239, 275] on textarea at bounding box center [355, 276] width 389 height 12
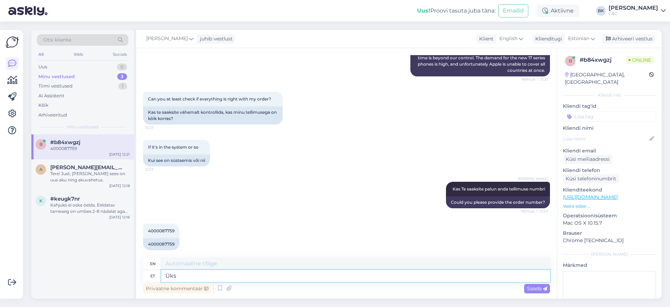
type textarea "Üks m"
type textarea "One"
type textarea "Üks moment, ko"
type textarea "One moment,"
type textarea "Üks moment, kohe v"
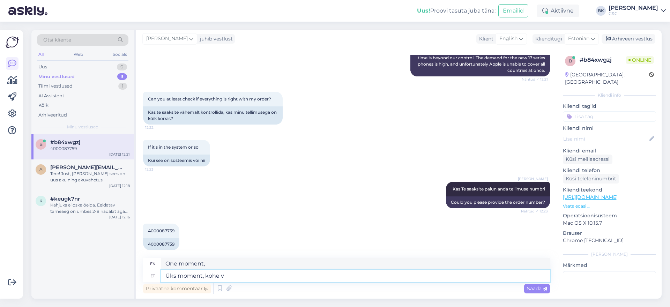
type textarea "One moment, right now"
type textarea "Üks moment, kohe vaatan"
type textarea "One moment, I'll check."
type textarea "Üks moment, kohe vaatan üle."
type textarea "Just a moment, I'll check it now."
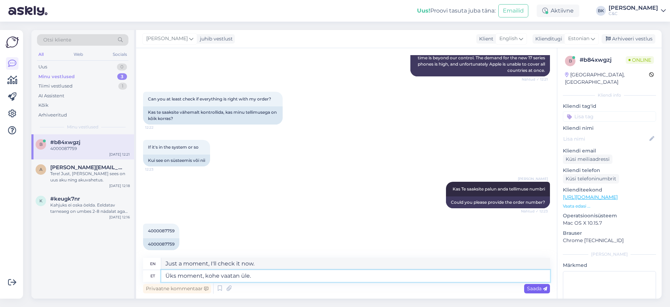
type textarea "Üks moment, kohe vaatan üle."
click at [534, 292] on div "Saada" at bounding box center [537, 288] width 26 height 9
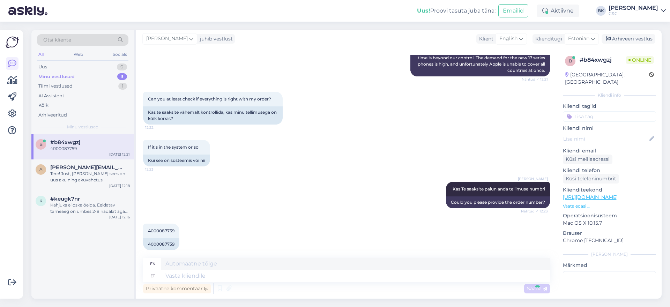
scroll to position [968, 0]
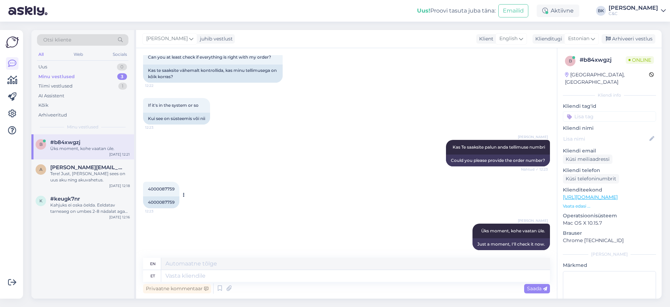
click at [163, 198] on div "4000087759" at bounding box center [161, 202] width 36 height 12
copy div "4000087759"
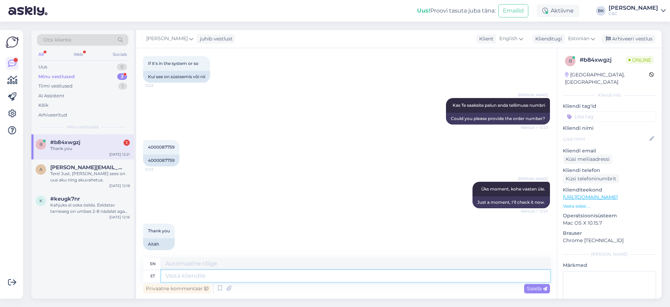
click at [210, 274] on textarea at bounding box center [355, 276] width 389 height 12
type textarea "Kas"
type textarea "Is"
type textarea "Kas Te sa"
type textarea "Are you"
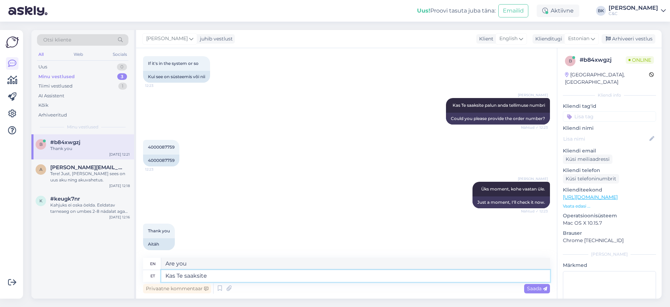
type textarea "Kas Te saaksite"
type textarea "Could you"
type textarea "Kas Te saaksite palun"
type textarea "Could you please"
type textarea "Kas Te saaksite palun öelda m"
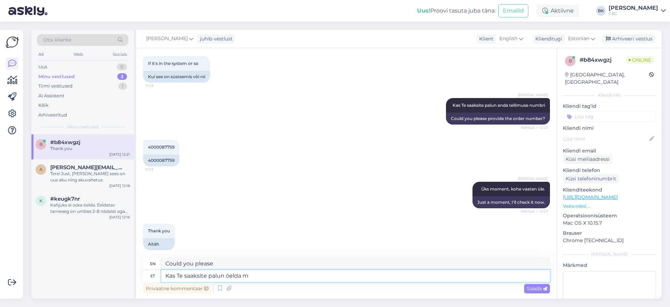
type textarea "Could you please tell me?"
type textarea "Kas Te saaksite palun öelda mulle enda n"
type textarea "Could you please tell me yours?"
type textarea "Kas Te saaksite palun öelda mulle enda nime,"
type textarea "Could you please tell me your name,"
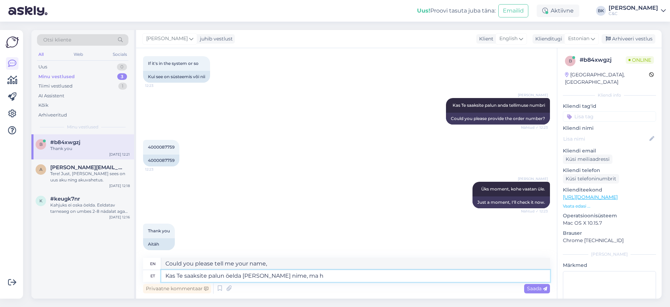
type textarea "Kas Te saaksite palun öelda mulle enda nime, ma he"
type textarea "Could you please tell me your name, I"
type textarea "Kas Te saaksite palun öelda mulle enda nime, ma hetkel"
type textarea "Could you please tell me your name, I'm at the moment"
type textarea "Kas Te saaksite palun öelda mulle enda nime, ma hetkel ei l"
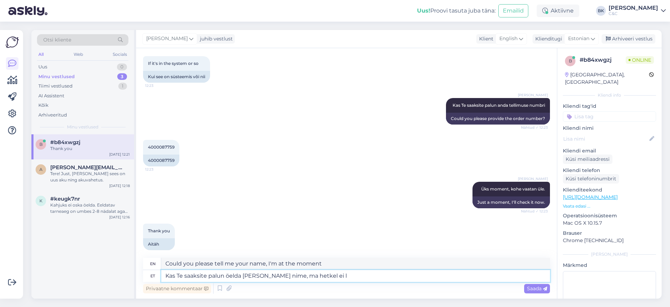
type textarea "Could you please tell me your name, I don't know at the moment."
type textarea "Kas Te saaksite palun öelda mulle enda nime, ma hetkel ei leia s"
type textarea "Could you please tell me your name, I can't find it at the moment."
type textarea "Kas Te saaksite palun öelda mulle enda nime, ma hetkel ei leia sellise n"
type textarea "Could you please tell me your name, I can't find one at the moment."
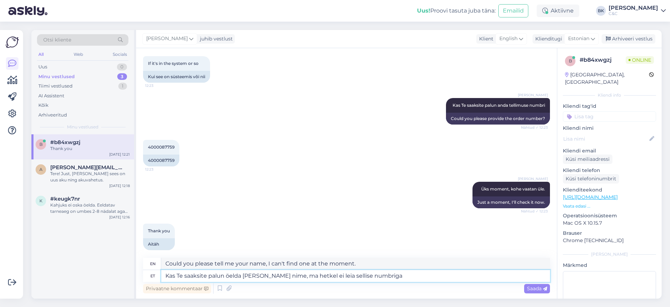
type textarea "Kas Te saaksite palun öelda mulle enda nime, ma hetkel ei leia sellise numbriga…"
type textarea "Could you please tell me your name, I can't find anyone with that number at the…"
type textarea "Kas Te saaksite palun öelda mulle enda nime, ma hetkel ei leia sellise numbriga…"
type textarea "Could you please tell me your name, I can't find an order with that number at t…"
type textarea "Kas Te saaksite palun öelda mulle enda nime, ma hetkel ei leia sellise numbriga…"
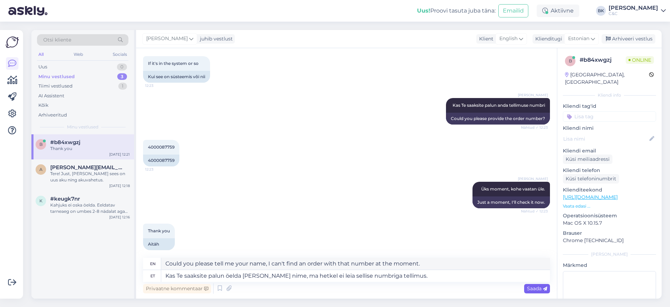
click at [528, 288] on span "Saada" at bounding box center [537, 288] width 20 height 6
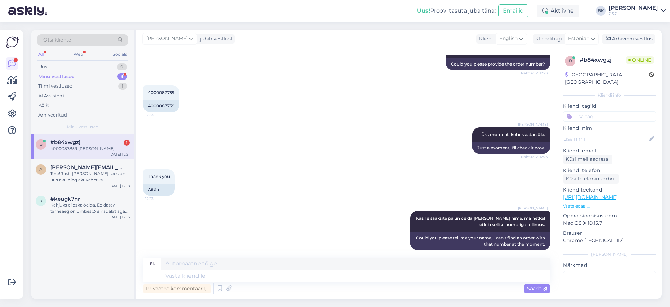
scroll to position [1119, 0]
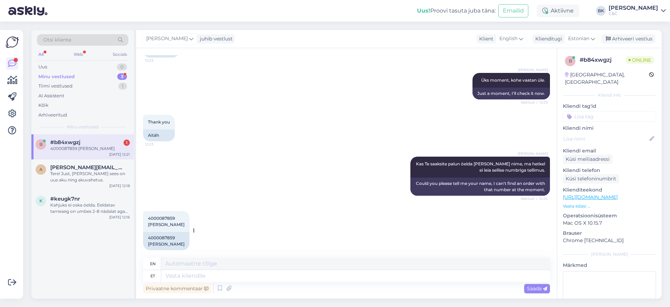
click at [158, 238] on div "4000087859 Rafael Mattos" at bounding box center [166, 241] width 46 height 18
copy div "Rafael Mattos"
click at [220, 275] on textarea at bounding box center [355, 276] width 389 height 12
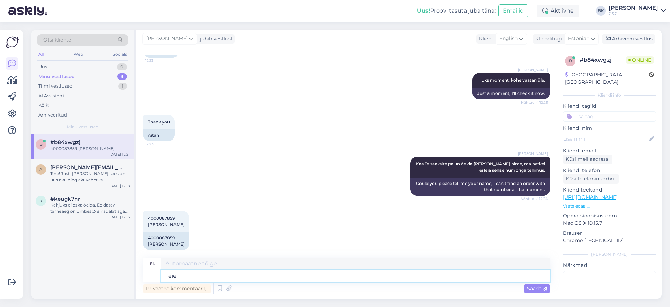
type textarea "Teie"
type textarea "Your"
type textarea "Teie tellimus o"
type textarea "Your order"
type textarea "Teie tellimus on j"
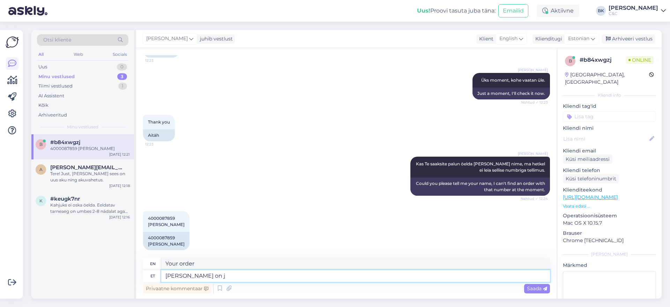
type textarea "Your order is"
type textarea "Teie tellimus on jõudnud i"
type textarea "Your order has arrived."
type textarea "Teie tellimus on jõudnud ilusti mei"
type textarea "Your order has arrived beautifully."
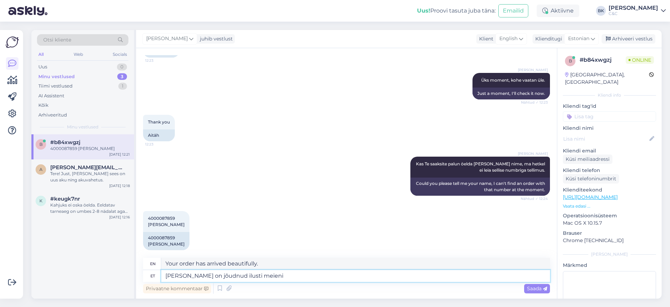
type textarea "Teie tellimus on jõudnud ilusti meieni"
type textarea "Your order has arrived safely."
type textarea "Teie tellimus on jõudnud ilusti meieni ning"
type textarea "Your order has arrived safely and"
type textarea "Teie tellimus on jõudnud ilusti meieni ning sellega o"
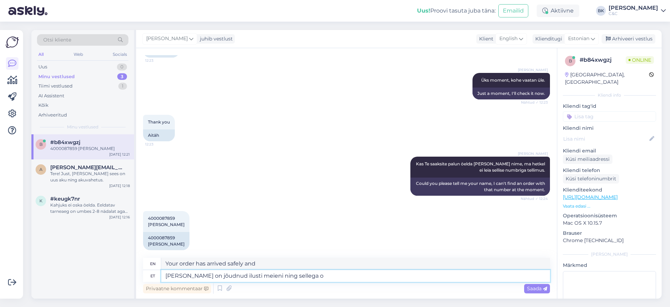
type textarea "Your order has arrived beautifully and with it"
type textarea "Teie tellimus on jõudnud ilusti meieni ning sellega on"
type textarea "Your order has arrived beautifully and with that,"
type textarea "Teie tellimus on jõudnud ilusti meieni ning sellega on kõik h"
type textarea "Your order has arrived beautifully and that's all."
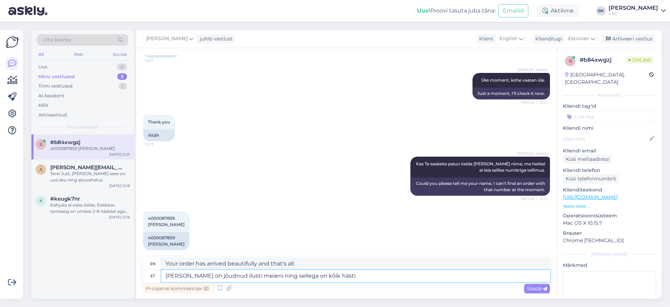
type textarea "Teie tellimus on jõudnud ilusti meieni ning sellega on kõik hästi!"
type textarea "Your order has arrived safely and everything is fine!"
type textarea "Teie tellimus on jõudnud ilusti meieni ning sellega on kõik hästi! :)"
type textarea "Your order has arrived safely and everything is fine! :)"
type textarea "Teie tellimus on jõudnud ilusti meieni ning sellega on kõik hästi! :)"
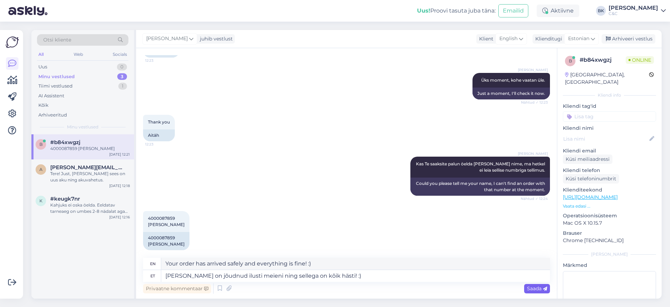
click at [541, 288] on span "Saada" at bounding box center [537, 288] width 20 height 6
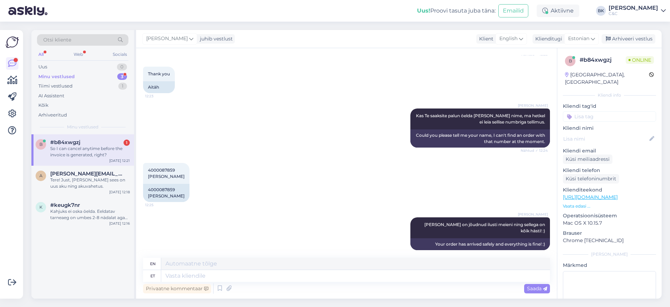
scroll to position [1221, 0]
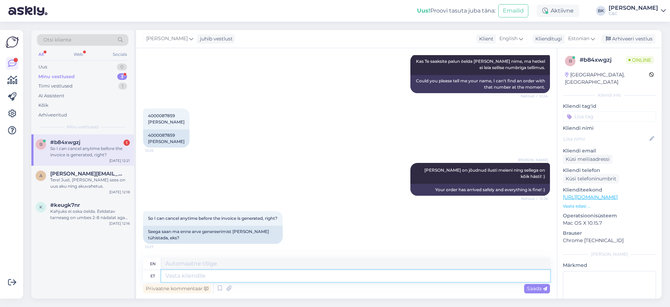
click at [207, 276] on textarea at bounding box center [355, 276] width 389 height 12
type textarea "Just"
type textarea "Just nii"
type textarea "That's right."
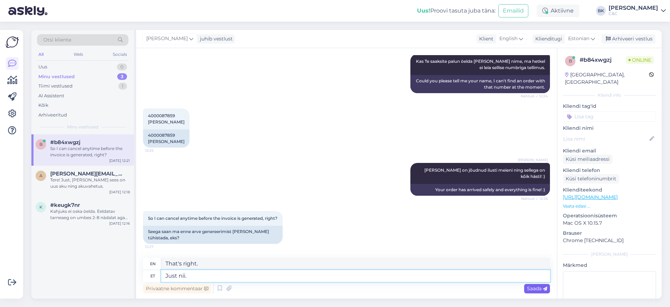
type textarea "Just nii."
click at [533, 289] on span "Saada" at bounding box center [537, 288] width 20 height 6
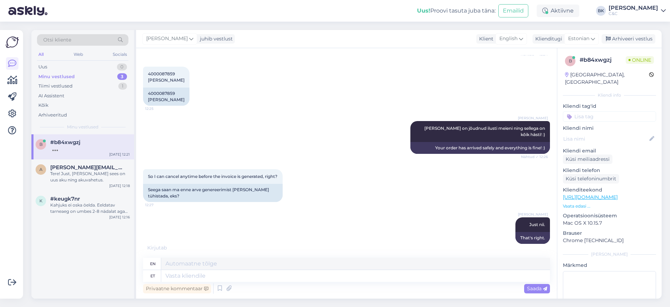
scroll to position [1305, 0]
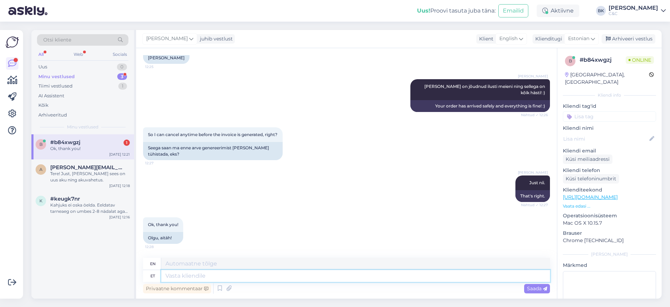
click at [431, 271] on textarea at bounding box center [355, 276] width 389 height 12
type textarea "Palu, il"
type textarea "Please,"
type textarea "Palu, ilusat p"
type textarea "Please, beautiful."
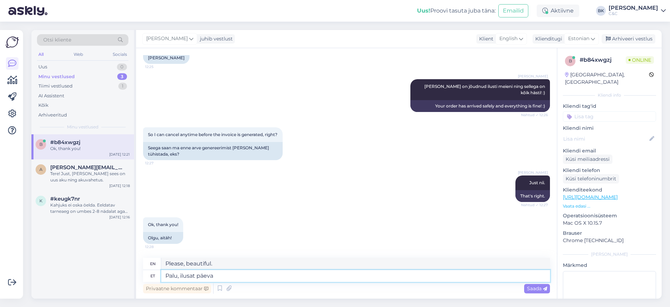
type textarea "Palu, ilusat päeva!"
type textarea "Please, have a nice day!"
click at [178, 276] on textarea "Palu, ilusat päeva!" at bounding box center [355, 276] width 389 height 12
type textarea "You, ilusat päeva!"
type textarea "Hey, have a nice day!"
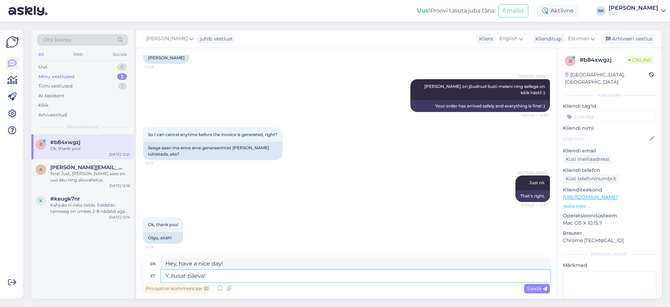
type textarea ", ilusat päeva!"
type textarea ", have a nice day!"
type textarea "ilusat päeva!"
type textarea "Have a nice day!"
type textarea "ilusat päeva!"
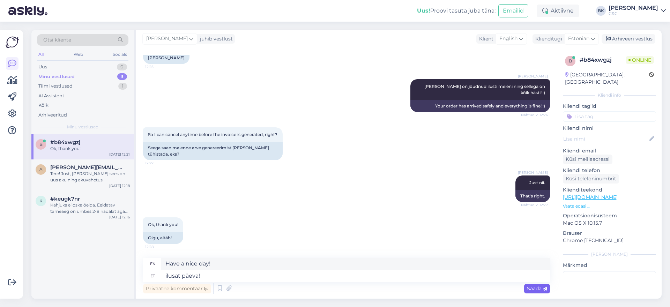
click at [537, 290] on span "Saada" at bounding box center [537, 288] width 20 height 6
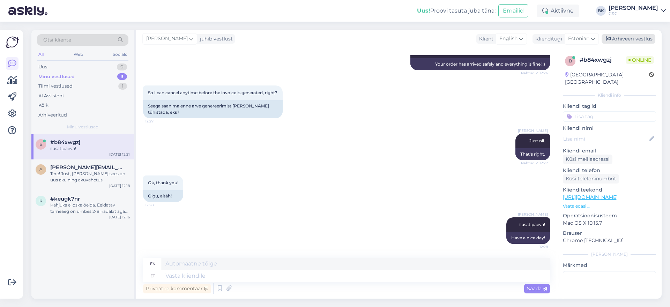
click at [641, 41] on div "Arhiveeri vestlus" at bounding box center [629, 38] width 54 height 9
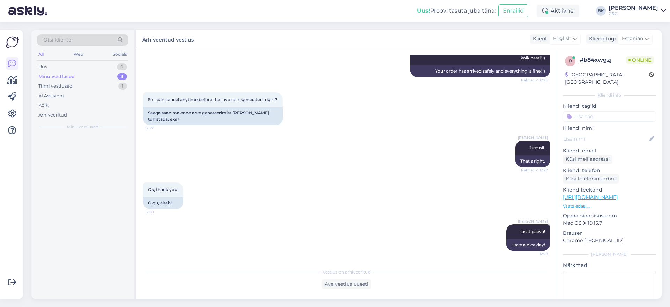
scroll to position [1340, 0]
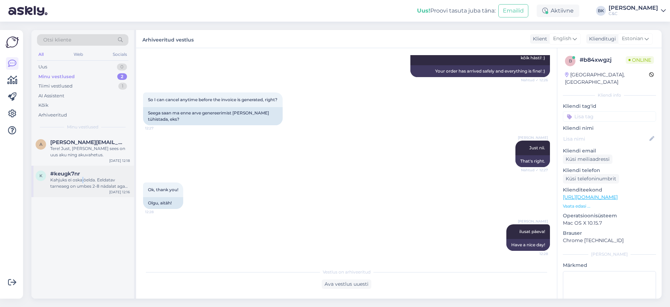
click at [70, 179] on div "Kahjuks ei oska öelda. Eeldatav tarneaeg on umbes 2-8 nädalat aga see võib muut…" at bounding box center [90, 183] width 80 height 13
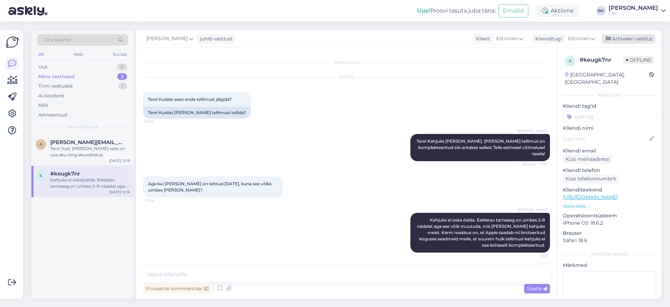
click at [635, 35] on div "Arhiveeri vestlus" at bounding box center [629, 38] width 54 height 9
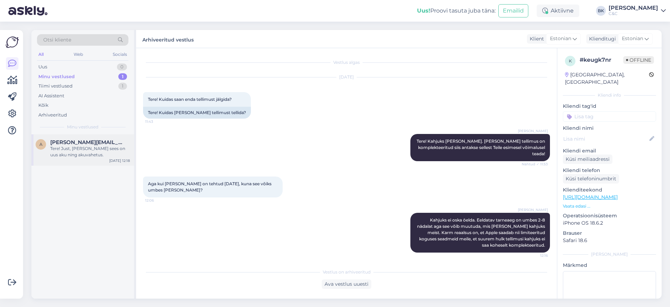
click at [43, 149] on div "a artur.tylp@gmail.com Tere! Just, selle hinna sees on uus aku ning akuvahetus." at bounding box center [83, 148] width 94 height 19
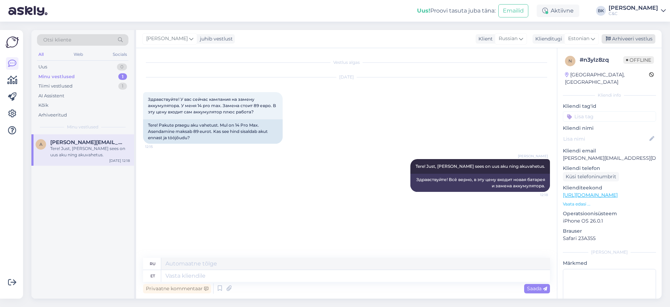
click at [632, 37] on div "Arhiveeri vestlus" at bounding box center [629, 38] width 54 height 9
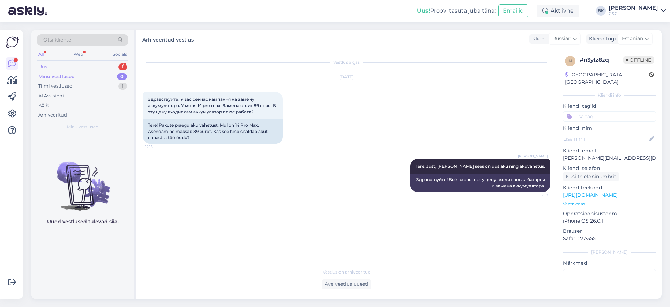
click at [104, 68] on div "Uus 1" at bounding box center [82, 67] width 91 height 10
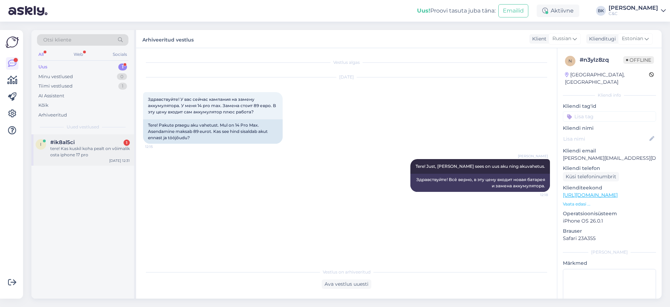
click at [93, 144] on div "#ik8al5ci 1" at bounding box center [90, 142] width 80 height 6
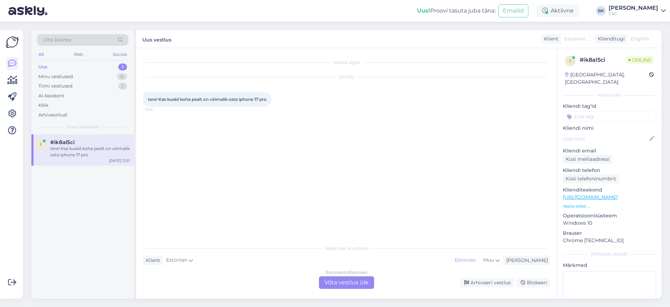
click at [361, 285] on div "Estonian to Estonian Võta vestlus üle" at bounding box center [346, 282] width 55 height 13
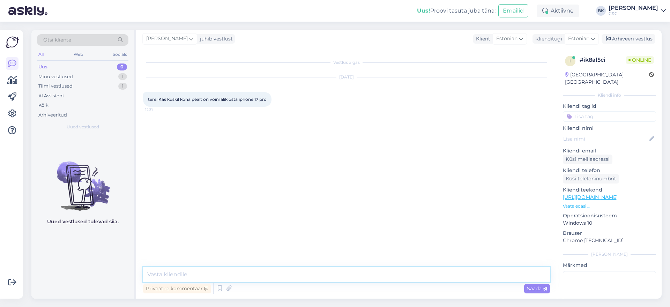
click at [320, 280] on textarea at bounding box center [346, 274] width 407 height 15
type textarea "Tere, kahjuks mitte."
type textarea "17 seeria telefonid on hetkel ainult eeltellimisel,"
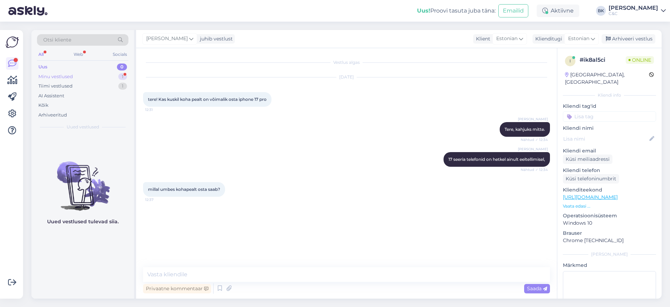
click at [90, 79] on div "Minu vestlused 1" at bounding box center [82, 77] width 91 height 10
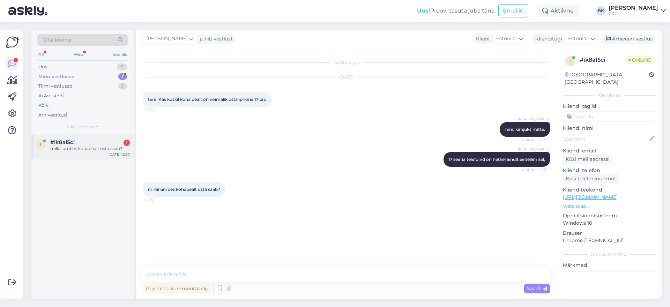
click at [96, 137] on div "i #ik8al5ci 1 millal umbes kohapealt osta saab? Oct 3 12:37" at bounding box center [82, 146] width 103 height 25
click at [202, 276] on textarea at bounding box center [346, 274] width 407 height 15
type textarea "Eeldatavalt novembris või detsembris."
